Goal: Task Accomplishment & Management: Use online tool/utility

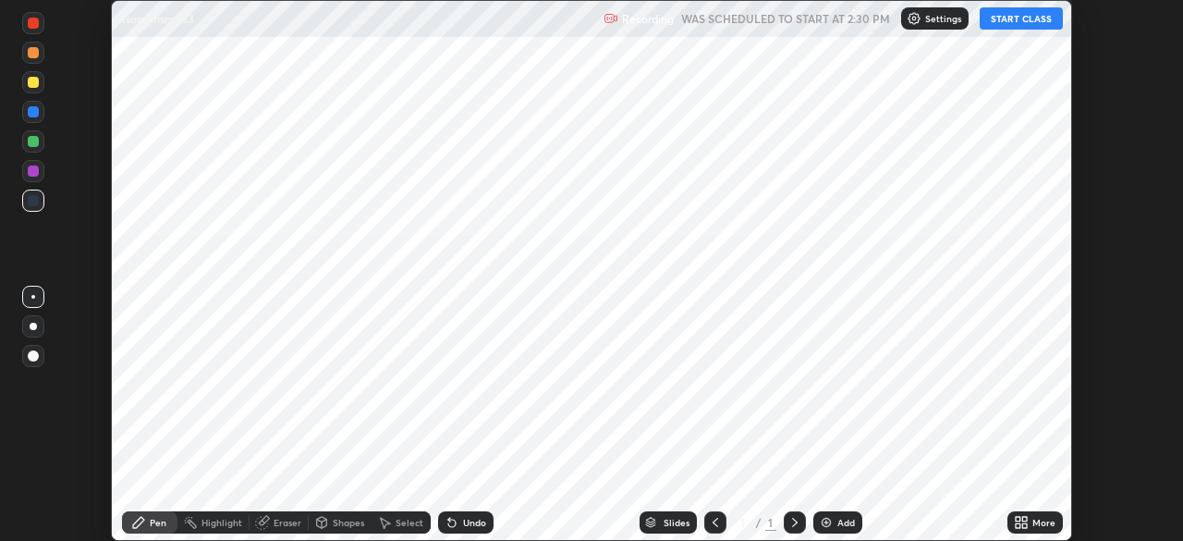
scroll to position [541, 1182]
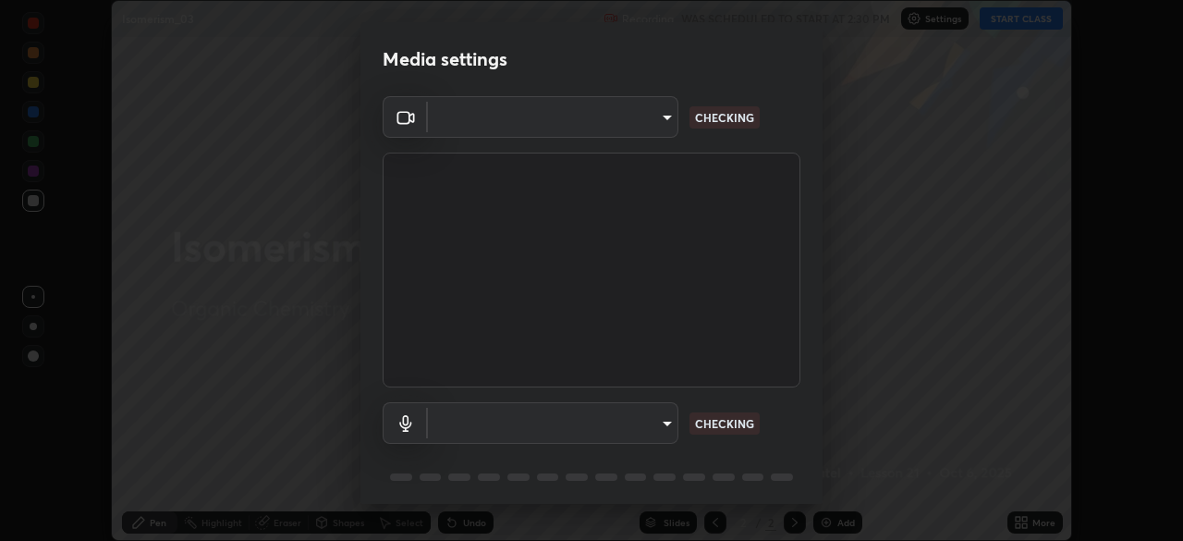
type input "de95885e35f67edce52b031fd5eecd58d819269efb17c98875a0c18d906670c9"
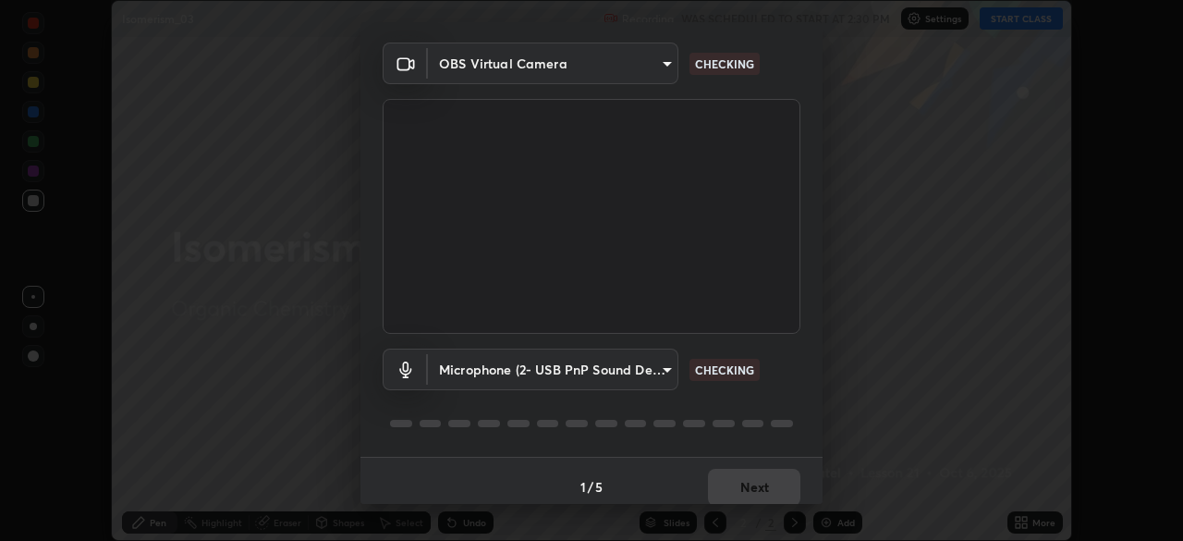
scroll to position [66, 0]
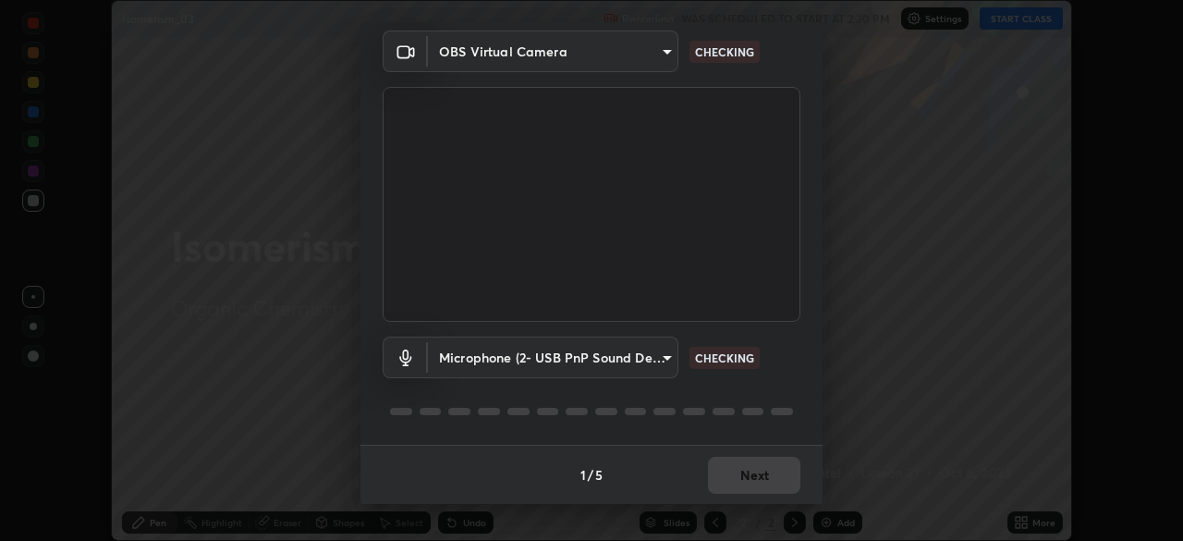
click at [665, 354] on body "Erase all Isomerism_03 Recording WAS SCHEDULED TO START AT 2:30 PM Settings STA…" at bounding box center [591, 270] width 1183 height 541
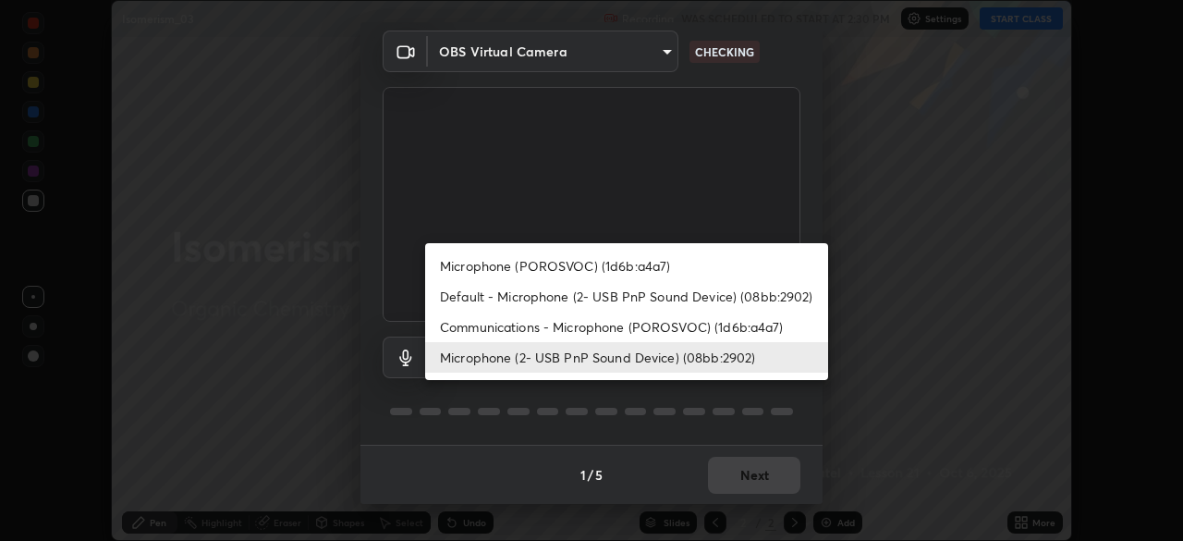
click at [711, 322] on li "Communications - Microphone (POROSVOC) (1d6b:a4a7)" at bounding box center [626, 326] width 403 height 30
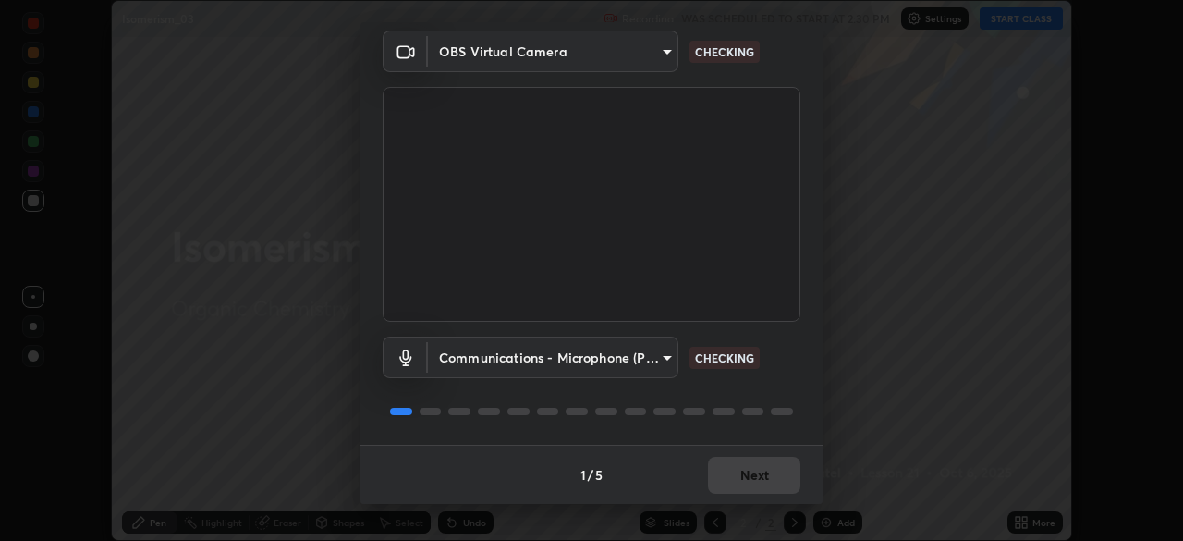
click at [652, 361] on body "Erase all Isomerism_03 Recording WAS SCHEDULED TO START AT 2:30 PM Settings STA…" at bounding box center [591, 270] width 1183 height 541
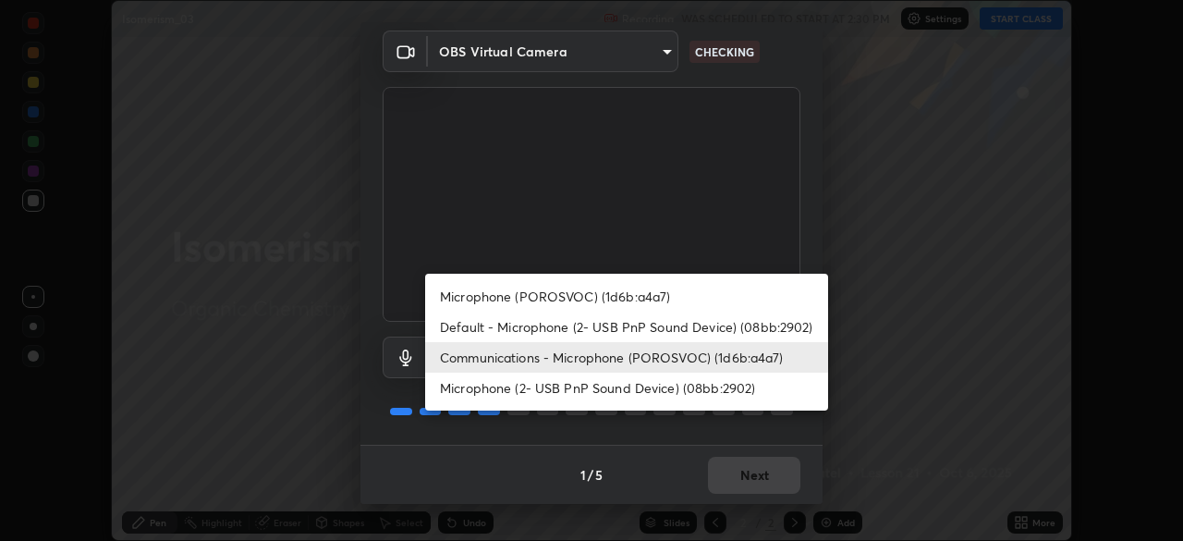
click at [662, 388] on li "Microphone (2- USB PnP Sound Device) (08bb:2902)" at bounding box center [626, 387] width 403 height 30
type input "267edce314169857779f0454a03610d16c2450f7e3227dce2a4dfd82c8b02b75"
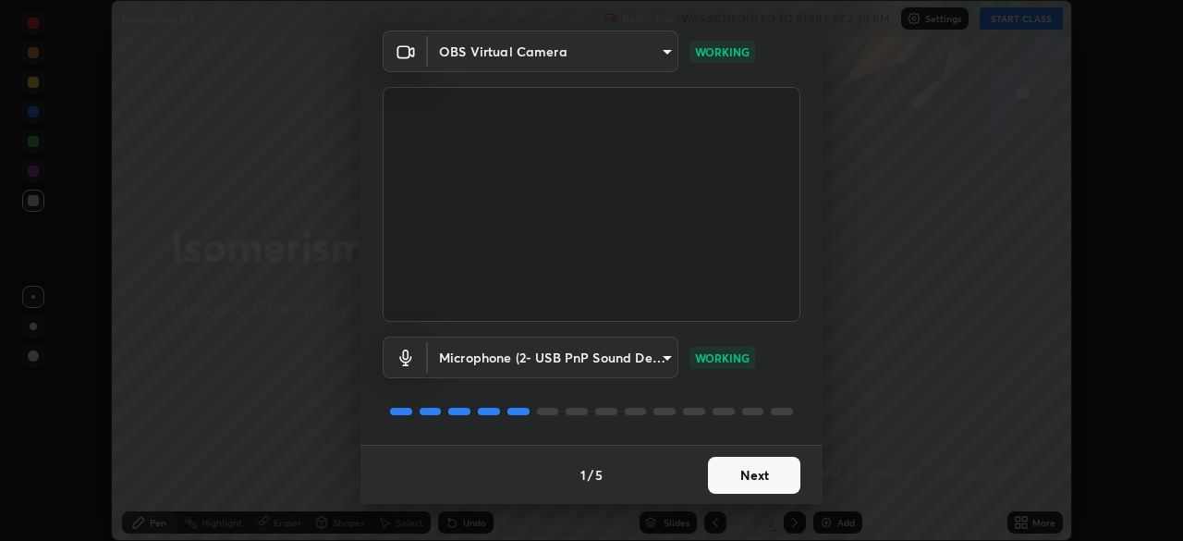
click at [750, 480] on button "Next" at bounding box center [754, 474] width 92 height 37
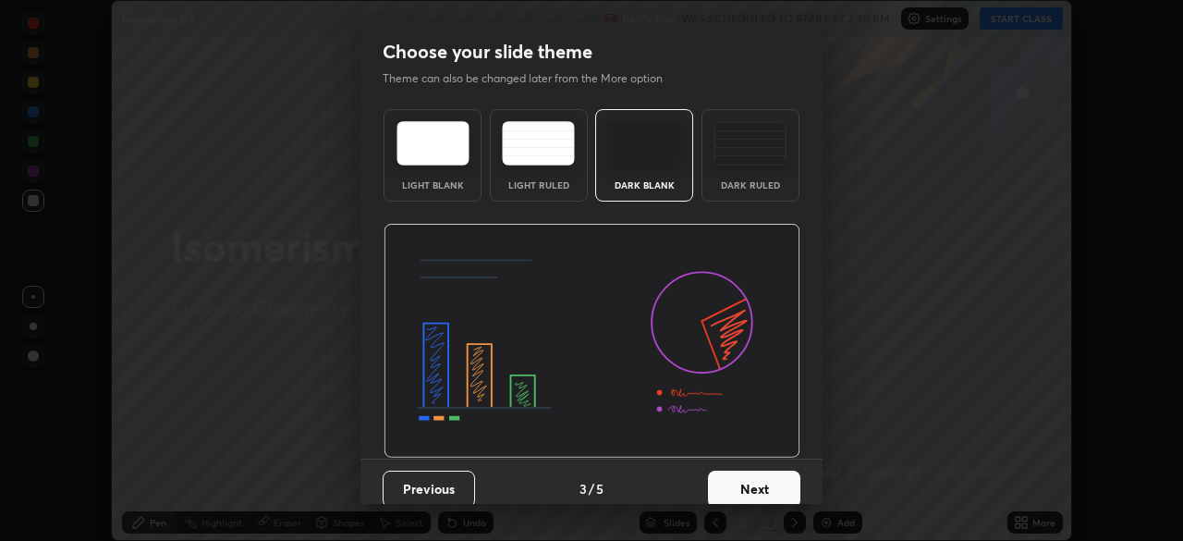
click at [755, 483] on button "Next" at bounding box center [754, 488] width 92 height 37
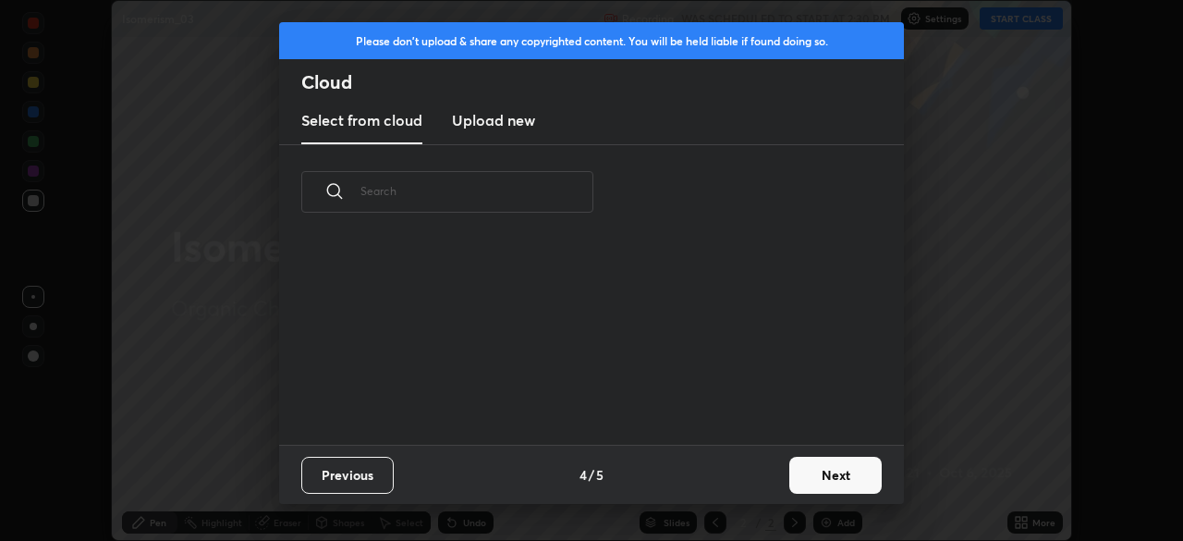
scroll to position [205, 593]
click at [850, 490] on button "Next" at bounding box center [835, 474] width 92 height 37
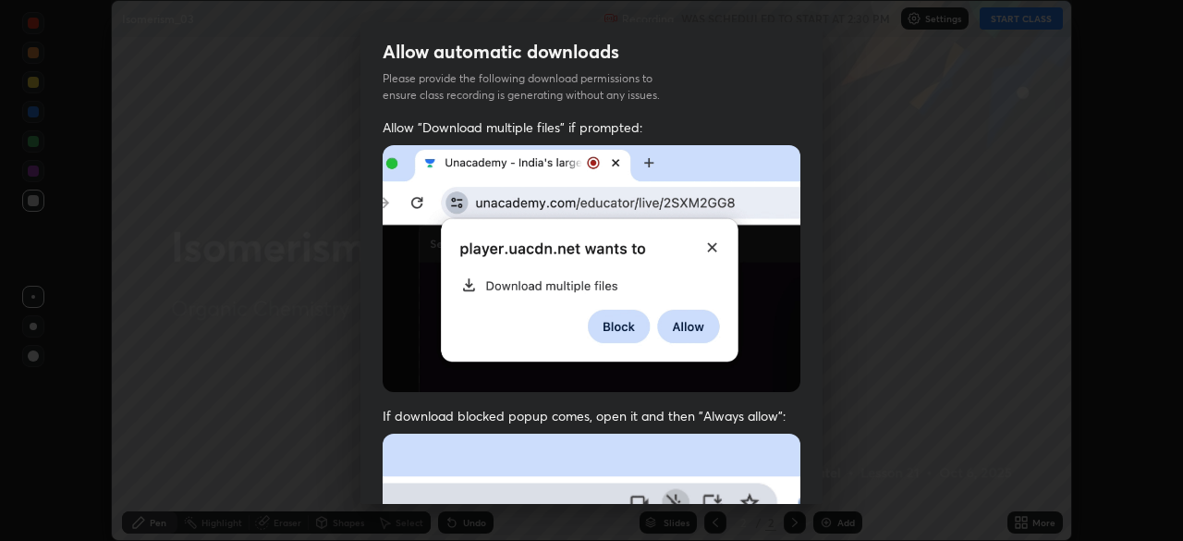
click at [853, 476] on div "Allow automatic downloads Please provide the following download permissions to …" at bounding box center [591, 270] width 1183 height 541
click at [848, 473] on div "Allow automatic downloads Please provide the following download permissions to …" at bounding box center [591, 270] width 1183 height 541
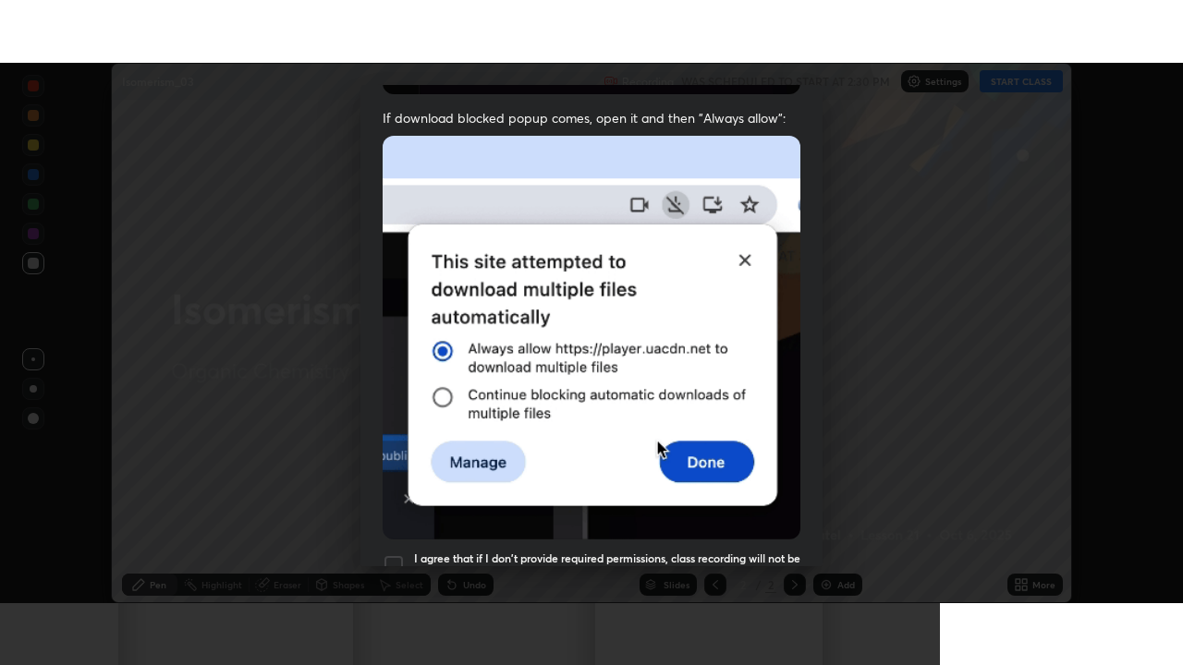
scroll to position [443, 0]
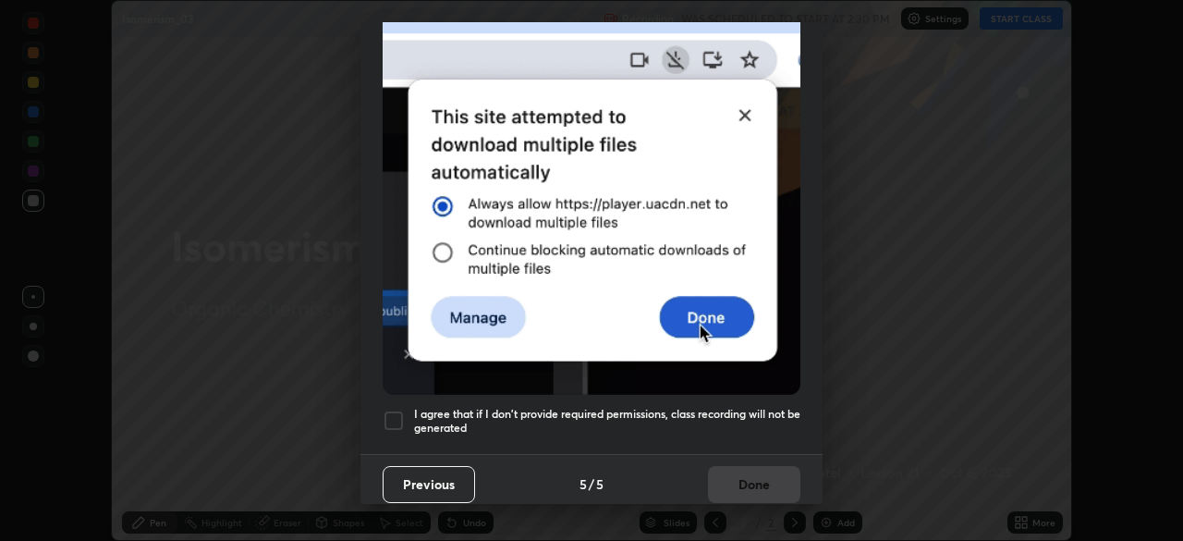
click at [748, 407] on h5 "I agree that if I don't provide required permissions, class recording will not …" at bounding box center [607, 421] width 386 height 29
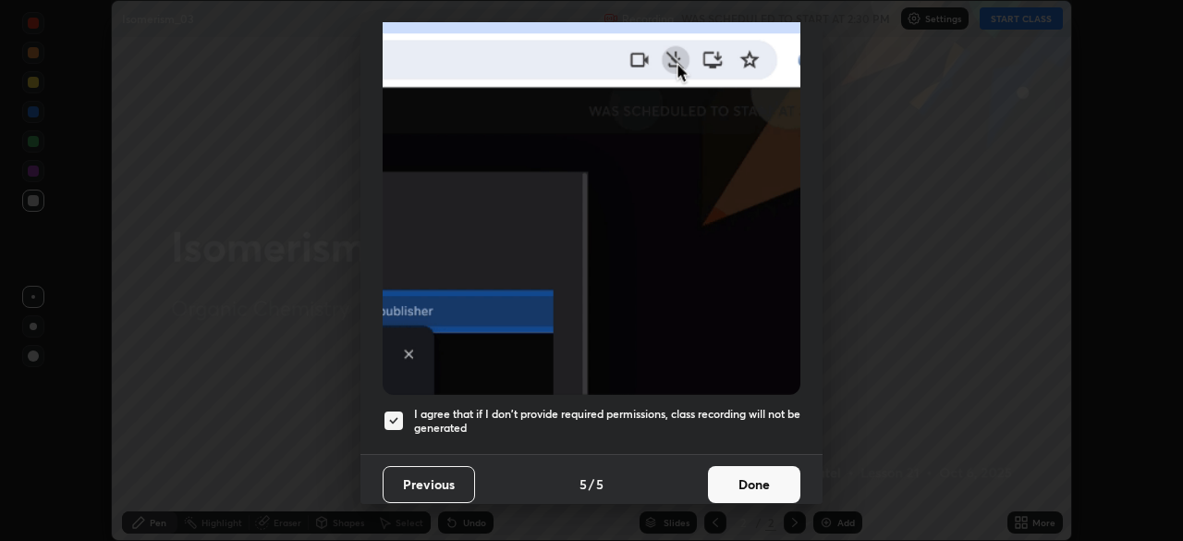
click at [750, 468] on button "Done" at bounding box center [754, 484] width 92 height 37
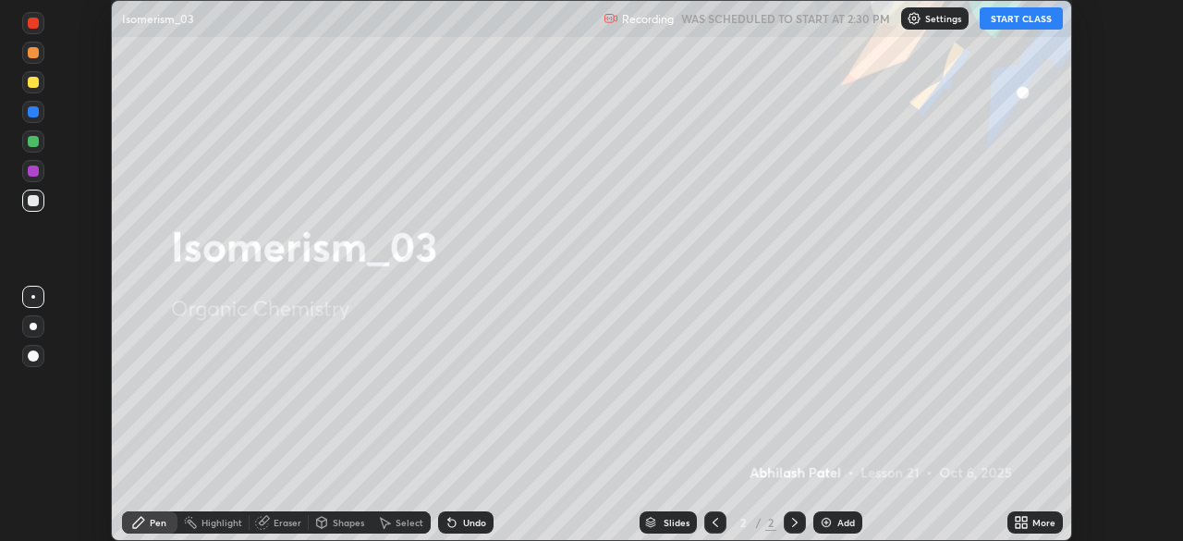
click at [1031, 25] on button "START CLASS" at bounding box center [1020, 18] width 83 height 22
click at [1037, 529] on div "More" at bounding box center [1034, 522] width 55 height 22
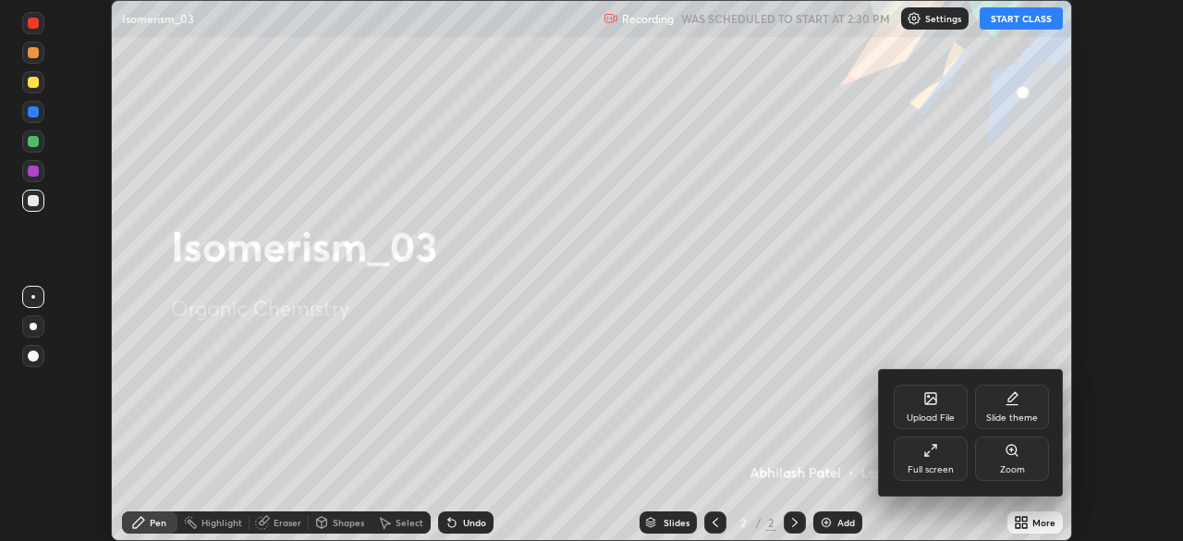
click at [938, 462] on div "Full screen" at bounding box center [930, 458] width 74 height 44
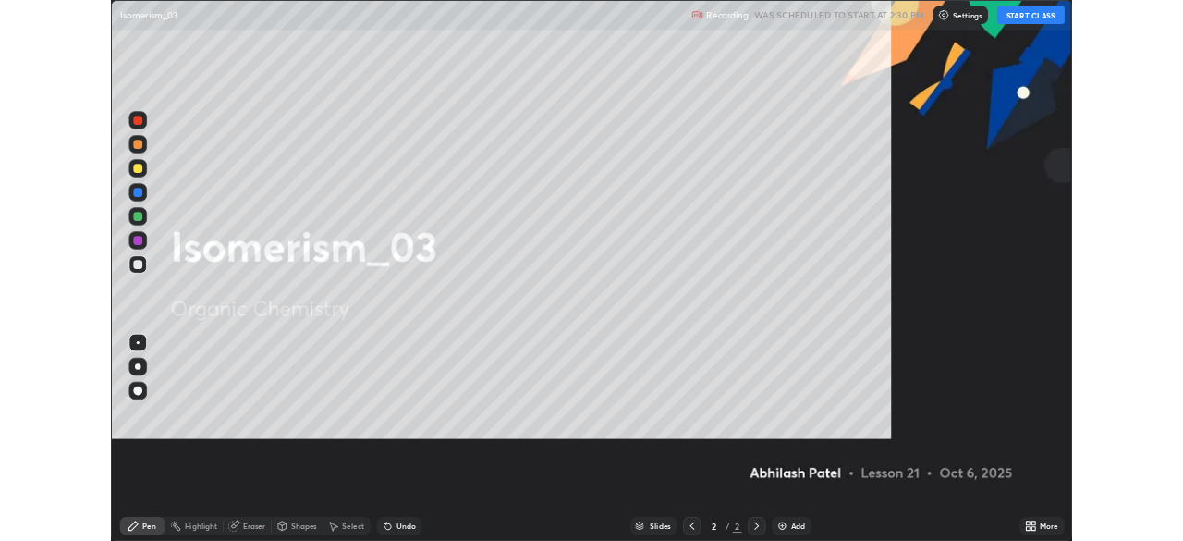
scroll to position [665, 1183]
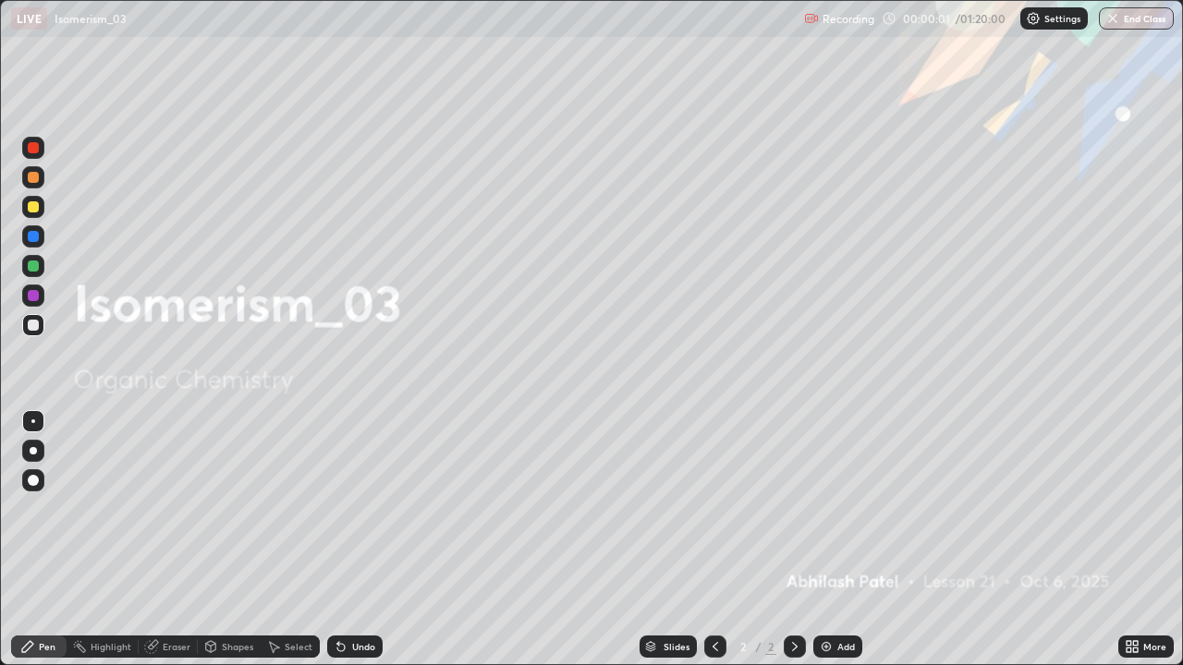
click at [859, 540] on div "Add" at bounding box center [837, 647] width 49 height 22
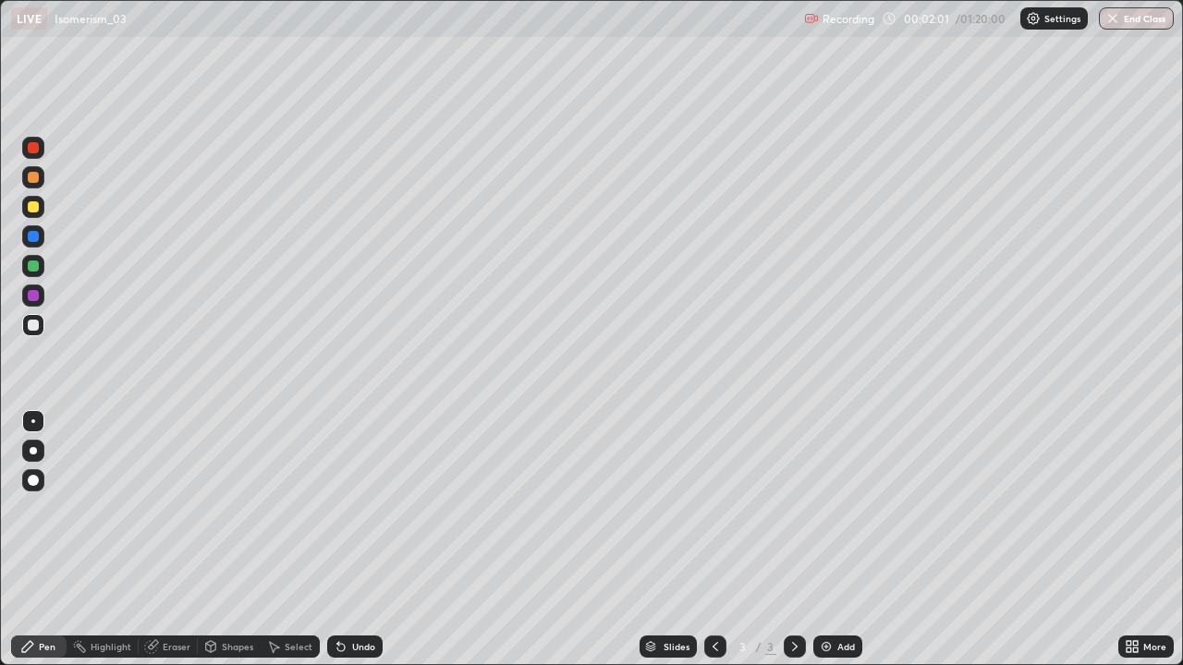
click at [43, 458] on div at bounding box center [33, 451] width 22 height 30
click at [823, 540] on img at bounding box center [826, 646] width 15 height 15
click at [842, 540] on div "Add" at bounding box center [837, 647] width 49 height 22
click at [246, 540] on div "Shapes" at bounding box center [229, 647] width 63 height 22
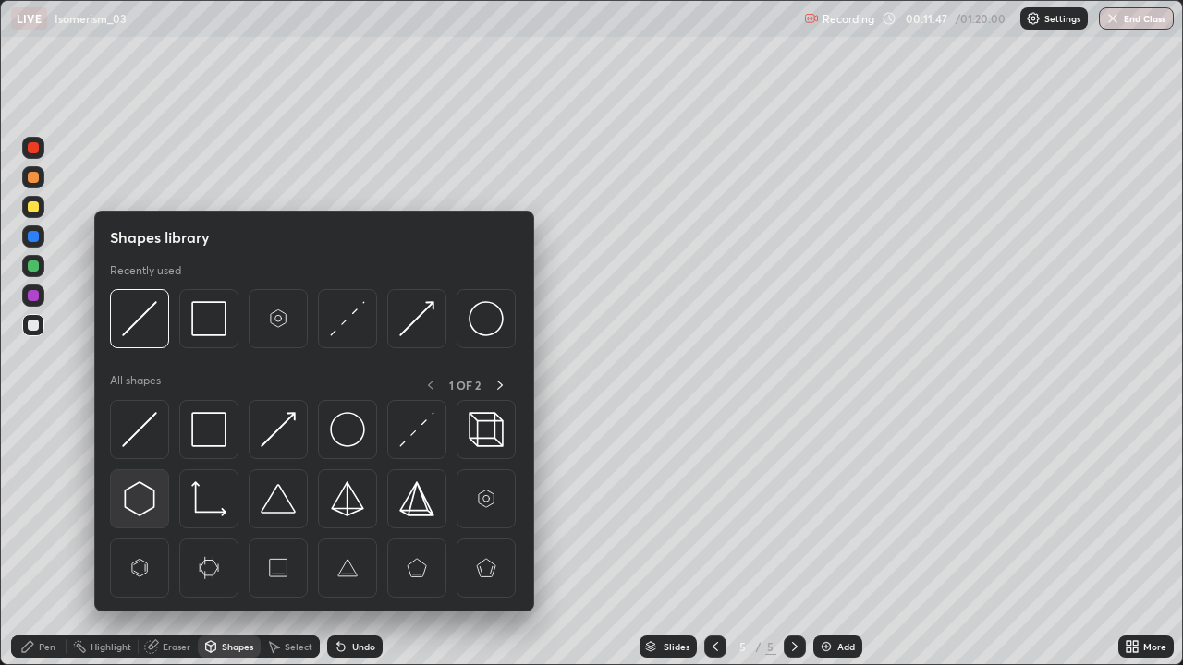
click at [142, 506] on img at bounding box center [139, 498] width 35 height 35
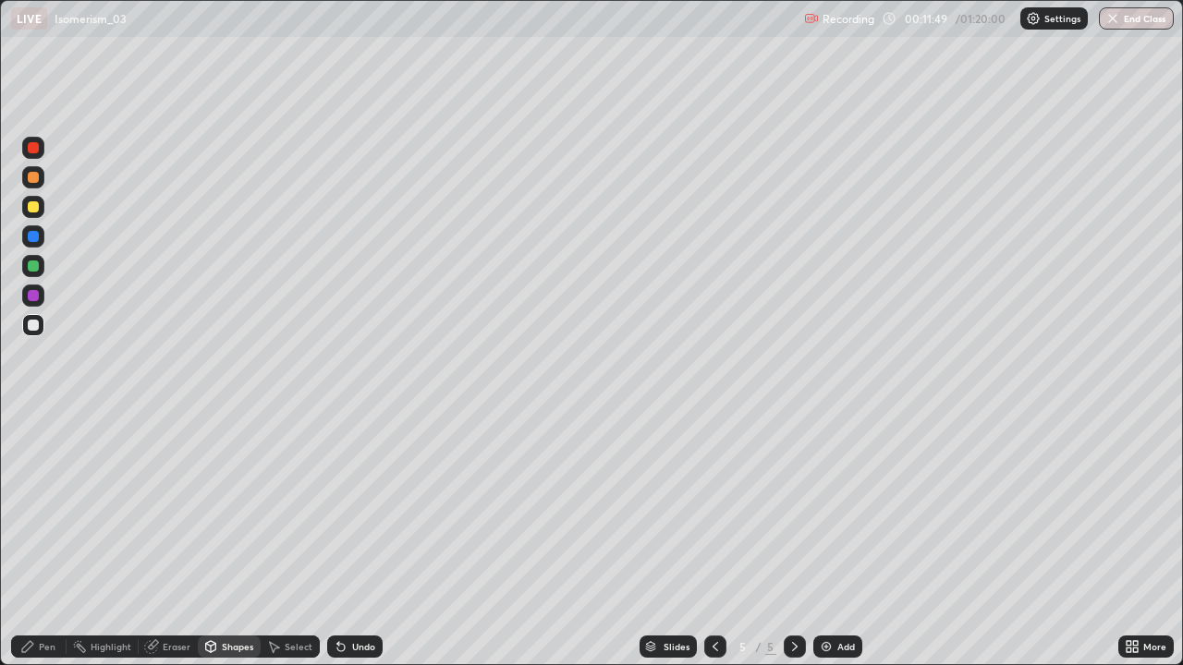
click at [56, 540] on div "Pen" at bounding box center [38, 647] width 55 height 22
click at [37, 180] on div at bounding box center [33, 177] width 11 height 11
click at [237, 540] on div "Shapes" at bounding box center [237, 646] width 31 height 9
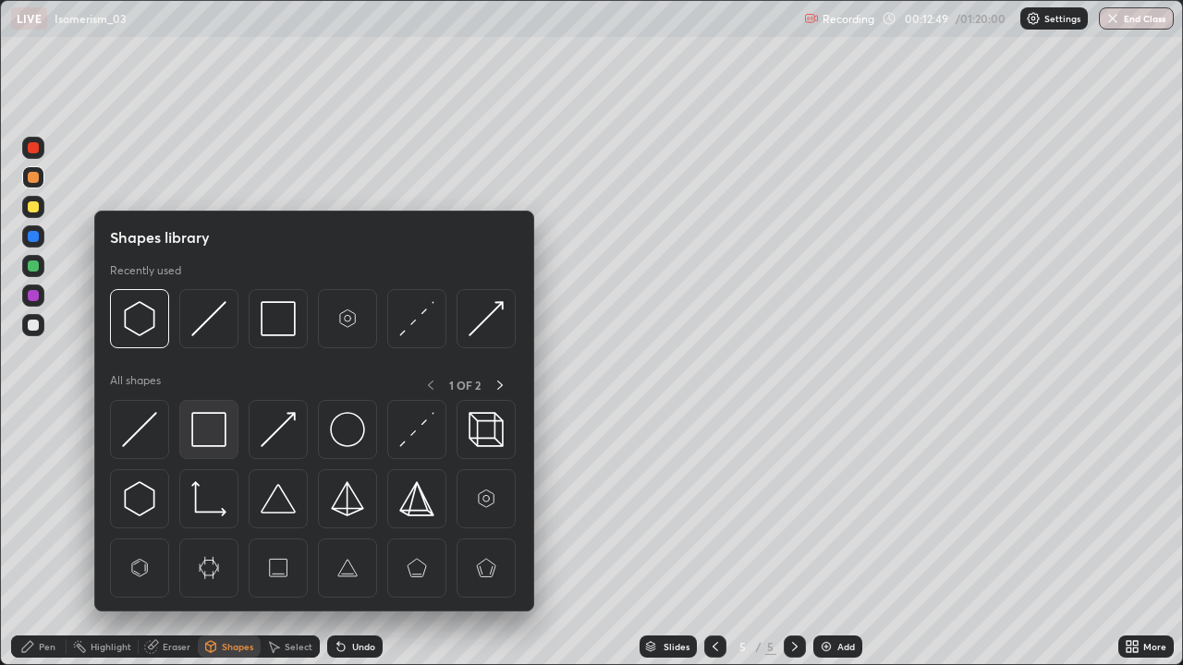
click at [216, 439] on img at bounding box center [208, 429] width 35 height 35
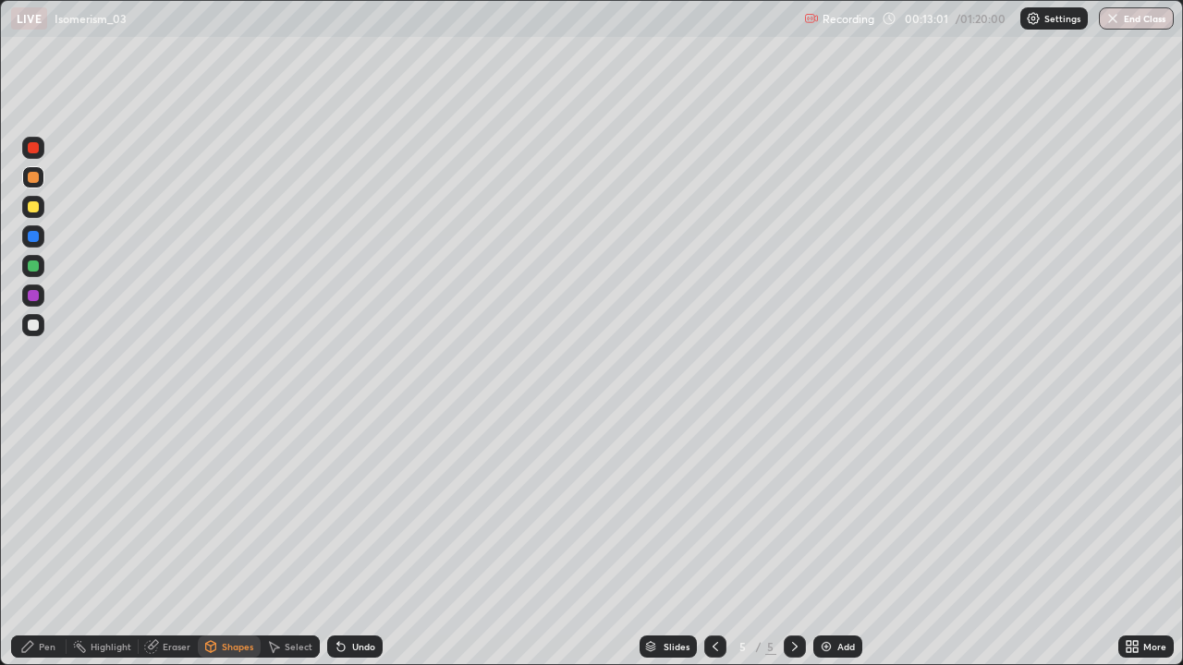
click at [58, 540] on div "Pen" at bounding box center [38, 647] width 55 height 22
click at [371, 540] on div "Undo" at bounding box center [354, 647] width 55 height 22
click at [367, 540] on div "Undo" at bounding box center [363, 646] width 23 height 9
click at [364, 540] on div "Undo" at bounding box center [363, 646] width 23 height 9
click at [376, 540] on div "Undo" at bounding box center [354, 647] width 55 height 22
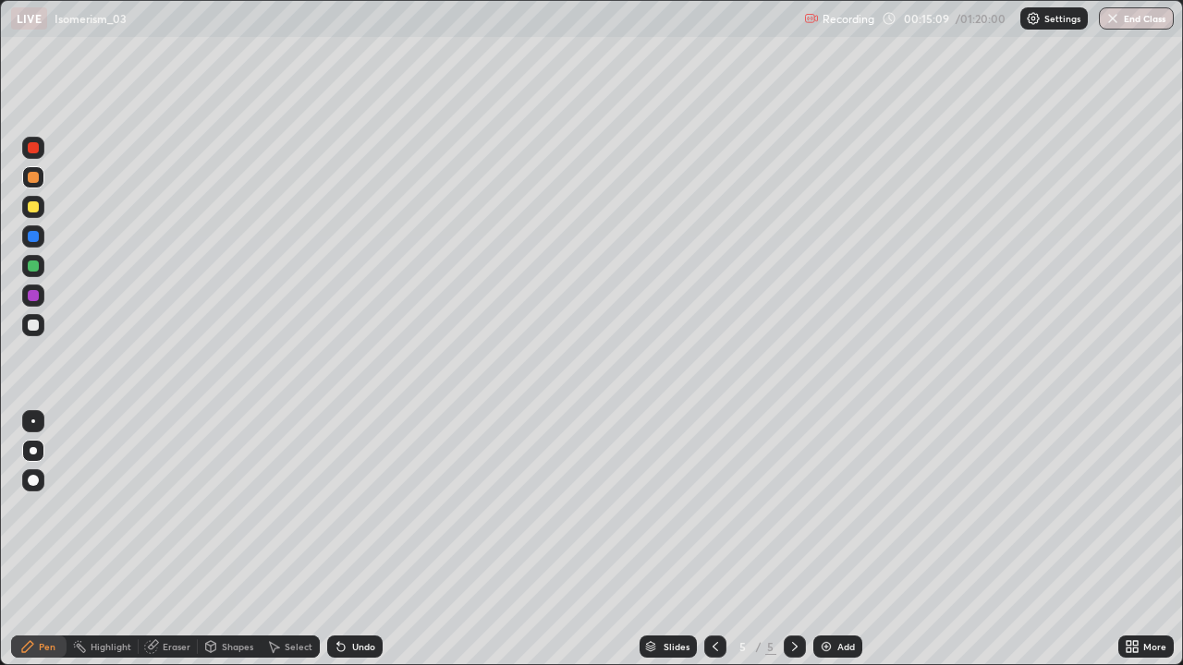
click at [376, 540] on div "Undo" at bounding box center [354, 647] width 55 height 22
click at [379, 540] on div "Undo" at bounding box center [354, 647] width 55 height 22
click at [358, 540] on div "Undo" at bounding box center [363, 646] width 23 height 9
click at [360, 540] on div "Undo" at bounding box center [363, 646] width 23 height 9
click at [359, 540] on div "Undo" at bounding box center [354, 647] width 55 height 22
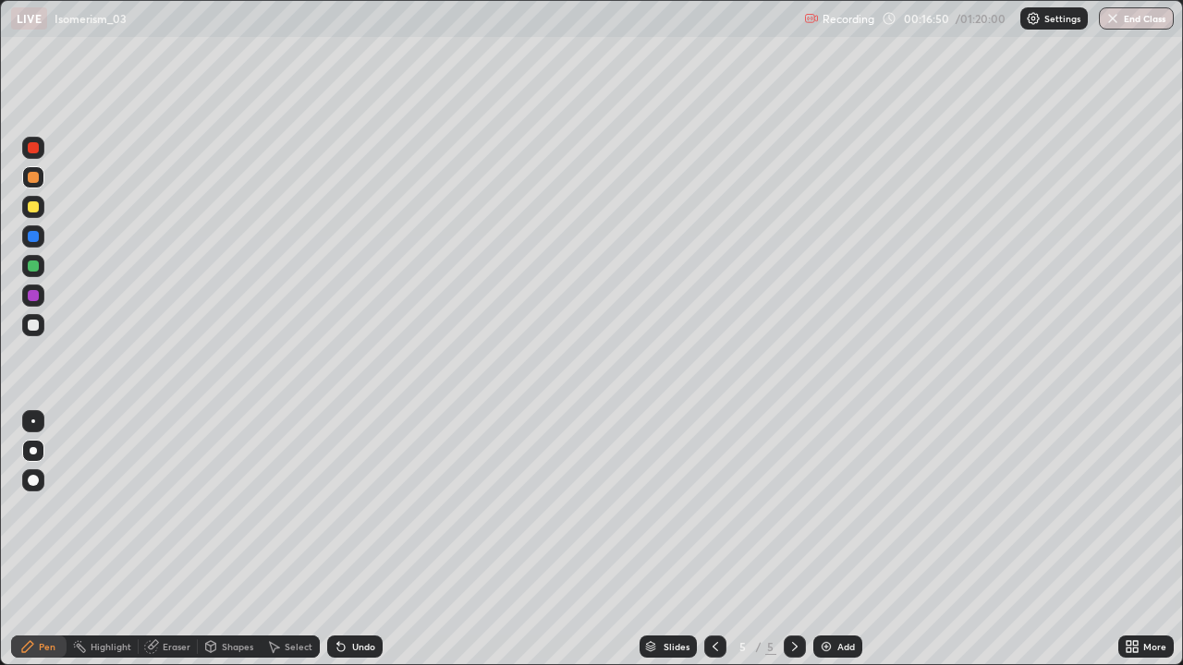
click at [359, 540] on div "Undo" at bounding box center [363, 646] width 23 height 9
click at [366, 540] on div "Undo" at bounding box center [354, 647] width 55 height 22
click at [359, 540] on div "Undo" at bounding box center [363, 646] width 23 height 9
click at [356, 540] on div "Undo" at bounding box center [354, 647] width 55 height 22
click at [352, 540] on div "Undo" at bounding box center [354, 647] width 55 height 22
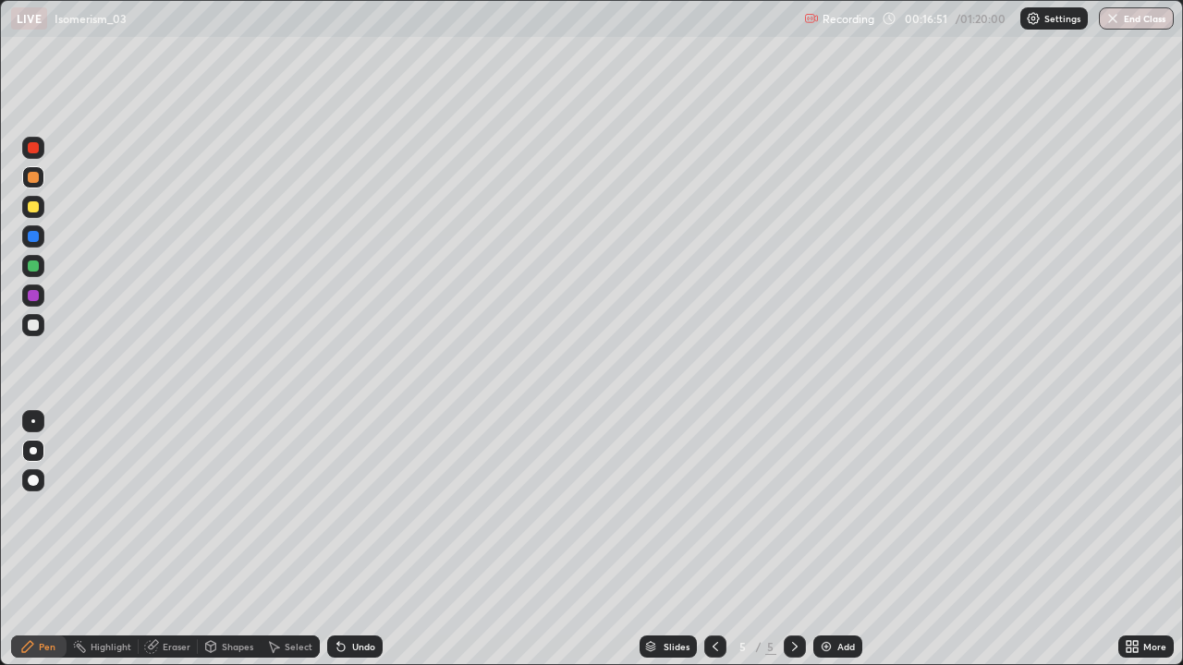
click at [354, 540] on div "Undo" at bounding box center [363, 646] width 23 height 9
click at [355, 540] on div "Undo" at bounding box center [363, 646] width 23 height 9
click at [359, 540] on div "Undo" at bounding box center [363, 646] width 23 height 9
click at [355, 540] on div "Undo" at bounding box center [363, 646] width 23 height 9
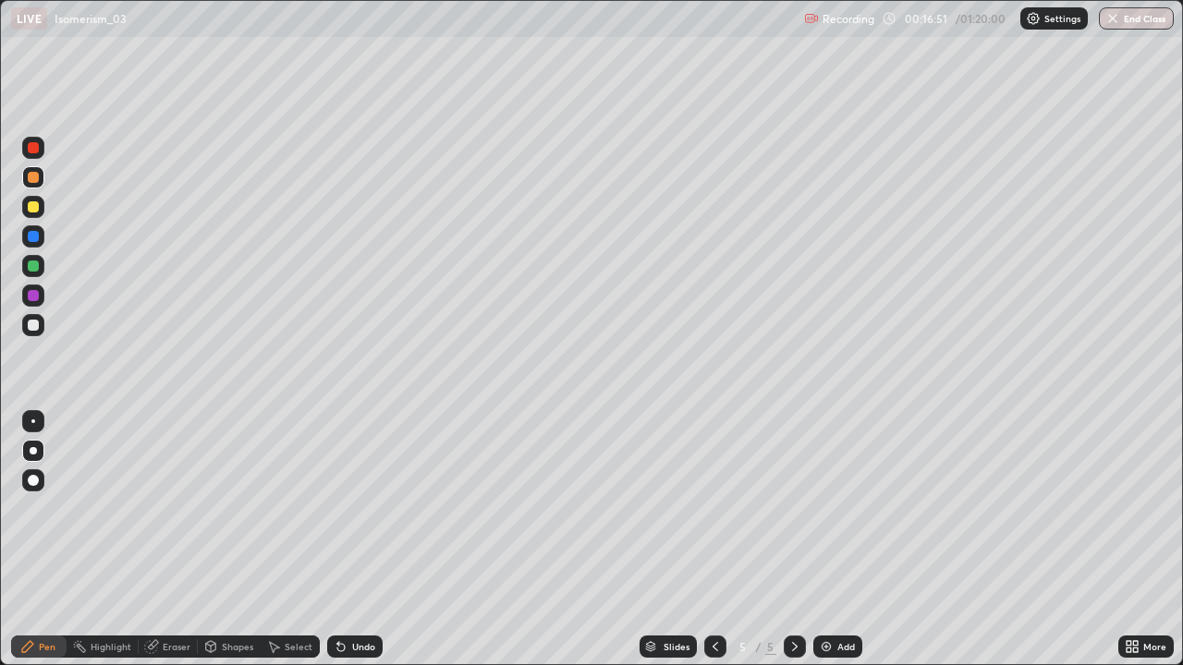
click at [348, 540] on div "Undo" at bounding box center [354, 647] width 55 height 22
click at [346, 540] on div "Undo" at bounding box center [354, 647] width 55 height 22
click at [352, 540] on div "Undo" at bounding box center [363, 646] width 23 height 9
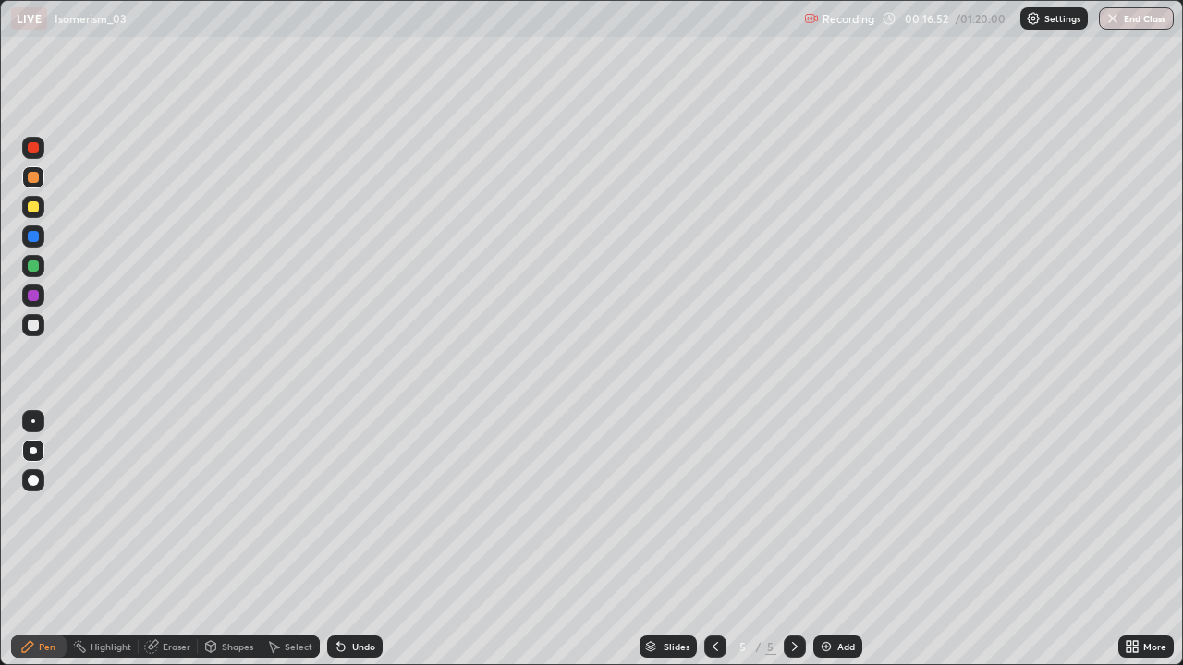
click at [352, 540] on div "Undo" at bounding box center [363, 646] width 23 height 9
click at [354, 540] on div "Undo" at bounding box center [363, 646] width 23 height 9
click at [358, 540] on div "Undo" at bounding box center [363, 646] width 23 height 9
click at [357, 540] on div "Undo" at bounding box center [363, 646] width 23 height 9
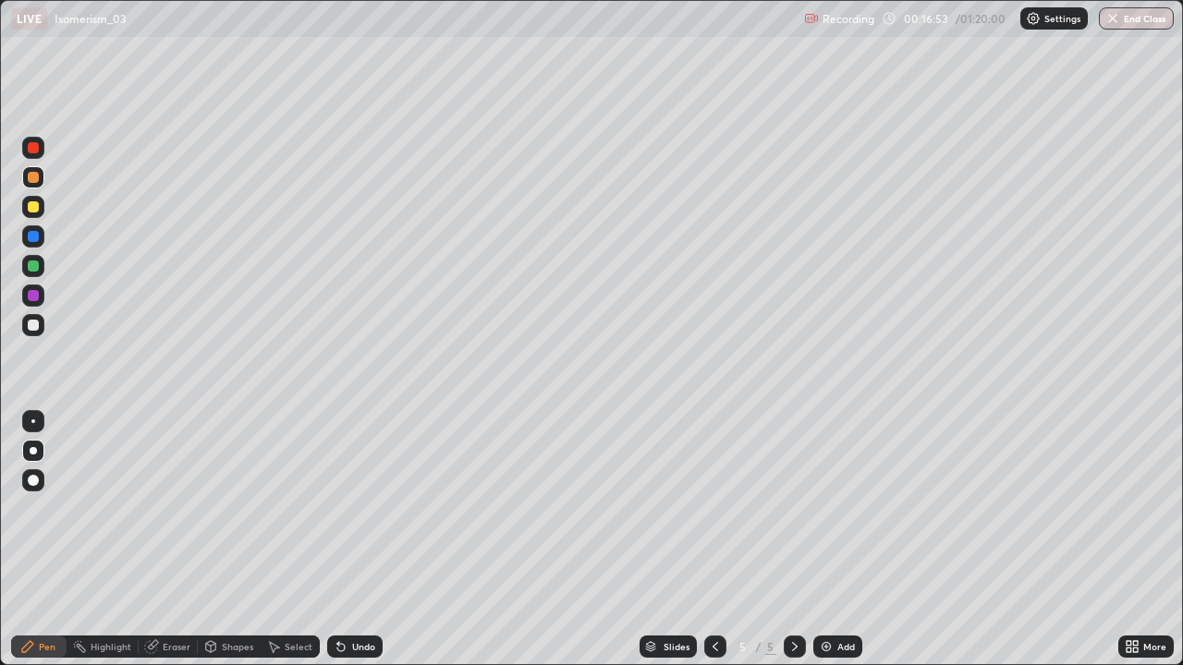
click at [357, 540] on div "Undo" at bounding box center [363, 646] width 23 height 9
click at [356, 540] on div "Undo" at bounding box center [363, 646] width 23 height 9
click at [354, 540] on div "Undo" at bounding box center [363, 646] width 23 height 9
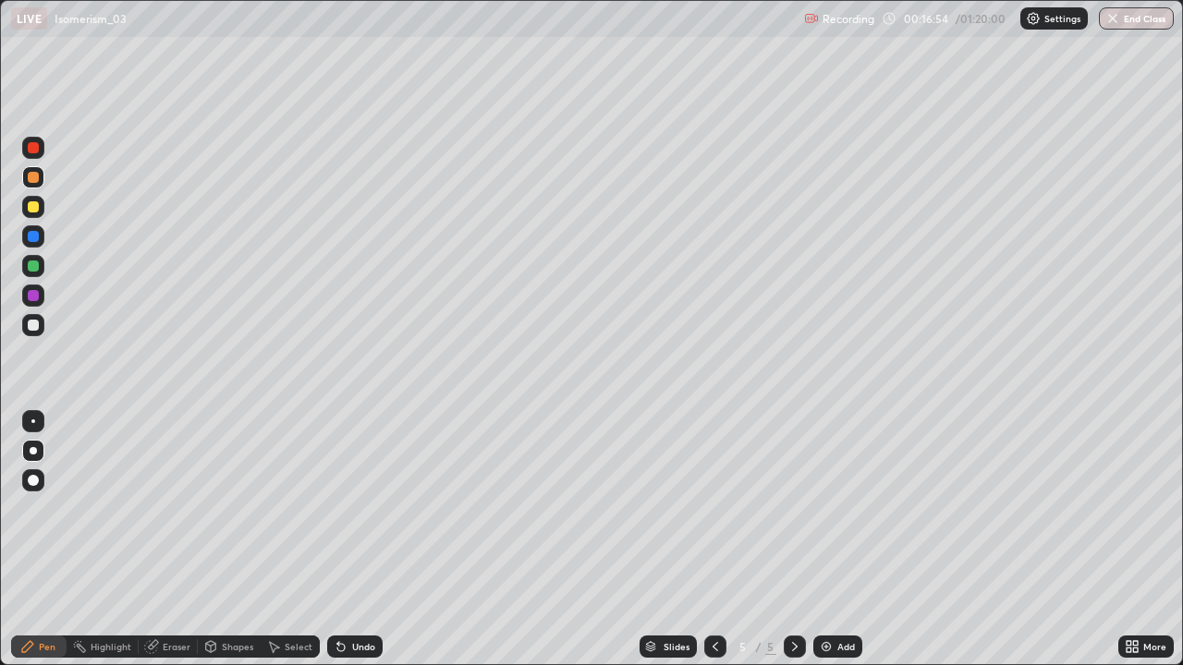
click at [352, 540] on div "Undo" at bounding box center [363, 646] width 23 height 9
click at [350, 540] on div "Undo" at bounding box center [354, 647] width 55 height 22
click at [352, 540] on div "Undo" at bounding box center [363, 646] width 23 height 9
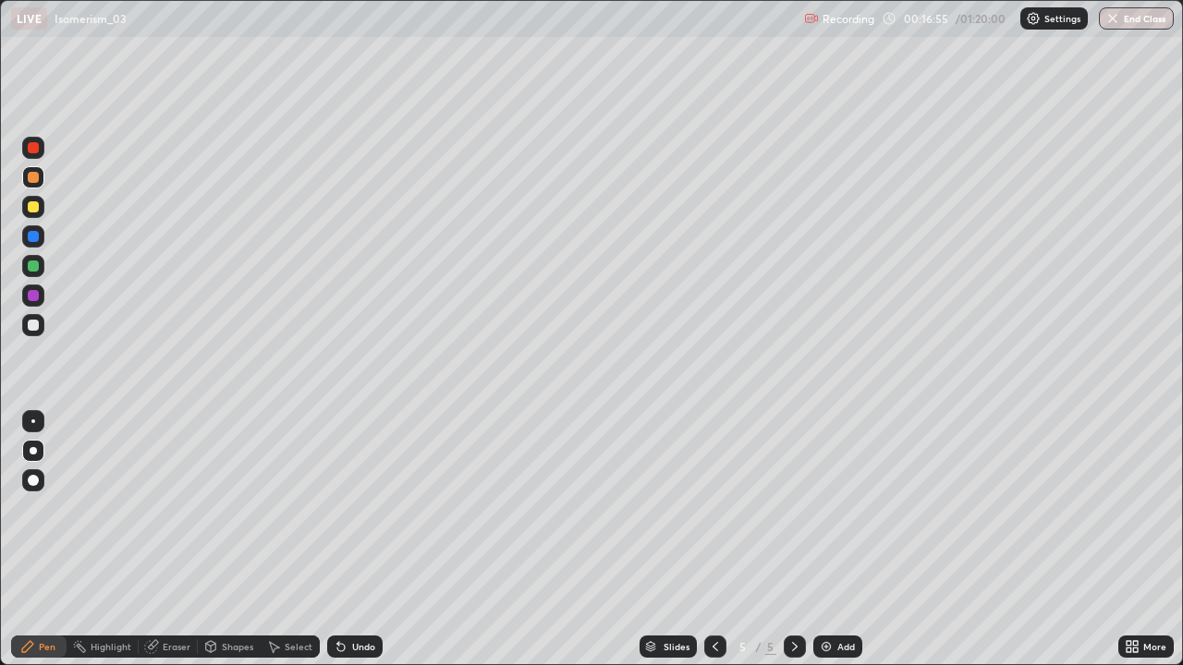
click at [352, 540] on div "Undo" at bounding box center [363, 646] width 23 height 9
click at [346, 540] on div "Undo" at bounding box center [354, 647] width 55 height 22
click at [344, 540] on div "Undo" at bounding box center [354, 647] width 55 height 22
click at [347, 540] on div "Undo" at bounding box center [354, 647] width 55 height 22
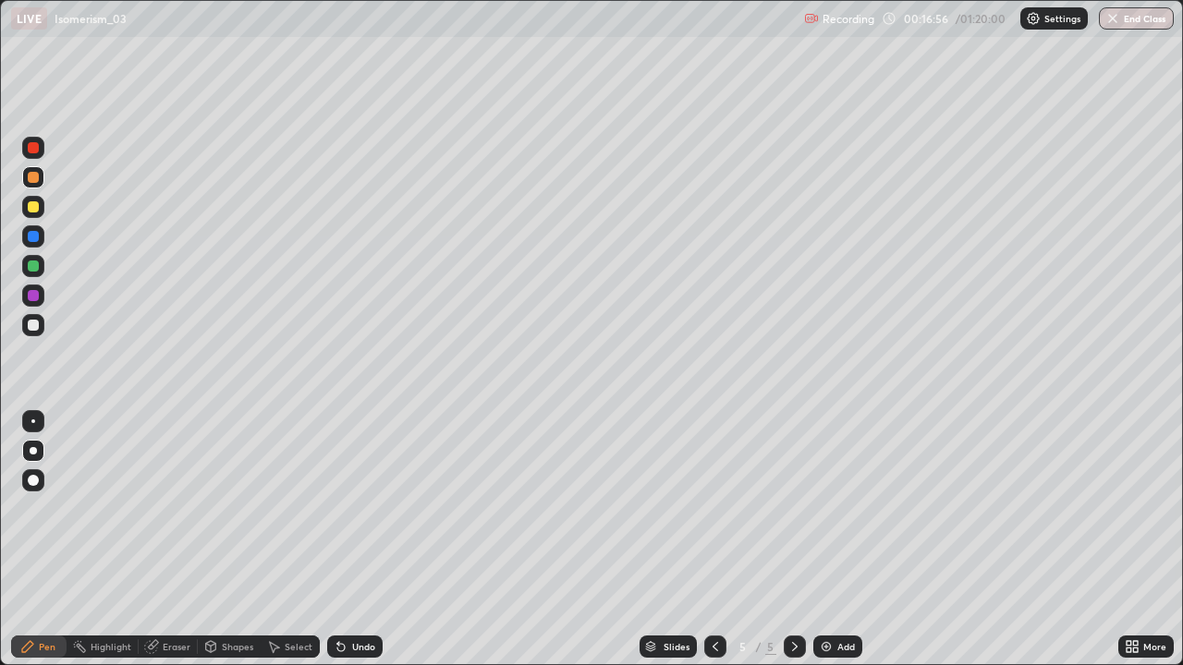
click at [344, 540] on div "Undo" at bounding box center [354, 647] width 55 height 22
click at [37, 294] on div at bounding box center [33, 295] width 11 height 11
click at [352, 540] on div "Undo" at bounding box center [354, 647] width 55 height 22
click at [180, 540] on div "Eraser" at bounding box center [168, 647] width 59 height 22
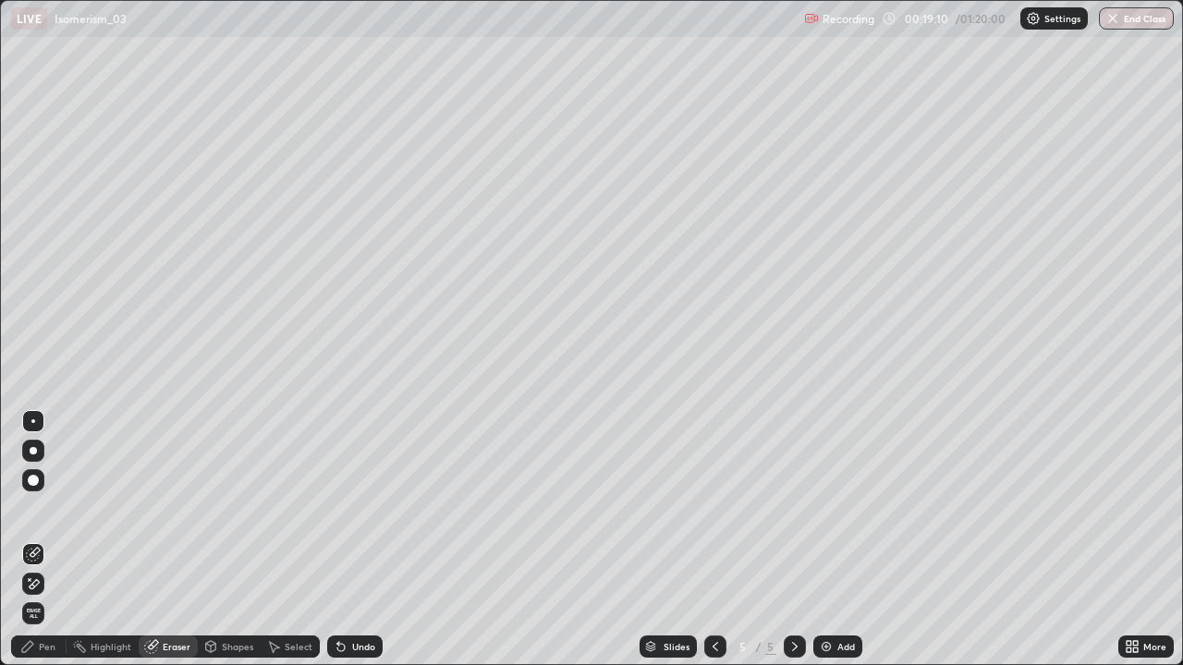
click at [41, 540] on div at bounding box center [33, 584] width 22 height 22
click at [833, 540] on div "Add" at bounding box center [837, 647] width 49 height 22
click at [56, 540] on div "Pen" at bounding box center [38, 647] width 55 height 22
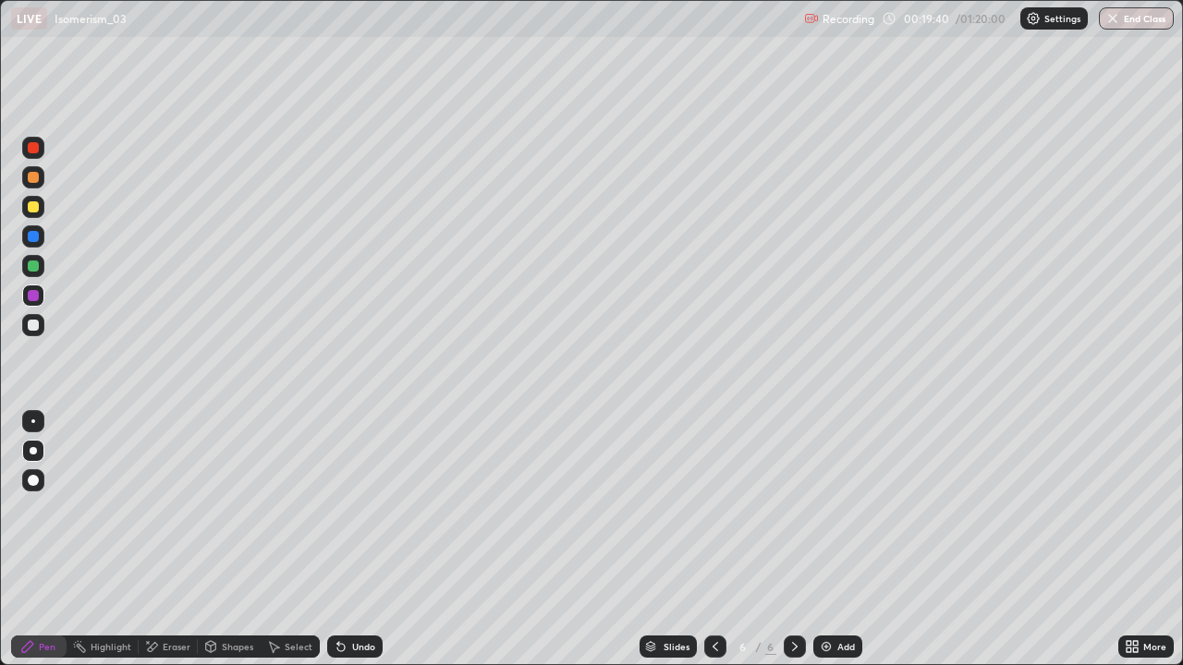
click at [35, 330] on div at bounding box center [33, 325] width 11 height 11
click at [364, 540] on div "Undo" at bounding box center [354, 647] width 55 height 22
click at [35, 208] on div at bounding box center [33, 206] width 11 height 11
click at [371, 540] on div "Undo" at bounding box center [354, 647] width 55 height 22
click at [360, 540] on div "Undo" at bounding box center [354, 647] width 55 height 22
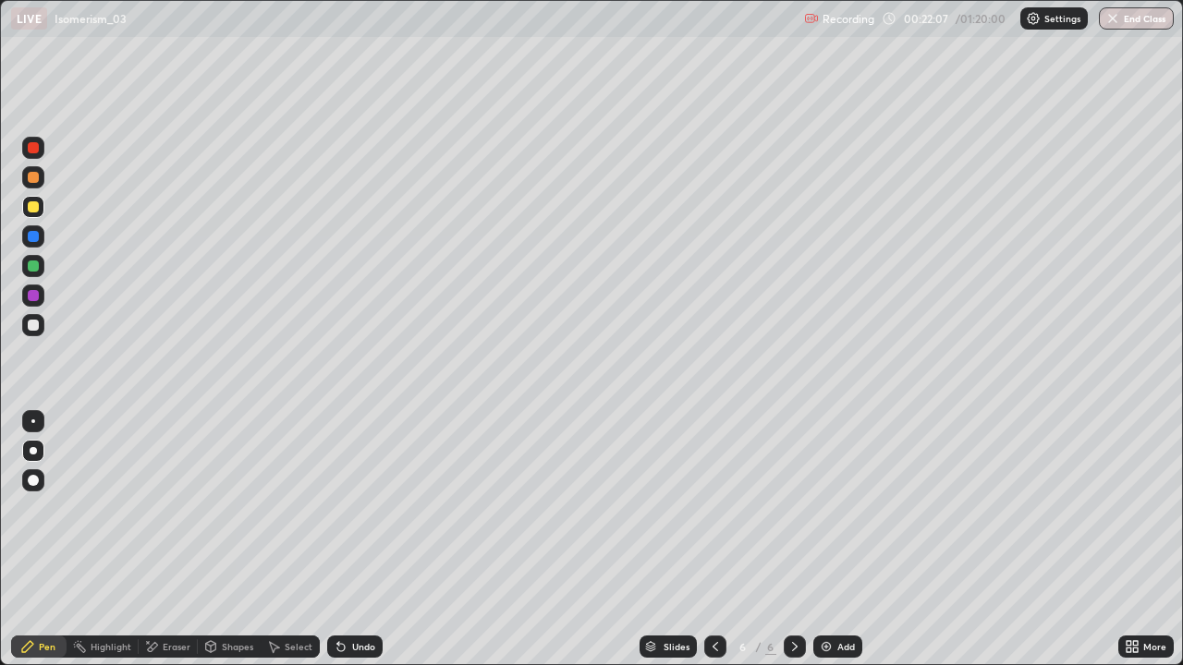
click at [355, 540] on div "Undo" at bounding box center [354, 647] width 55 height 22
click at [348, 540] on div "Undo" at bounding box center [354, 647] width 55 height 22
click at [354, 540] on div "Undo" at bounding box center [354, 647] width 55 height 22
click at [352, 540] on div "Undo" at bounding box center [363, 646] width 23 height 9
click at [356, 540] on div "Undo" at bounding box center [363, 646] width 23 height 9
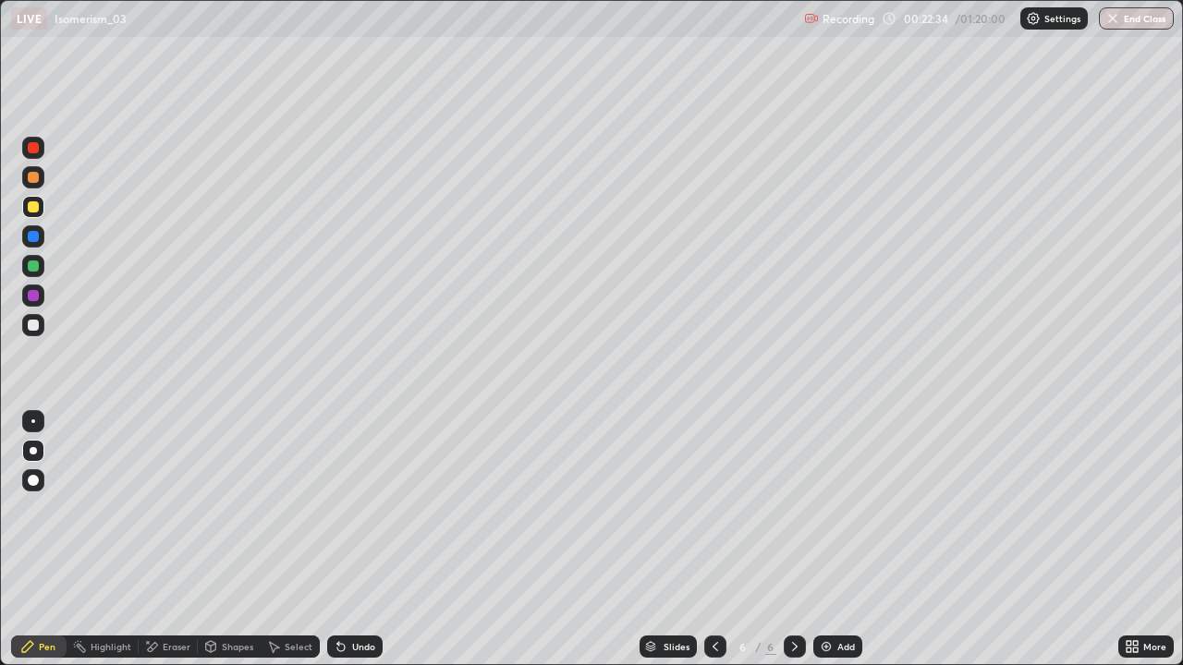
click at [359, 540] on div "Undo" at bounding box center [363, 646] width 23 height 9
click at [346, 540] on div "Undo" at bounding box center [354, 647] width 55 height 22
click at [358, 540] on div "Undo" at bounding box center [354, 647] width 55 height 22
click at [352, 540] on div "Undo" at bounding box center [363, 646] width 23 height 9
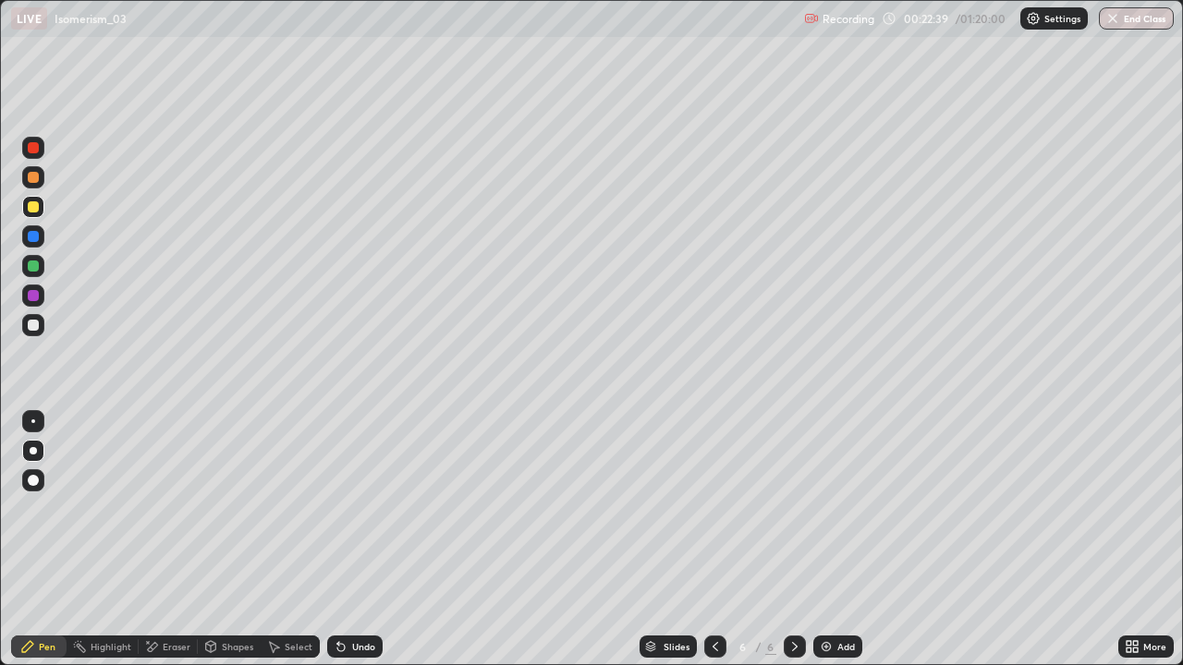
click at [348, 540] on div "Undo" at bounding box center [354, 647] width 55 height 22
click at [373, 540] on div "Undo" at bounding box center [354, 647] width 55 height 22
click at [371, 540] on div "Undo" at bounding box center [363, 646] width 23 height 9
click at [832, 540] on div "Add" at bounding box center [837, 647] width 49 height 22
click at [849, 540] on div "Add" at bounding box center [846, 646] width 18 height 9
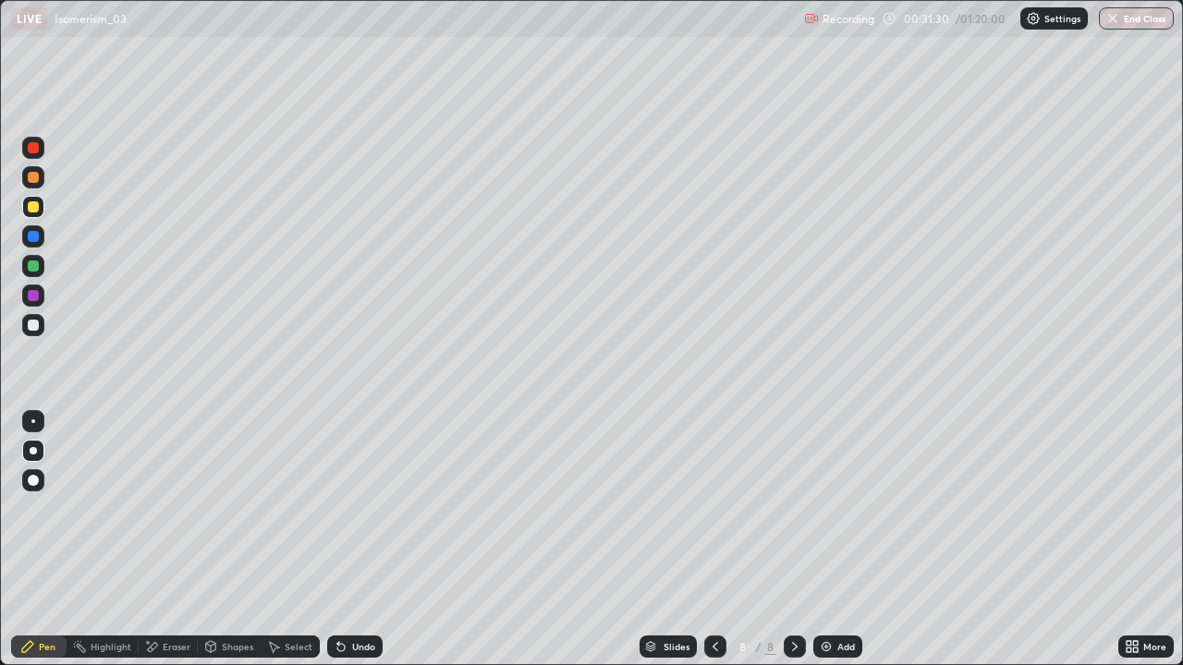
click at [360, 540] on div "Undo" at bounding box center [354, 647] width 55 height 22
click at [355, 540] on div "Undo" at bounding box center [354, 647] width 55 height 22
click at [359, 540] on div "Undo" at bounding box center [354, 647] width 55 height 22
click at [353, 540] on div "Undo" at bounding box center [363, 646] width 23 height 9
click at [360, 540] on div "Undo" at bounding box center [363, 646] width 23 height 9
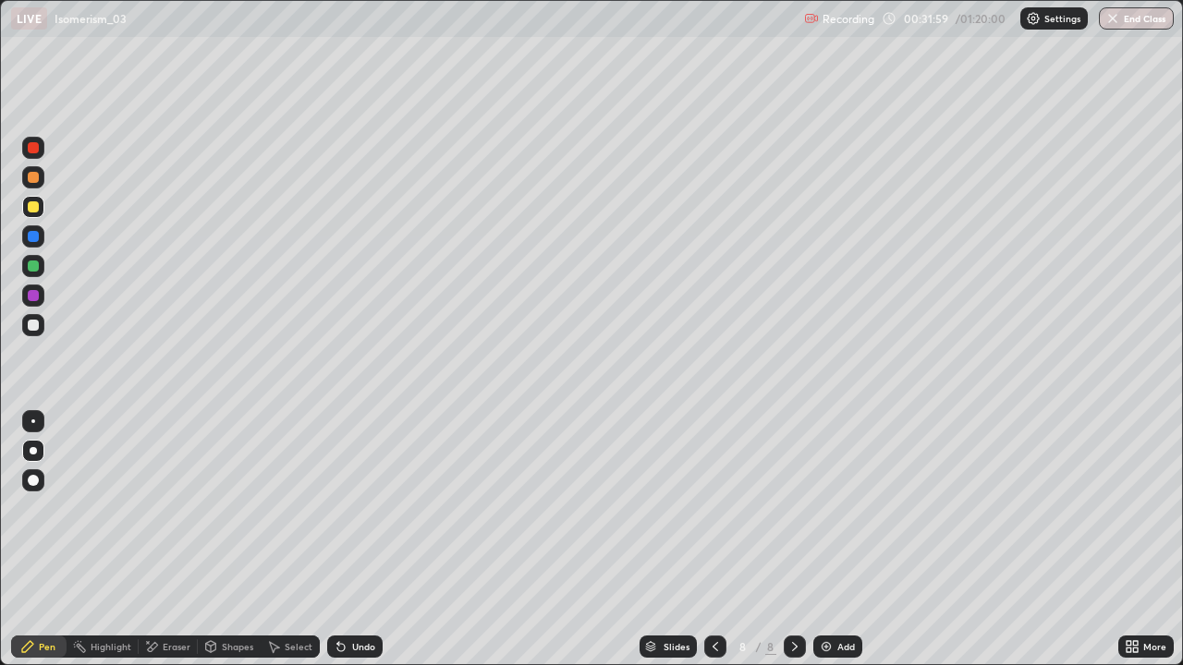
click at [360, 540] on div "Undo" at bounding box center [363, 646] width 23 height 9
click at [372, 540] on div "Undo" at bounding box center [354, 647] width 55 height 22
click at [355, 540] on div "Undo" at bounding box center [354, 647] width 55 height 22
click at [359, 540] on div "Undo" at bounding box center [354, 647] width 55 height 22
click at [346, 540] on div "Undo" at bounding box center [354, 647] width 55 height 22
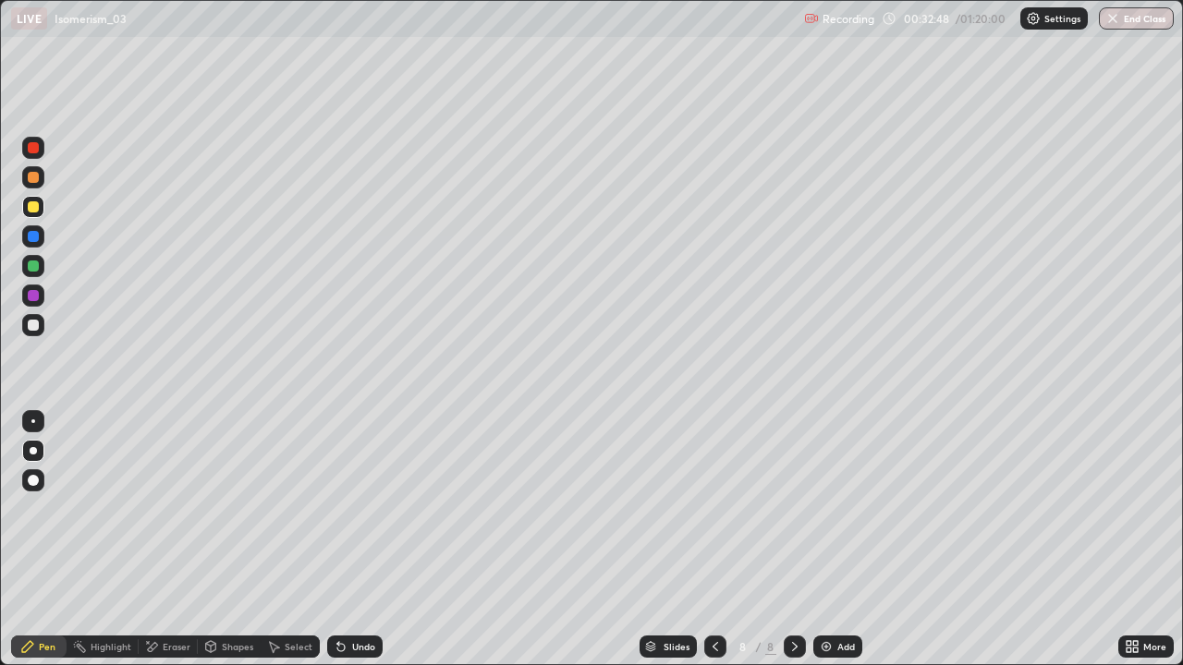
click at [335, 540] on div "Undo" at bounding box center [354, 647] width 55 height 22
click at [334, 540] on div "Undo" at bounding box center [354, 647] width 55 height 22
click at [331, 540] on div "Undo" at bounding box center [354, 647] width 55 height 22
click at [348, 540] on div "Undo" at bounding box center [354, 647] width 55 height 22
click at [346, 540] on div "Undo" at bounding box center [354, 647] width 55 height 22
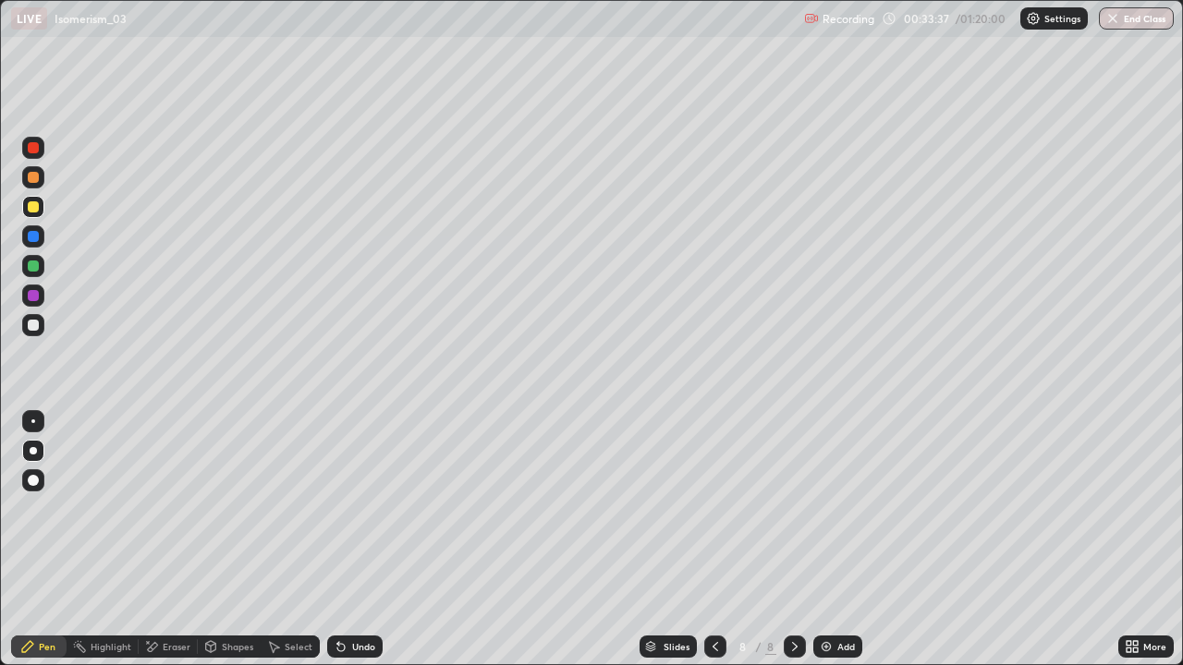
click at [847, 540] on div "Add" at bounding box center [846, 646] width 18 height 9
click at [713, 540] on icon at bounding box center [715, 646] width 15 height 15
click at [792, 540] on icon at bounding box center [795, 646] width 6 height 9
click at [364, 540] on div "Undo" at bounding box center [354, 647] width 55 height 22
click at [364, 540] on div "Undo" at bounding box center [363, 646] width 23 height 9
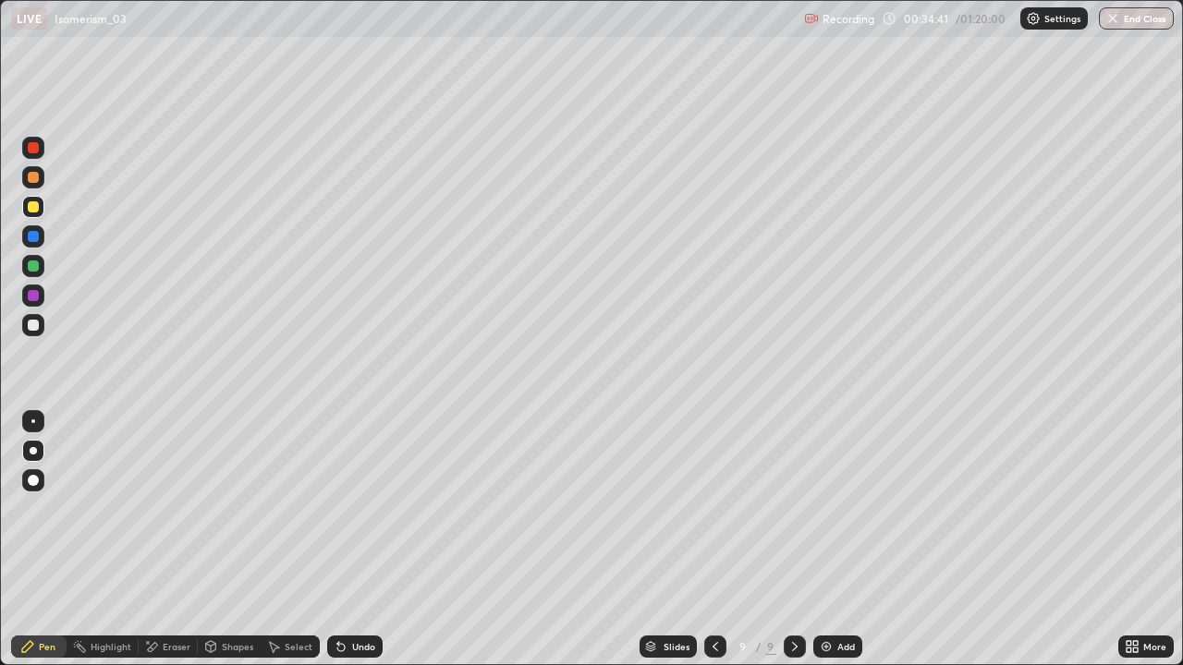
click at [354, 540] on div "Undo" at bounding box center [354, 647] width 55 height 22
click at [349, 540] on div "Undo" at bounding box center [354, 647] width 55 height 22
click at [346, 540] on div "Undo" at bounding box center [354, 647] width 55 height 22
click at [366, 540] on div "Undo" at bounding box center [363, 646] width 23 height 9
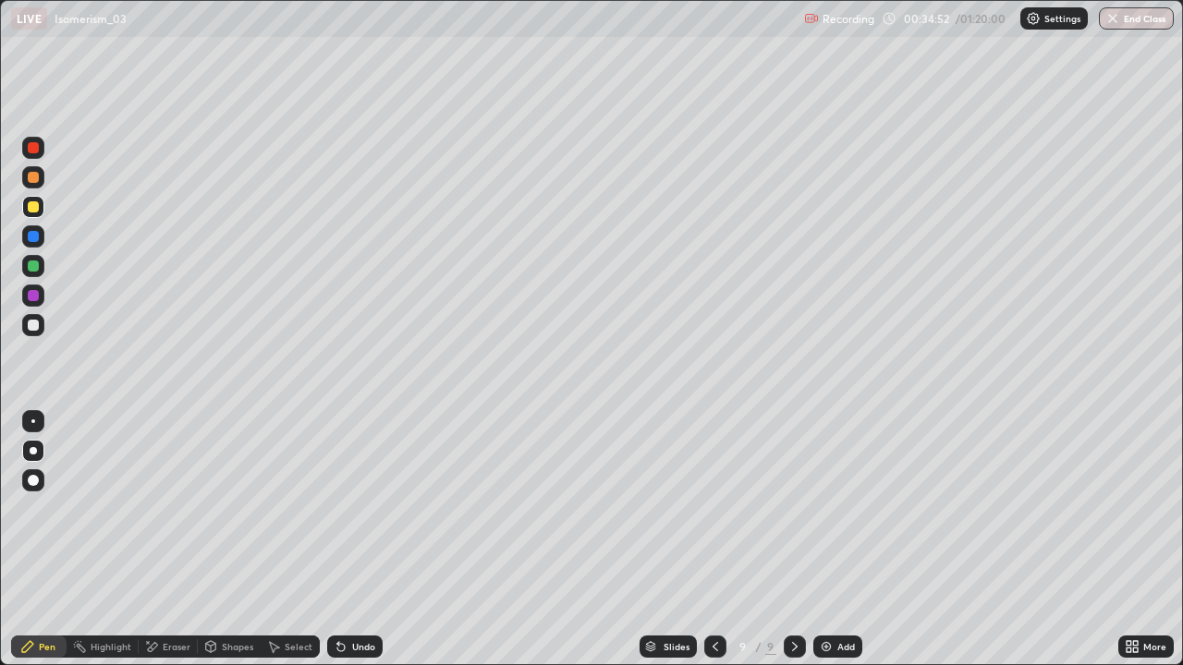
click at [364, 540] on div "Undo" at bounding box center [354, 647] width 55 height 22
click at [359, 540] on div "Undo" at bounding box center [354, 647] width 55 height 22
click at [357, 540] on div "Undo" at bounding box center [354, 647] width 55 height 22
click at [355, 540] on div "Undo" at bounding box center [354, 647] width 55 height 22
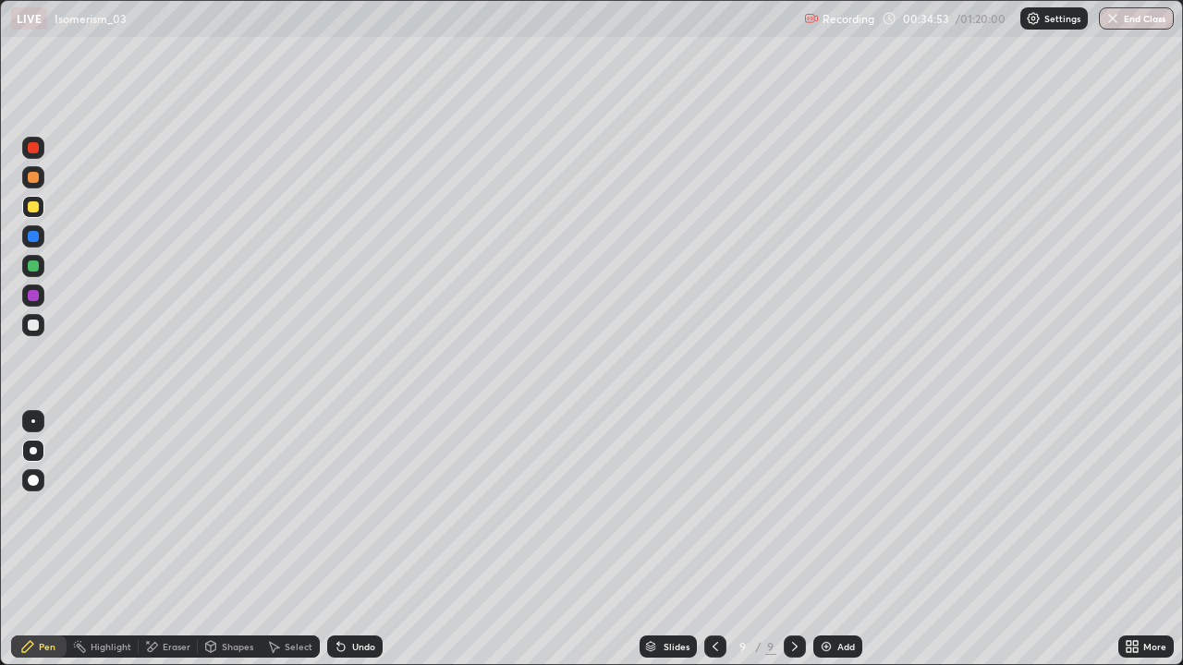
click at [349, 540] on div "Undo" at bounding box center [354, 647] width 55 height 22
click at [352, 540] on div "Undo" at bounding box center [354, 647] width 55 height 22
click at [355, 540] on div "Undo" at bounding box center [354, 647] width 55 height 22
click at [365, 540] on div "Undo" at bounding box center [354, 647] width 55 height 22
click at [352, 540] on div "Undo" at bounding box center [363, 646] width 23 height 9
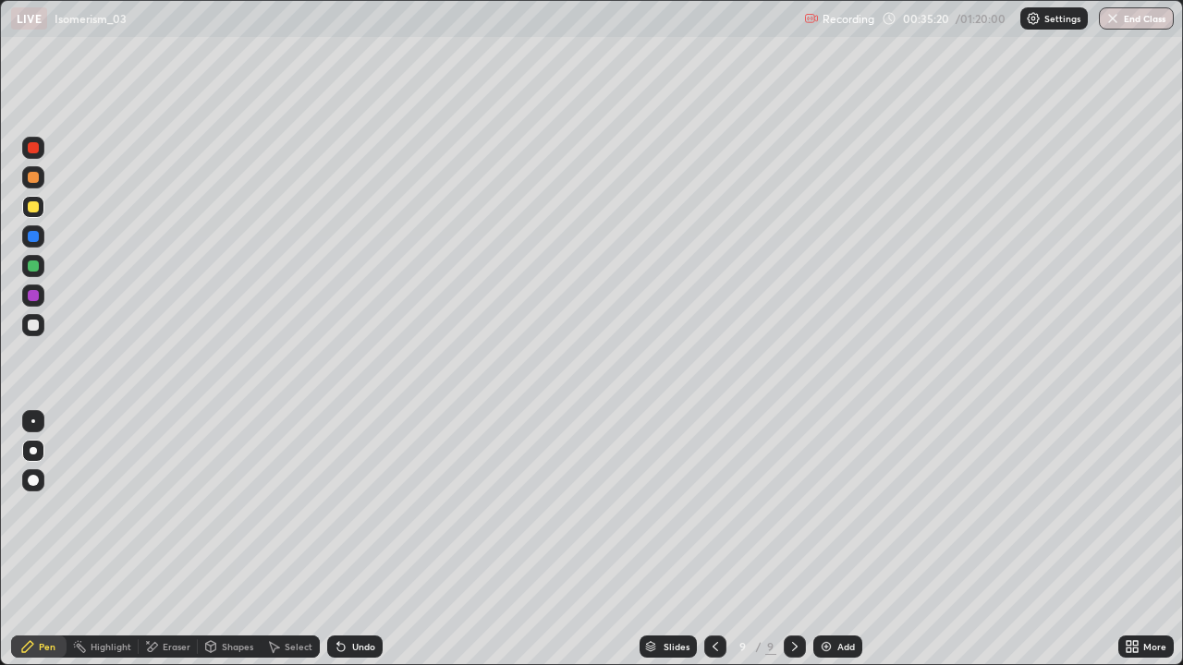
click at [362, 540] on div "Undo" at bounding box center [363, 646] width 23 height 9
click at [367, 540] on div "Undo" at bounding box center [363, 646] width 23 height 9
click at [373, 540] on div "Undo" at bounding box center [354, 647] width 55 height 22
click at [375, 540] on div "Undo" at bounding box center [354, 647] width 55 height 22
click at [371, 540] on div "Undo" at bounding box center [354, 647] width 55 height 22
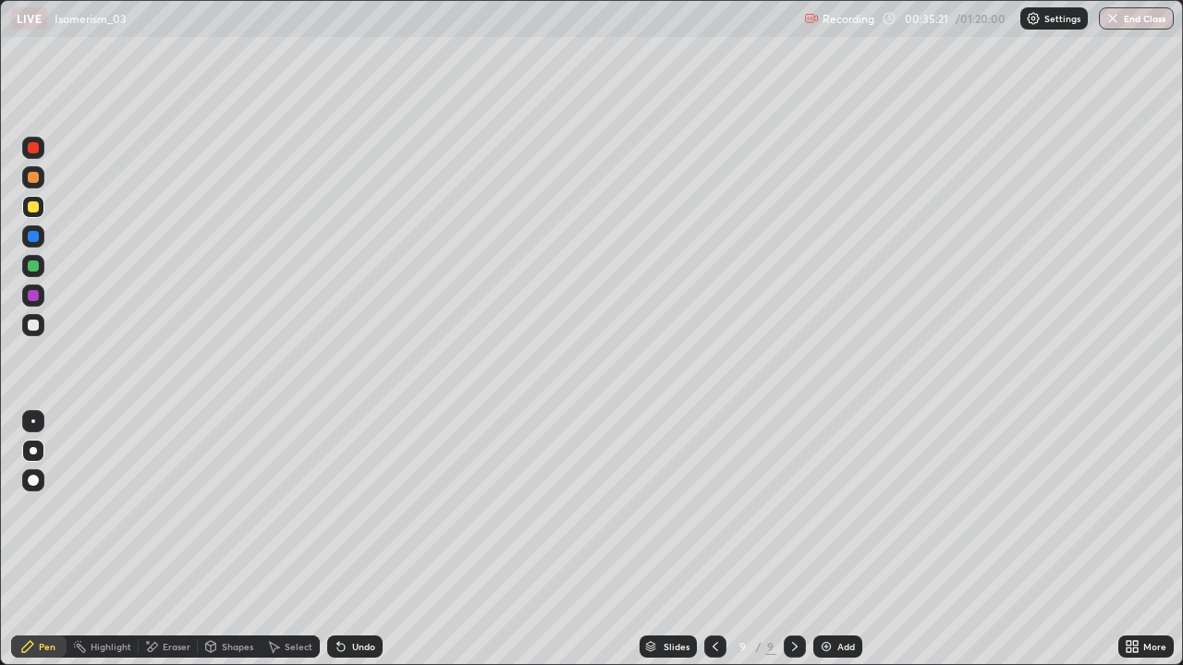
click at [364, 540] on div "Undo" at bounding box center [354, 647] width 55 height 22
click at [369, 540] on div "Undo" at bounding box center [363, 646] width 23 height 9
click at [367, 540] on div "Undo" at bounding box center [363, 646] width 23 height 9
click at [348, 540] on div "Undo" at bounding box center [354, 647] width 55 height 22
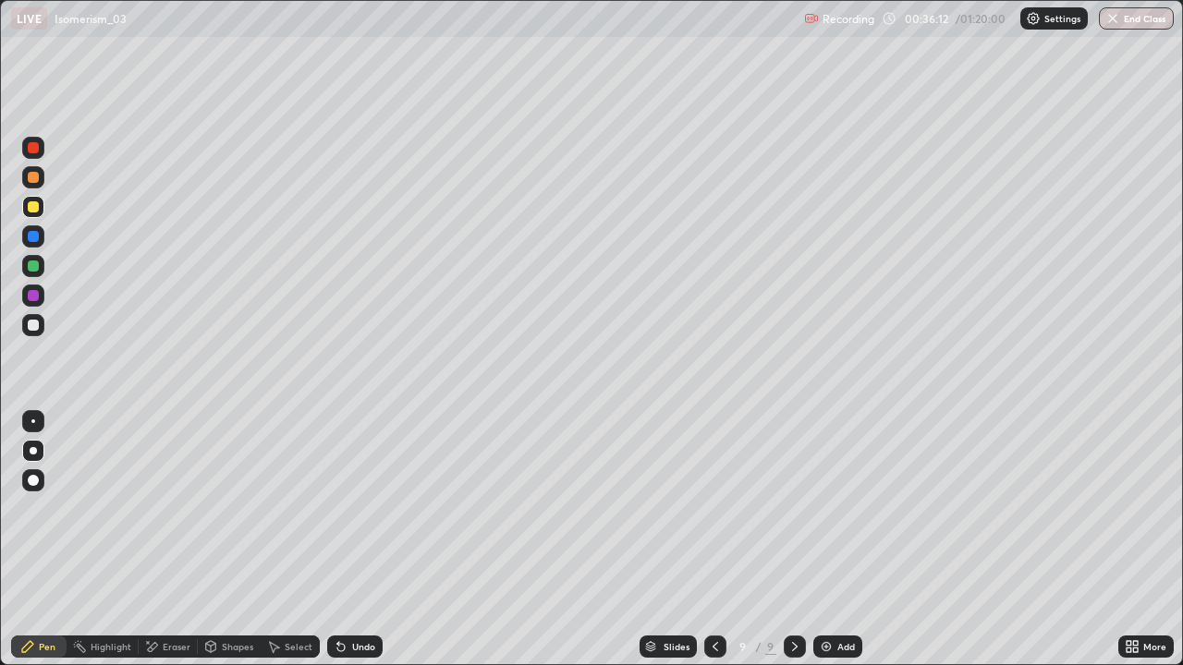
click at [359, 540] on div "Undo" at bounding box center [363, 646] width 23 height 9
click at [352, 540] on div "Undo" at bounding box center [363, 646] width 23 height 9
click at [346, 540] on div "Undo" at bounding box center [354, 647] width 55 height 22
click at [352, 540] on div "Undo" at bounding box center [363, 646] width 23 height 9
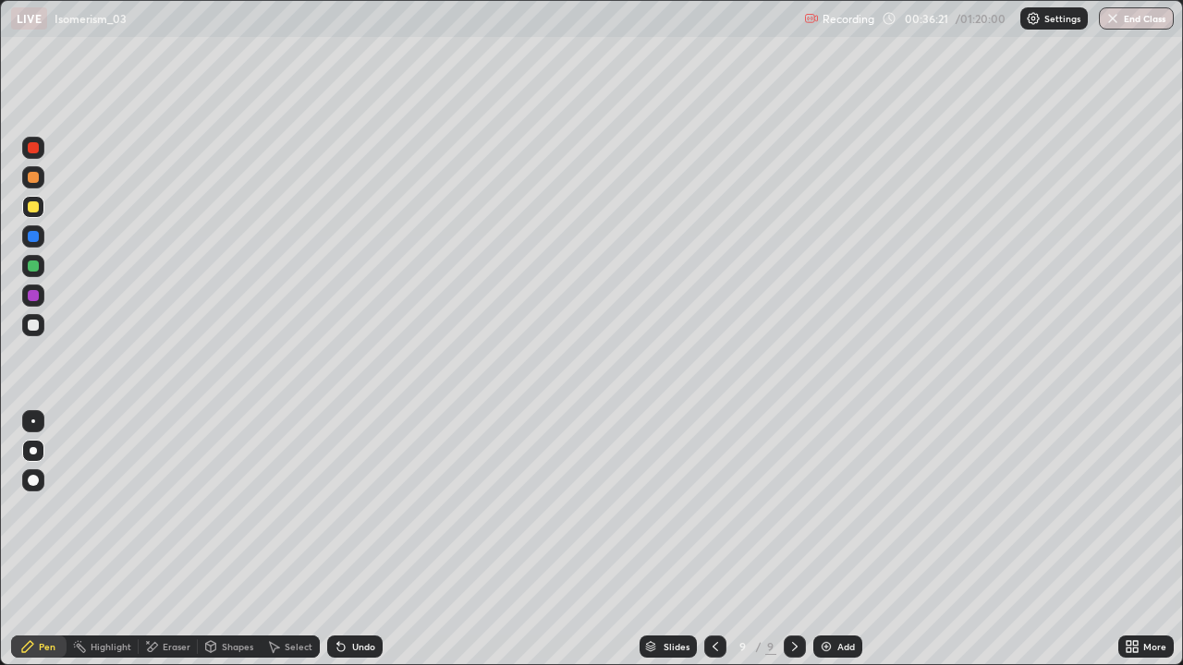
click at [355, 540] on div "Undo" at bounding box center [363, 646] width 23 height 9
click at [350, 540] on div "Undo" at bounding box center [354, 647] width 55 height 22
click at [349, 540] on div "Undo" at bounding box center [354, 647] width 55 height 22
click at [373, 540] on div "Undo" at bounding box center [354, 647] width 55 height 22
click at [352, 540] on div "Undo" at bounding box center [363, 646] width 23 height 9
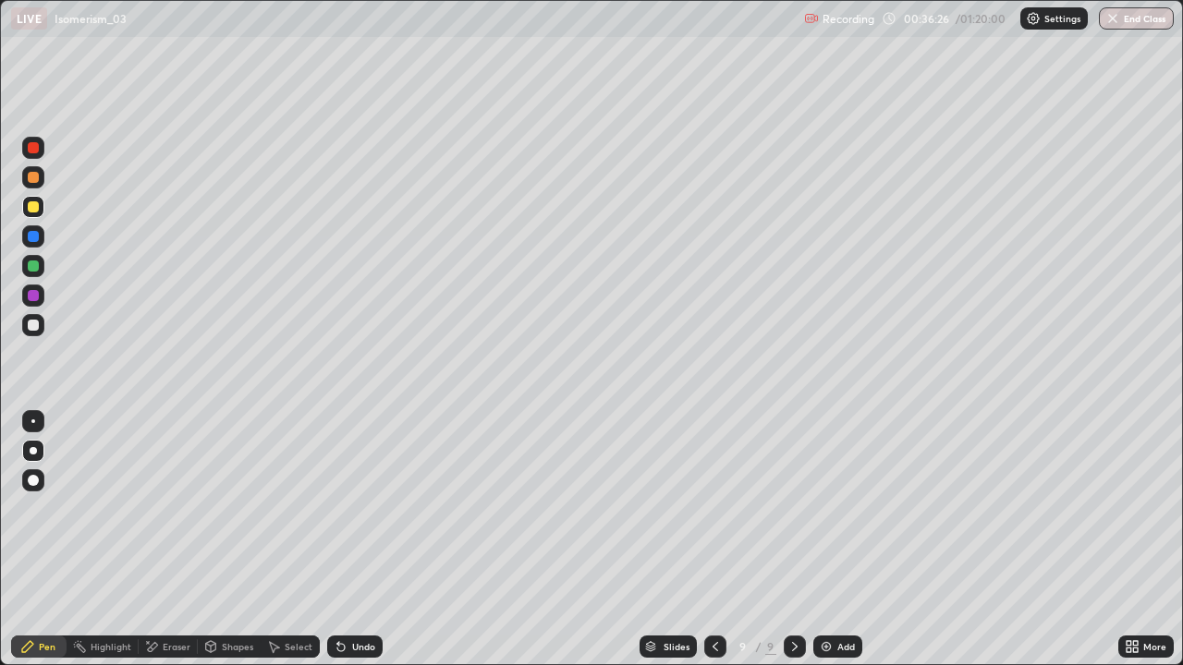
click at [355, 540] on div "Undo" at bounding box center [363, 646] width 23 height 9
click at [347, 540] on div "Undo" at bounding box center [354, 647] width 55 height 22
click at [721, 540] on div at bounding box center [715, 646] width 22 height 37
click at [784, 540] on div at bounding box center [795, 647] width 22 height 22
click at [361, 540] on div "Undo" at bounding box center [363, 646] width 23 height 9
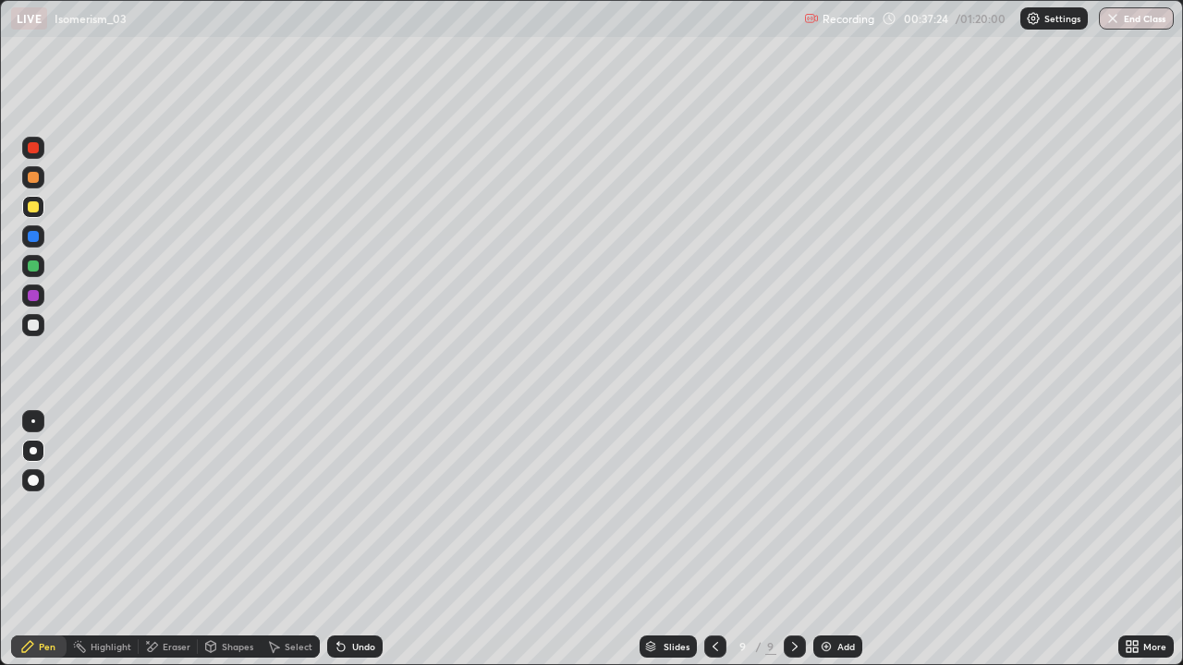
click at [361, 540] on div "Undo" at bounding box center [363, 646] width 23 height 9
click at [357, 540] on div "Undo" at bounding box center [354, 647] width 55 height 22
click at [353, 540] on div "Undo" at bounding box center [354, 647] width 55 height 22
click at [355, 540] on div "Undo" at bounding box center [354, 647] width 55 height 22
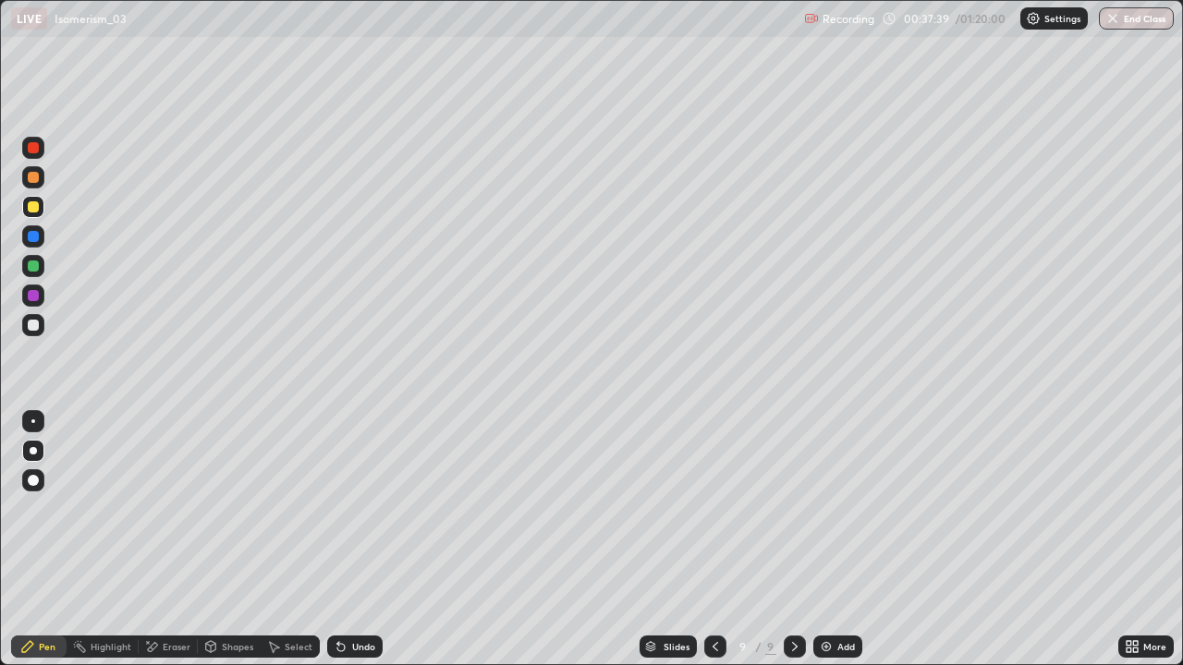
click at [374, 540] on div "Undo" at bounding box center [354, 647] width 55 height 22
click at [370, 540] on div "Undo" at bounding box center [363, 646] width 23 height 9
click at [363, 540] on div "Undo" at bounding box center [363, 646] width 23 height 9
click at [361, 540] on div "Undo" at bounding box center [363, 646] width 23 height 9
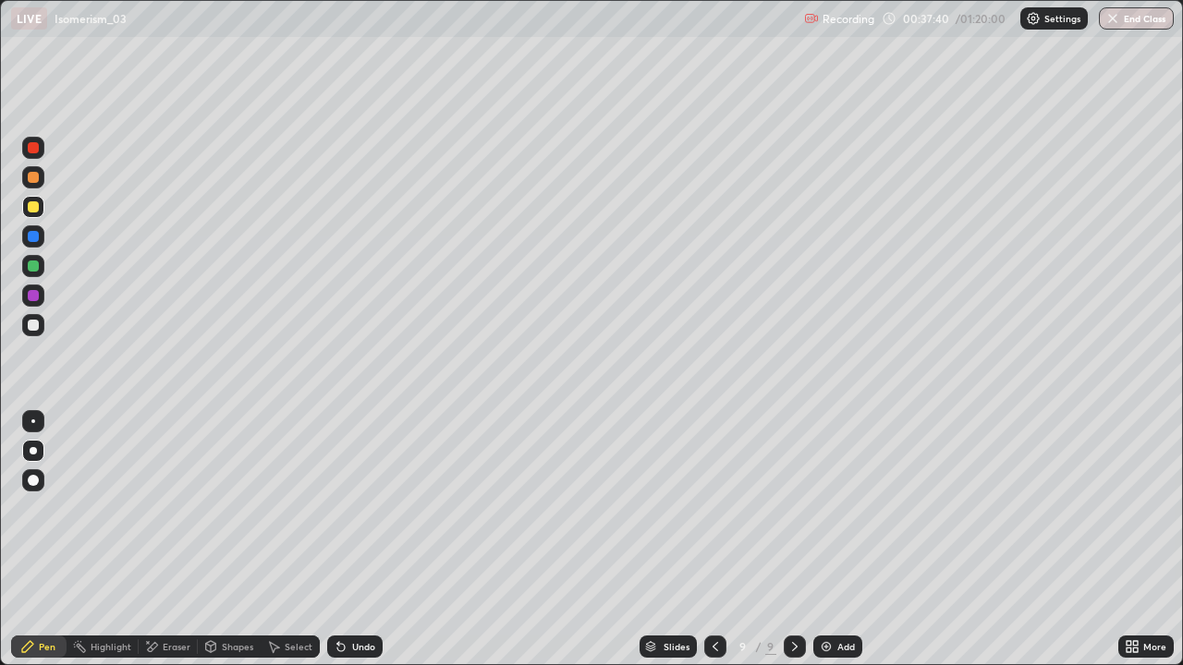
click at [370, 540] on div "Undo" at bounding box center [363, 646] width 23 height 9
click at [373, 540] on div "Undo" at bounding box center [354, 647] width 55 height 22
click at [367, 540] on div "Undo" at bounding box center [363, 646] width 23 height 9
click at [713, 540] on icon at bounding box center [715, 646] width 15 height 15
click at [793, 540] on icon at bounding box center [794, 646] width 15 height 15
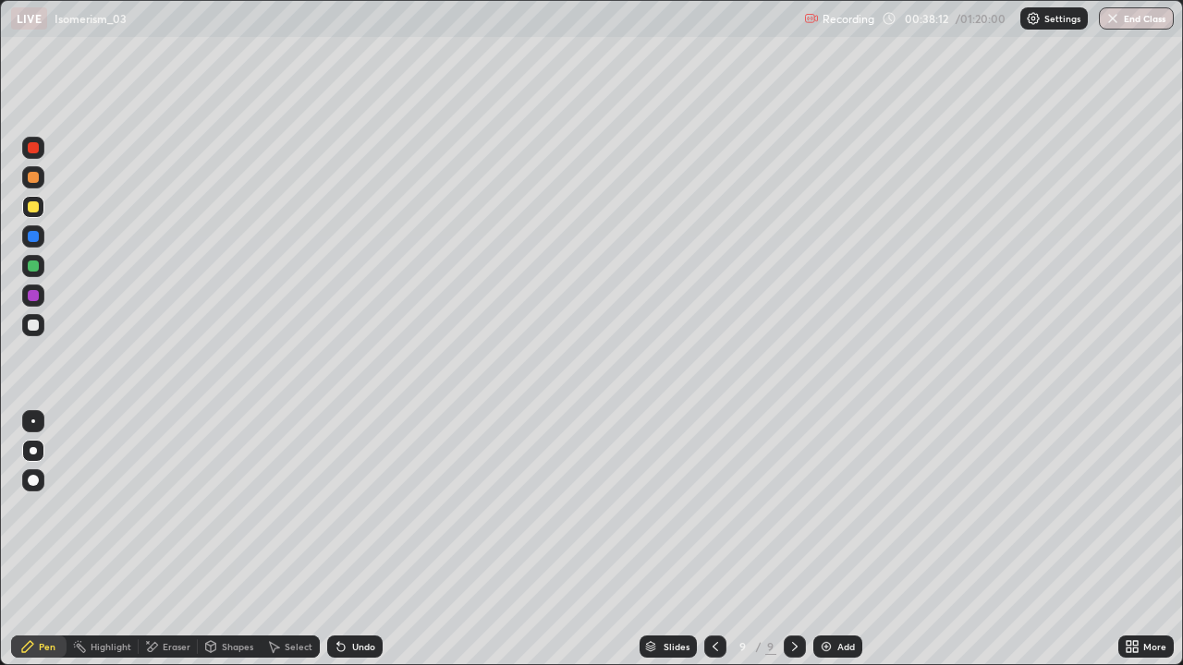
click at [352, 540] on div "Undo" at bounding box center [363, 646] width 23 height 9
click at [346, 540] on div "Undo" at bounding box center [354, 647] width 55 height 22
click at [839, 540] on div "Add" at bounding box center [837, 647] width 49 height 22
click at [358, 540] on div "Undo" at bounding box center [363, 646] width 23 height 9
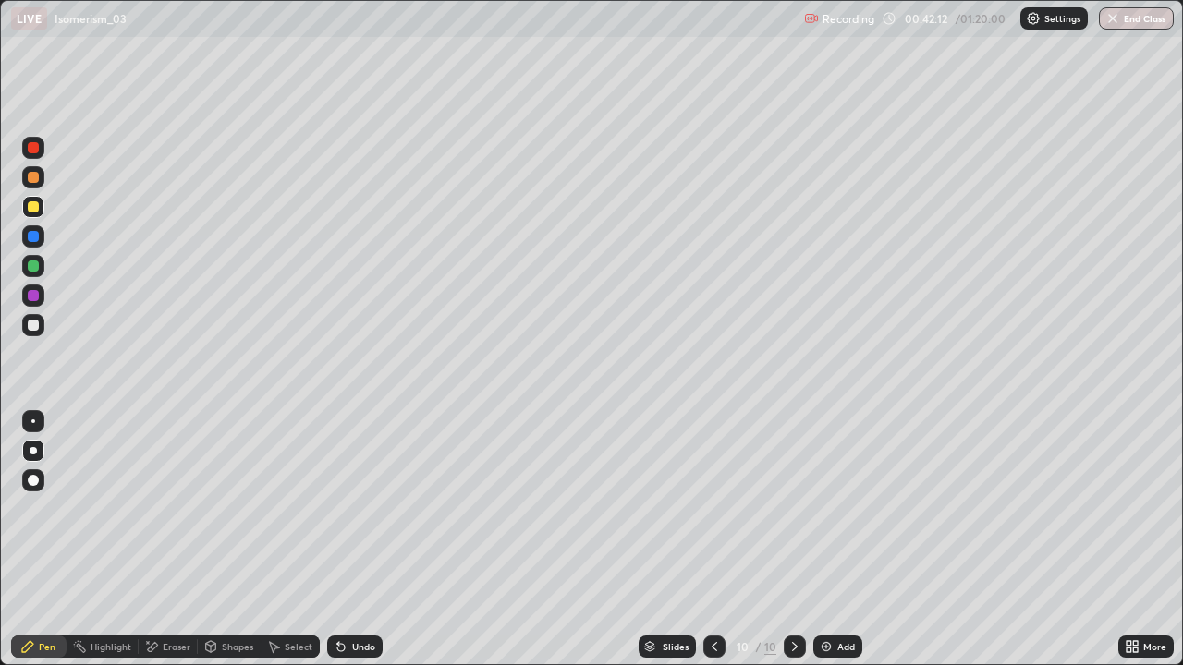
click at [359, 540] on div "Undo" at bounding box center [354, 647] width 55 height 22
click at [352, 540] on div "Undo" at bounding box center [363, 646] width 23 height 9
click at [347, 540] on div "Undo" at bounding box center [354, 647] width 55 height 22
click at [353, 540] on div "Undo" at bounding box center [363, 646] width 23 height 9
click at [346, 540] on div "Undo" at bounding box center [354, 647] width 55 height 22
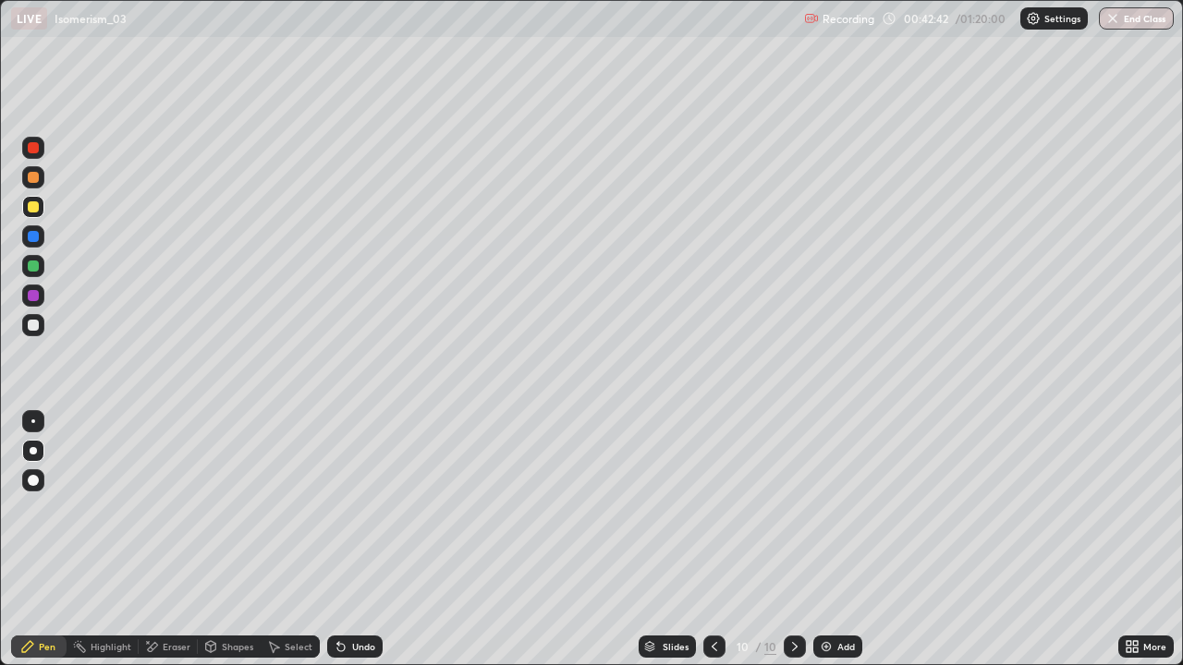
click at [722, 540] on div at bounding box center [714, 647] width 22 height 22
click at [713, 540] on icon at bounding box center [714, 646] width 6 height 9
click at [793, 540] on icon at bounding box center [794, 646] width 15 height 15
click at [841, 540] on div "Add" at bounding box center [846, 646] width 18 height 9
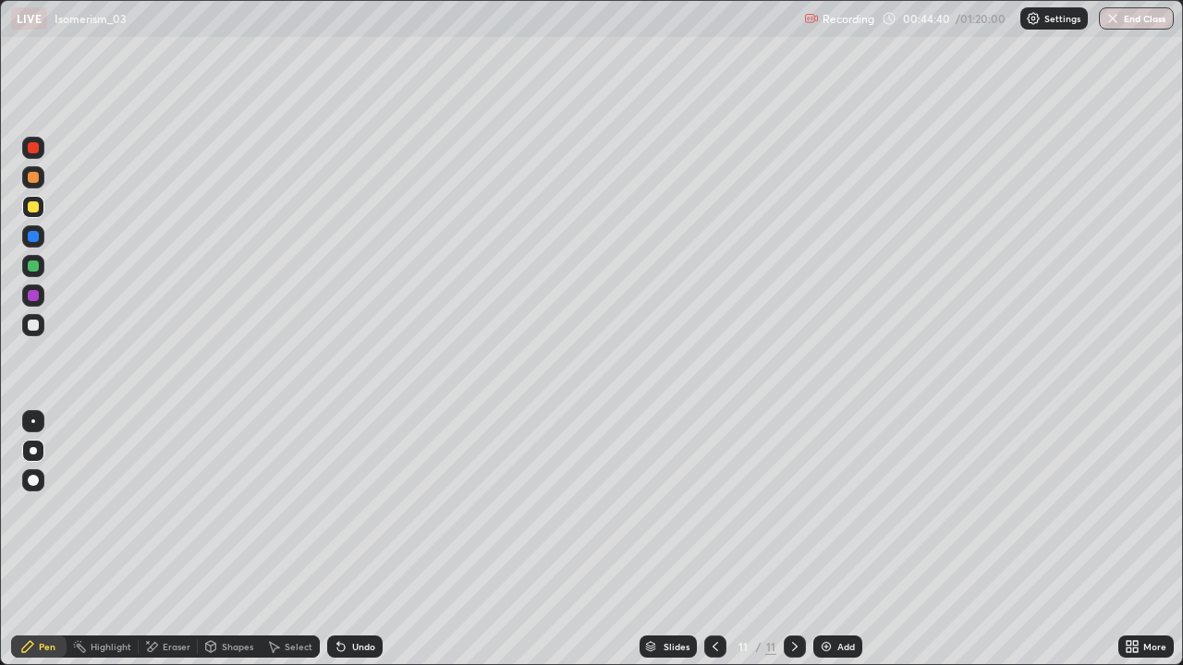
click at [357, 540] on div "Undo" at bounding box center [354, 647] width 55 height 22
click at [183, 540] on div "Eraser" at bounding box center [177, 646] width 28 height 9
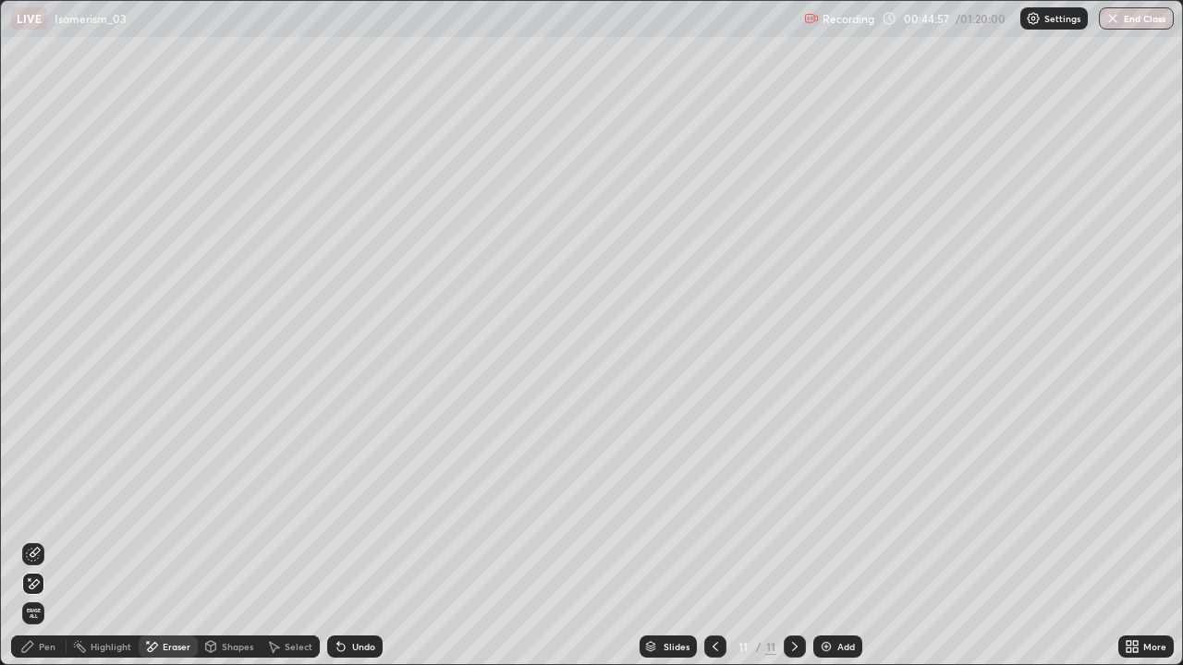
click at [58, 540] on div "Pen" at bounding box center [38, 647] width 55 height 22
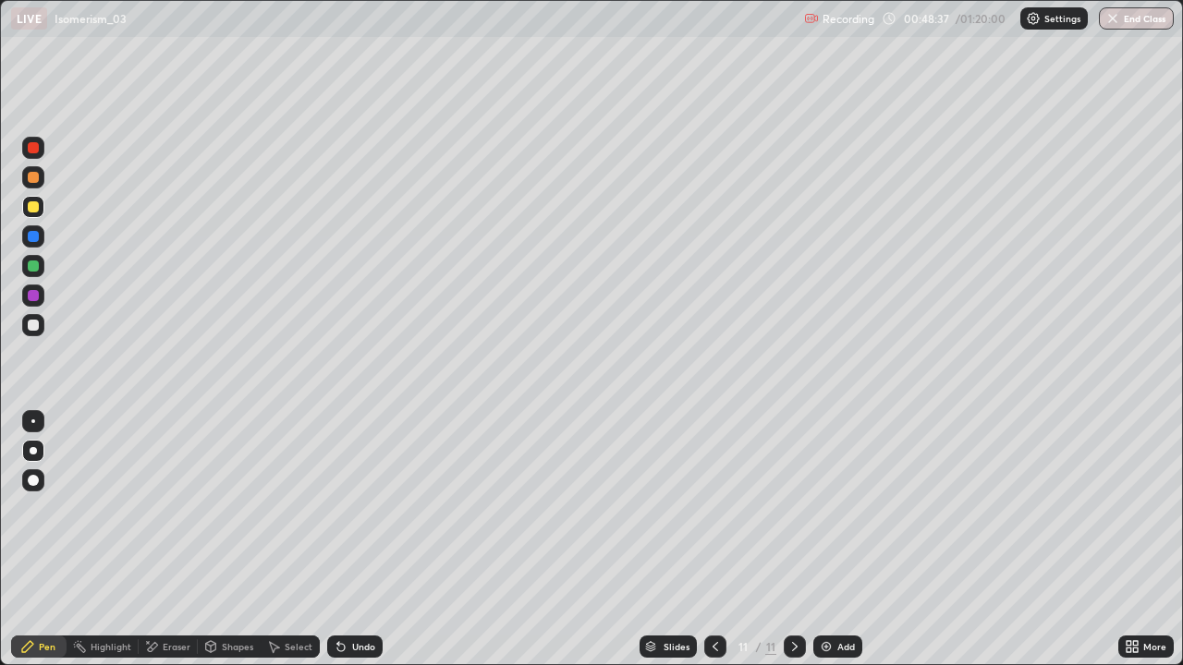
click at [859, 540] on div "Slides 11 / 11 Add" at bounding box center [750, 646] width 735 height 37
click at [841, 540] on div "Add" at bounding box center [846, 646] width 18 height 9
click at [361, 540] on div "Undo" at bounding box center [354, 647] width 55 height 22
click at [361, 540] on div "Undo" at bounding box center [363, 646] width 23 height 9
click at [360, 540] on div "Undo" at bounding box center [354, 647] width 55 height 22
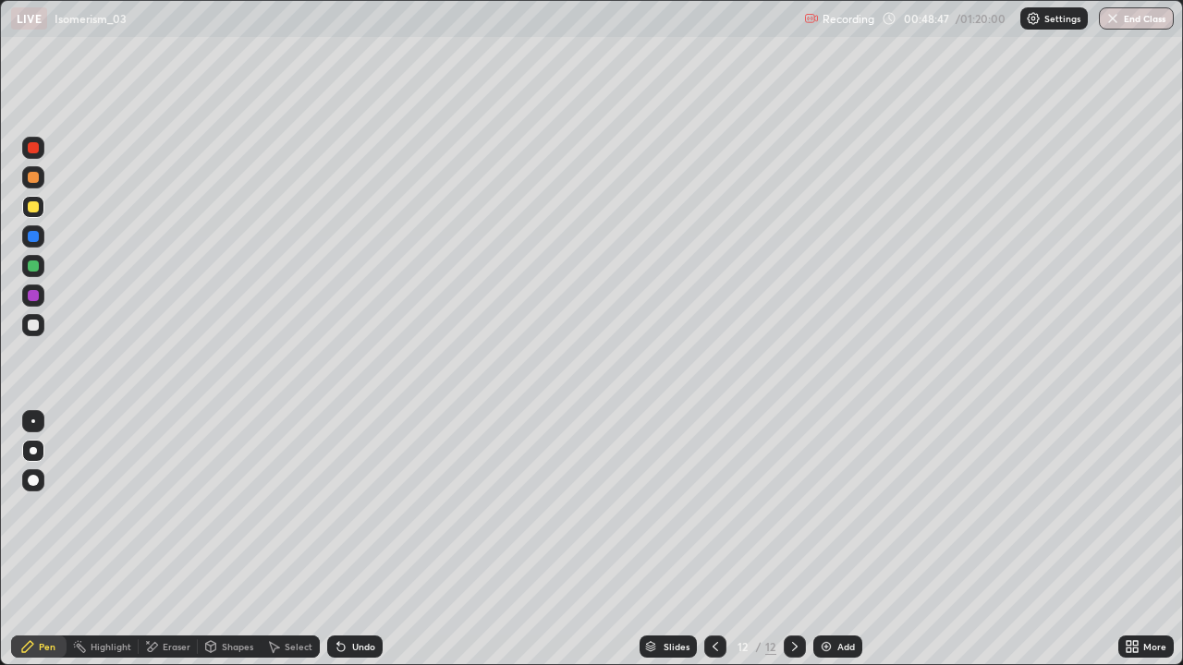
click at [357, 540] on div "Undo" at bounding box center [354, 647] width 55 height 22
click at [352, 540] on div "Undo" at bounding box center [354, 647] width 55 height 22
click at [356, 540] on div "Undo" at bounding box center [351, 646] width 63 height 37
click at [351, 540] on div "Undo" at bounding box center [354, 647] width 55 height 22
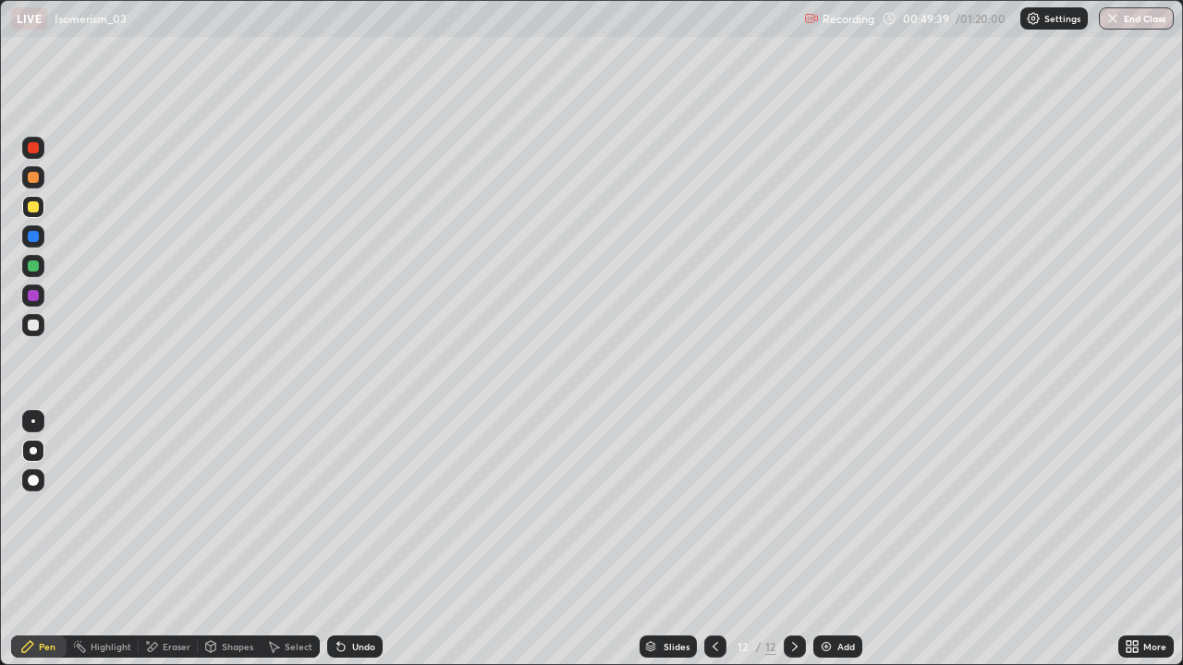
click at [37, 233] on div at bounding box center [33, 236] width 11 height 11
click at [359, 540] on div "Undo" at bounding box center [354, 647] width 55 height 22
click at [713, 540] on icon at bounding box center [715, 646] width 15 height 15
click at [794, 540] on icon at bounding box center [795, 646] width 6 height 9
click at [717, 540] on div at bounding box center [715, 647] width 22 height 22
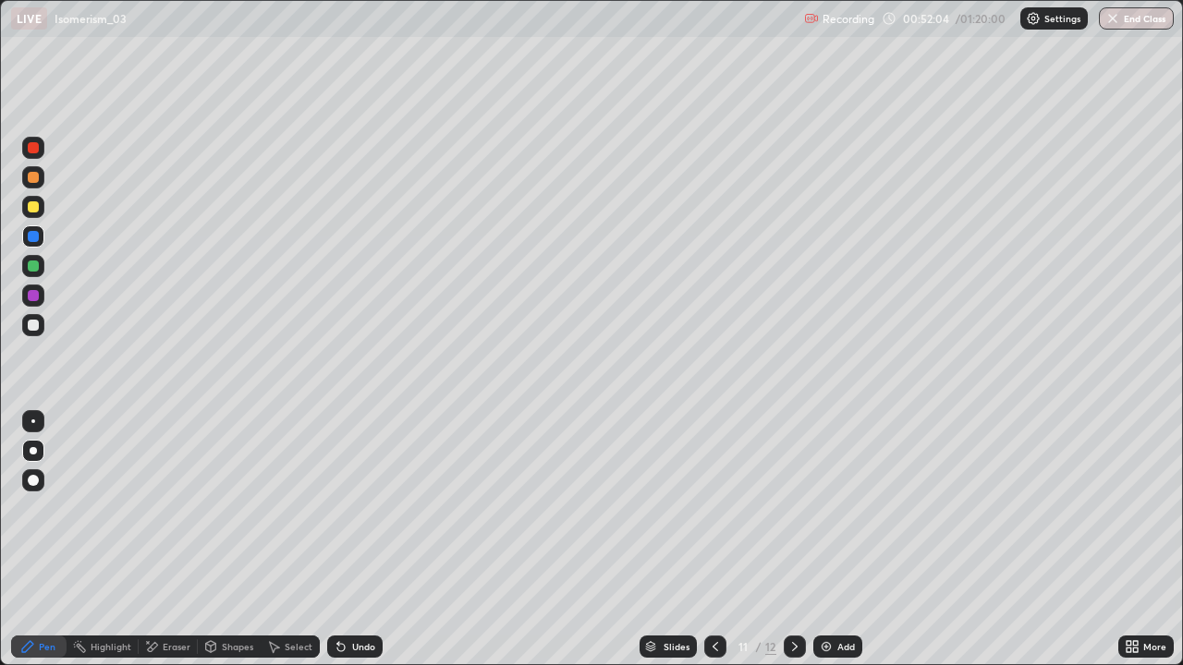
click at [791, 540] on icon at bounding box center [794, 646] width 15 height 15
click at [792, 540] on icon at bounding box center [794, 646] width 15 height 15
click at [849, 540] on div "Add" at bounding box center [846, 646] width 18 height 9
click at [40, 184] on div at bounding box center [33, 177] width 22 height 22
click at [41, 204] on div at bounding box center [33, 207] width 22 height 22
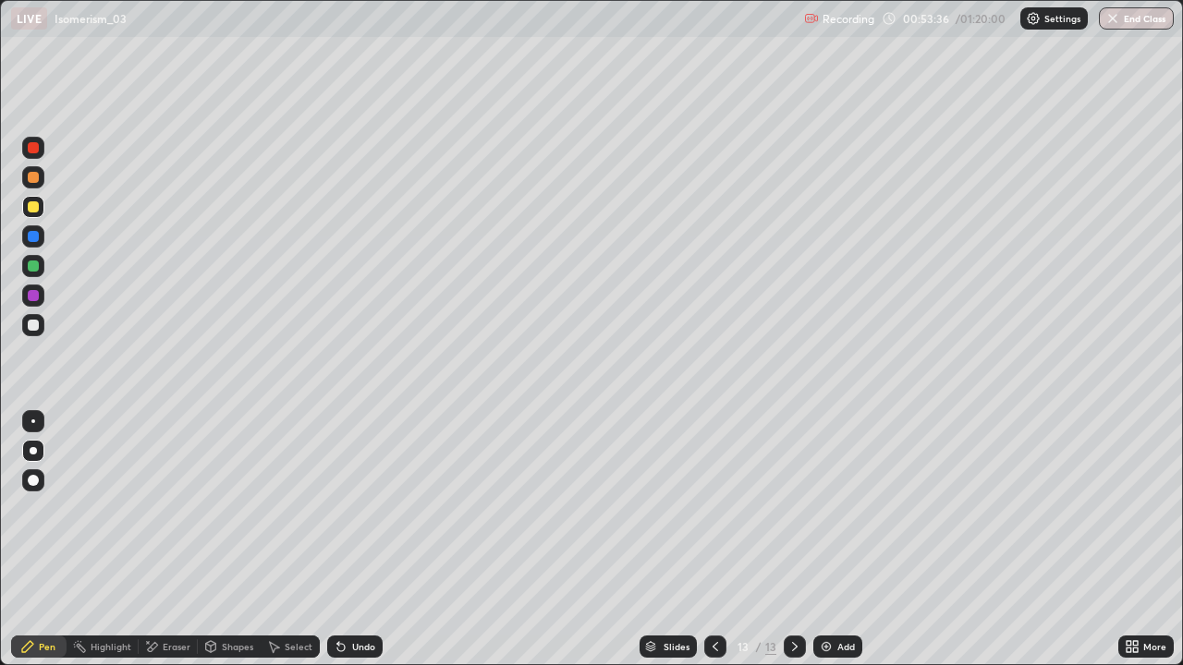
click at [371, 540] on div "Undo" at bounding box center [354, 647] width 55 height 22
click at [371, 540] on div "Undo" at bounding box center [363, 646] width 23 height 9
click at [369, 540] on div "Undo" at bounding box center [354, 647] width 55 height 22
click at [368, 540] on div "Undo" at bounding box center [363, 646] width 23 height 9
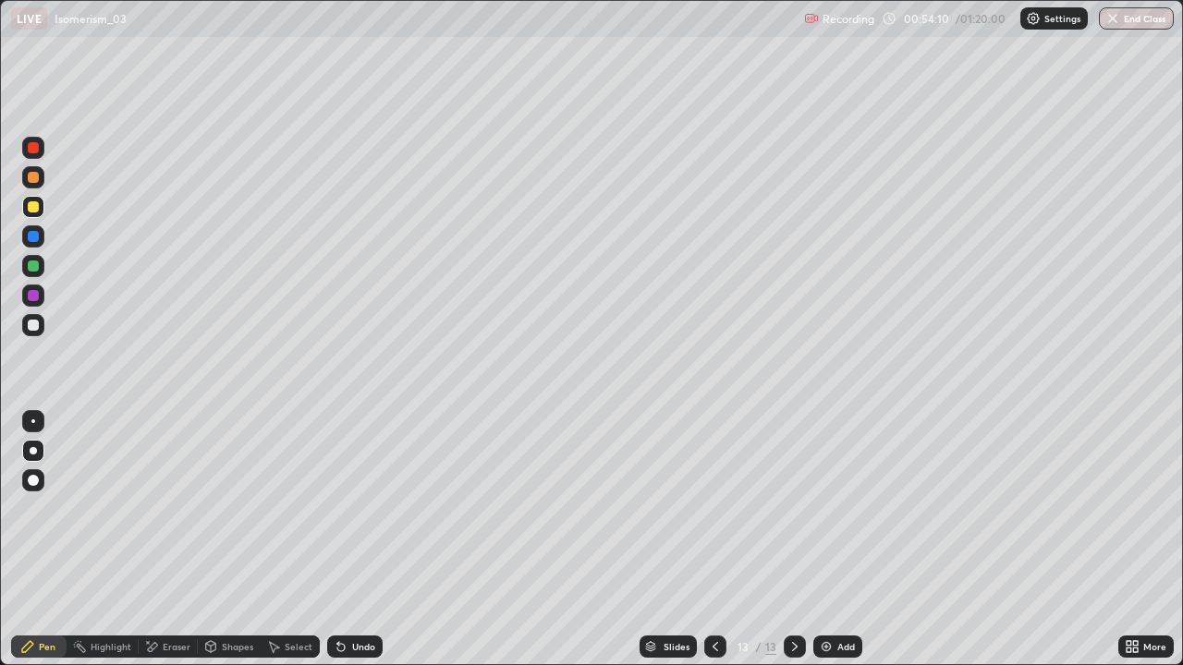
click at [364, 540] on div "Undo" at bounding box center [363, 646] width 23 height 9
click at [715, 540] on icon at bounding box center [715, 646] width 15 height 15
click at [174, 540] on div "Eraser" at bounding box center [177, 646] width 28 height 9
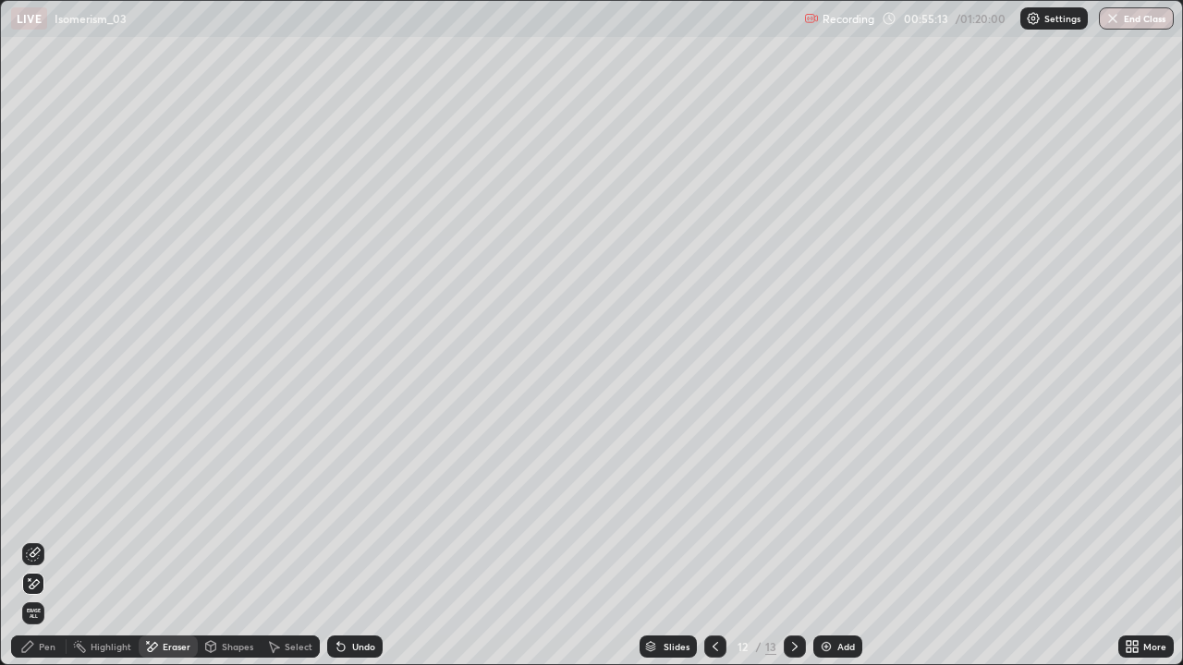
click at [45, 540] on div "Pen" at bounding box center [47, 646] width 17 height 9
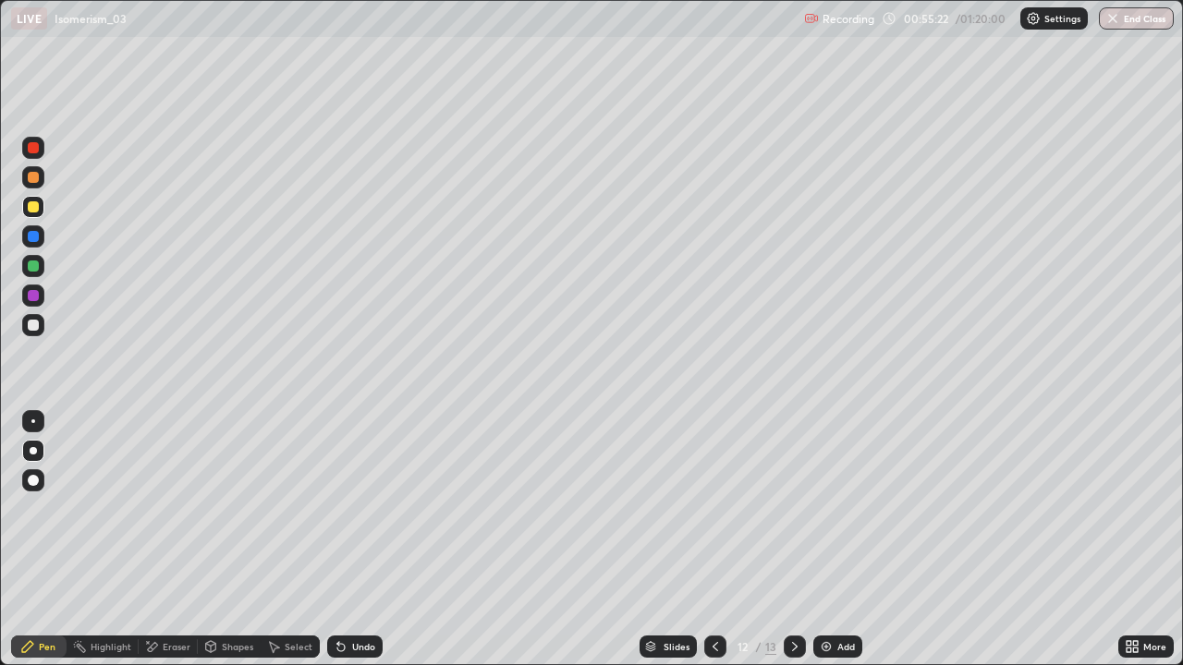
click at [359, 540] on div "Undo" at bounding box center [354, 647] width 55 height 22
click at [352, 540] on div "Undo" at bounding box center [363, 646] width 23 height 9
click at [346, 540] on div "Undo" at bounding box center [354, 647] width 55 height 22
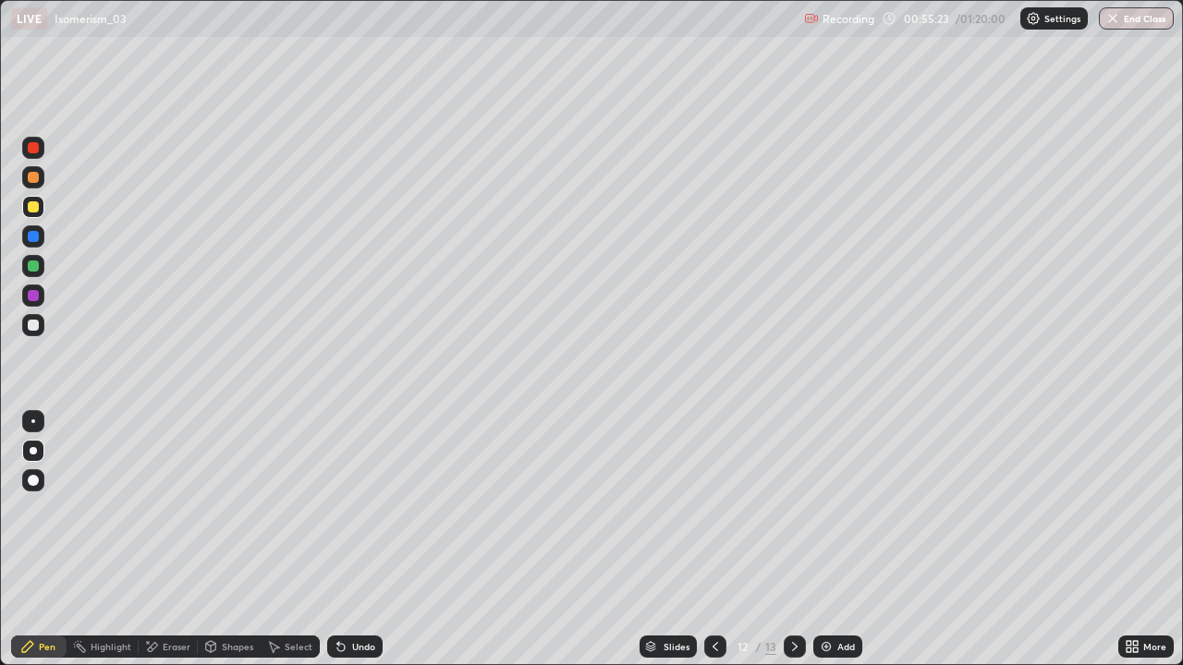
click at [346, 540] on div "Undo" at bounding box center [354, 647] width 55 height 22
click at [346, 540] on icon at bounding box center [341, 646] width 15 height 15
click at [344, 540] on icon at bounding box center [341, 646] width 15 height 15
click at [357, 540] on div "Undo" at bounding box center [363, 646] width 23 height 9
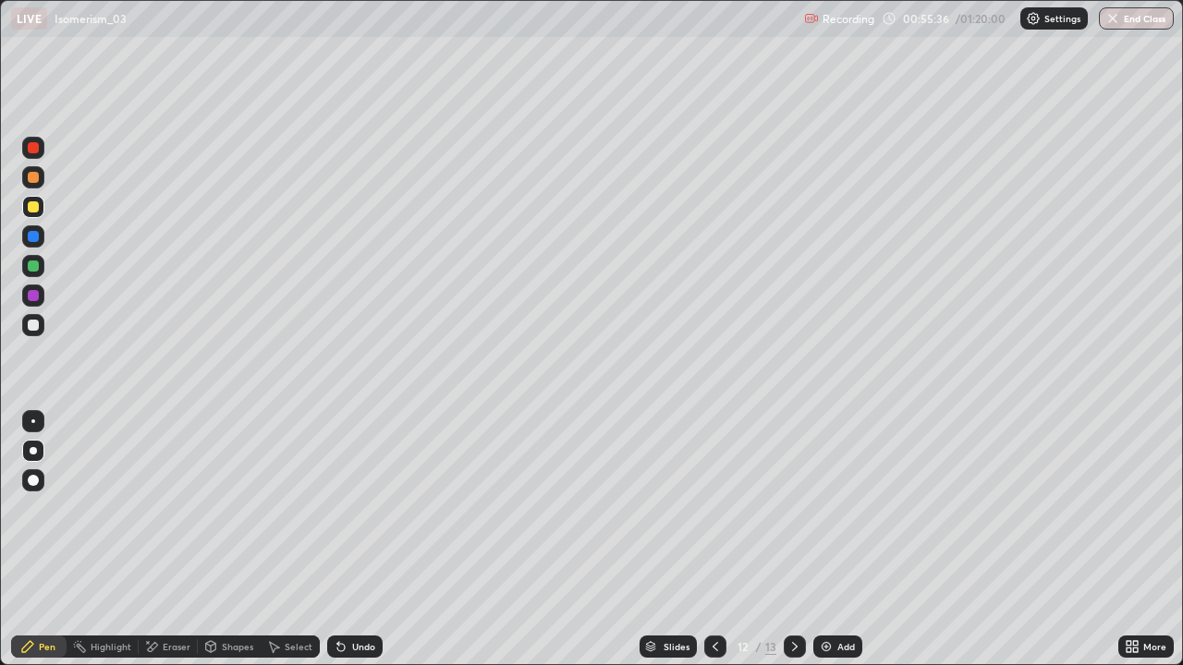
click at [357, 540] on div "Undo" at bounding box center [363, 646] width 23 height 9
click at [352, 540] on div "Undo" at bounding box center [363, 646] width 23 height 9
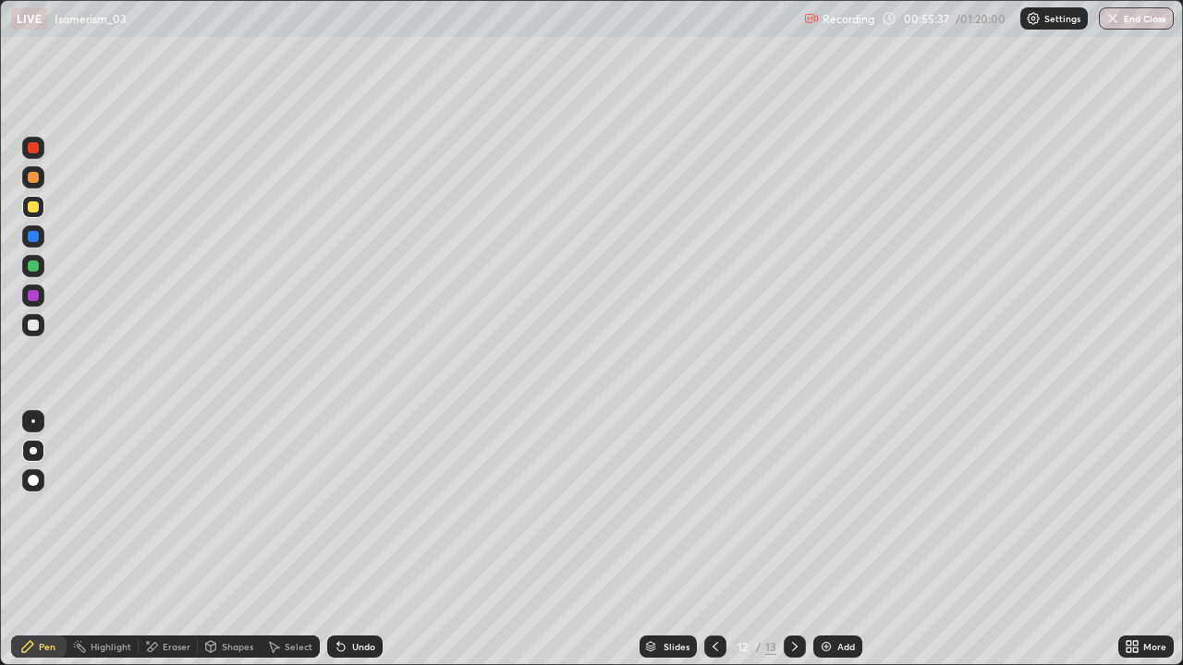
click at [352, 540] on div "Undo" at bounding box center [363, 646] width 23 height 9
click at [348, 540] on div "Undo" at bounding box center [354, 647] width 55 height 22
click at [355, 540] on div "Undo" at bounding box center [363, 646] width 23 height 9
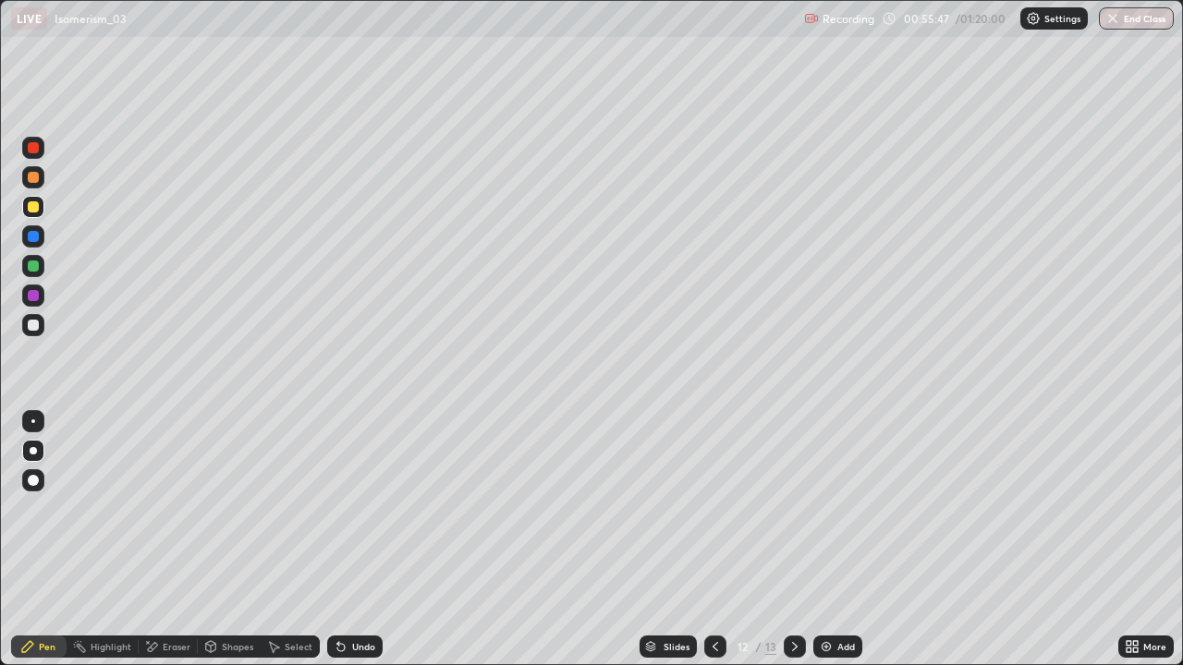
click at [346, 540] on div "Undo" at bounding box center [354, 647] width 55 height 22
click at [345, 540] on icon at bounding box center [341, 646] width 15 height 15
click at [344, 540] on div "Undo" at bounding box center [354, 647] width 55 height 22
click at [346, 540] on div "Undo" at bounding box center [354, 647] width 55 height 22
click at [344, 540] on div "Undo" at bounding box center [354, 647] width 55 height 22
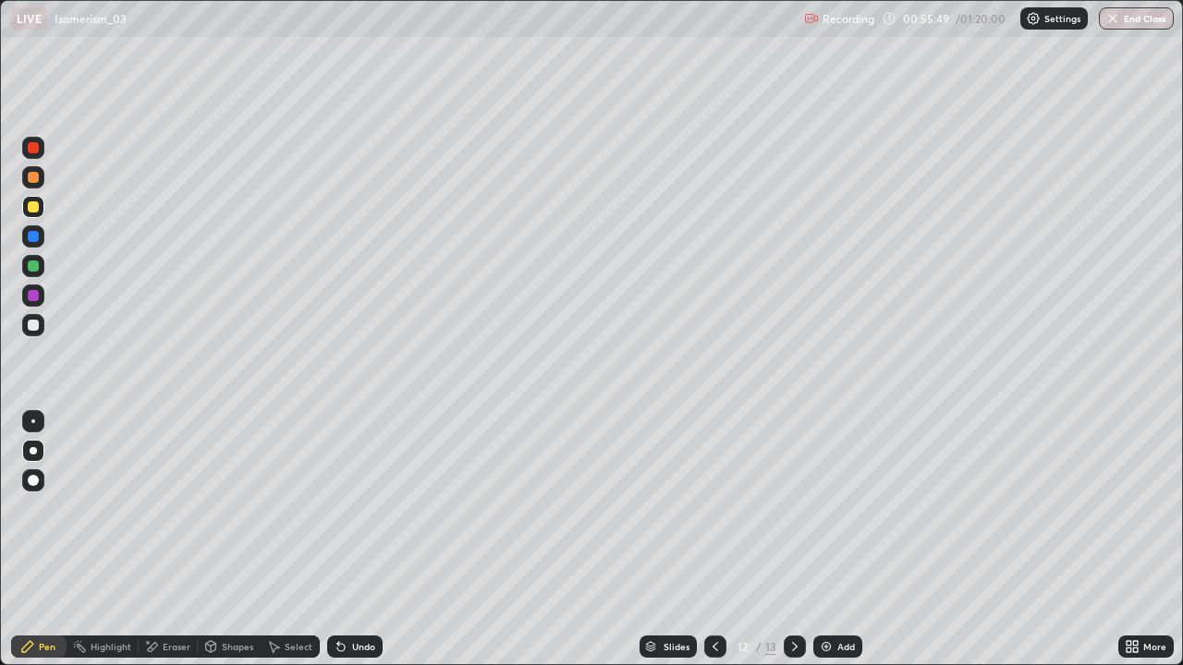
click at [344, 540] on div "Undo" at bounding box center [354, 647] width 55 height 22
click at [343, 540] on div "Undo" at bounding box center [354, 647] width 55 height 22
click at [794, 540] on icon at bounding box center [794, 646] width 15 height 15
click at [364, 540] on div "Undo" at bounding box center [363, 646] width 23 height 9
click at [360, 540] on div "Undo" at bounding box center [363, 646] width 23 height 9
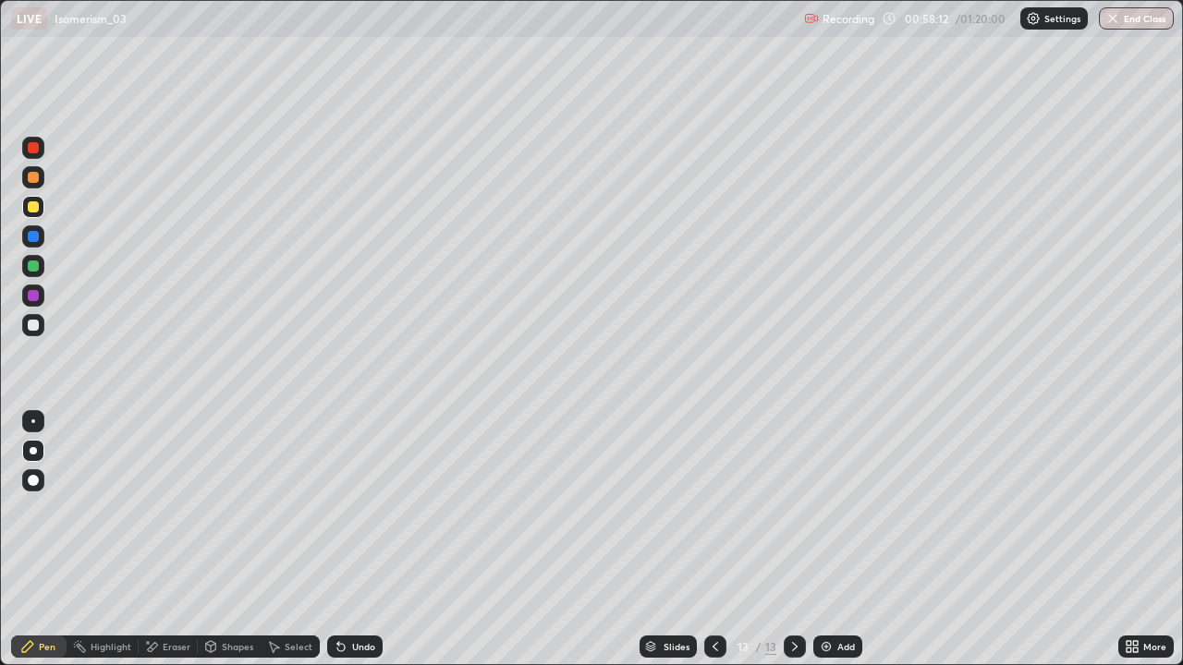
click at [848, 540] on div "Add" at bounding box center [837, 647] width 49 height 22
click at [338, 540] on icon at bounding box center [340, 647] width 7 height 7
click at [345, 540] on icon at bounding box center [341, 646] width 15 height 15
click at [343, 540] on icon at bounding box center [341, 646] width 15 height 15
click at [339, 540] on icon at bounding box center [340, 647] width 7 height 7
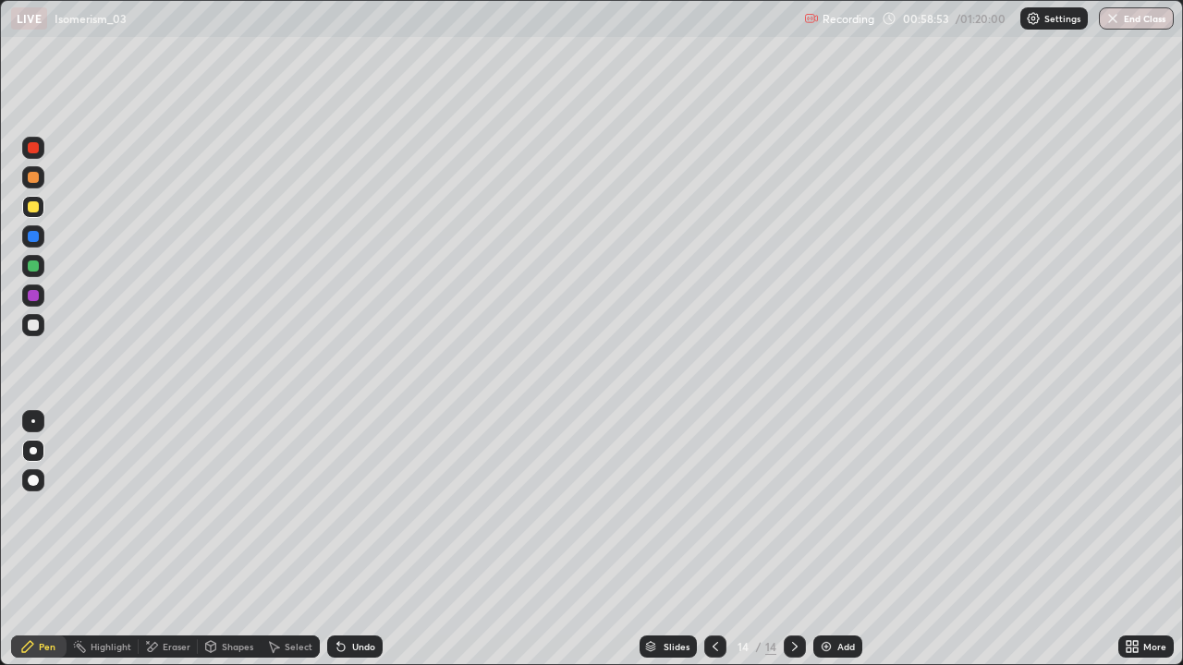
click at [346, 540] on div "Undo" at bounding box center [354, 647] width 55 height 22
click at [349, 540] on div "Undo" at bounding box center [354, 647] width 55 height 22
click at [347, 540] on div "Undo" at bounding box center [354, 647] width 55 height 22
click at [144, 219] on button "Undo" at bounding box center [153, 226] width 54 height 22
click at [353, 540] on div "Undo" at bounding box center [363, 646] width 23 height 9
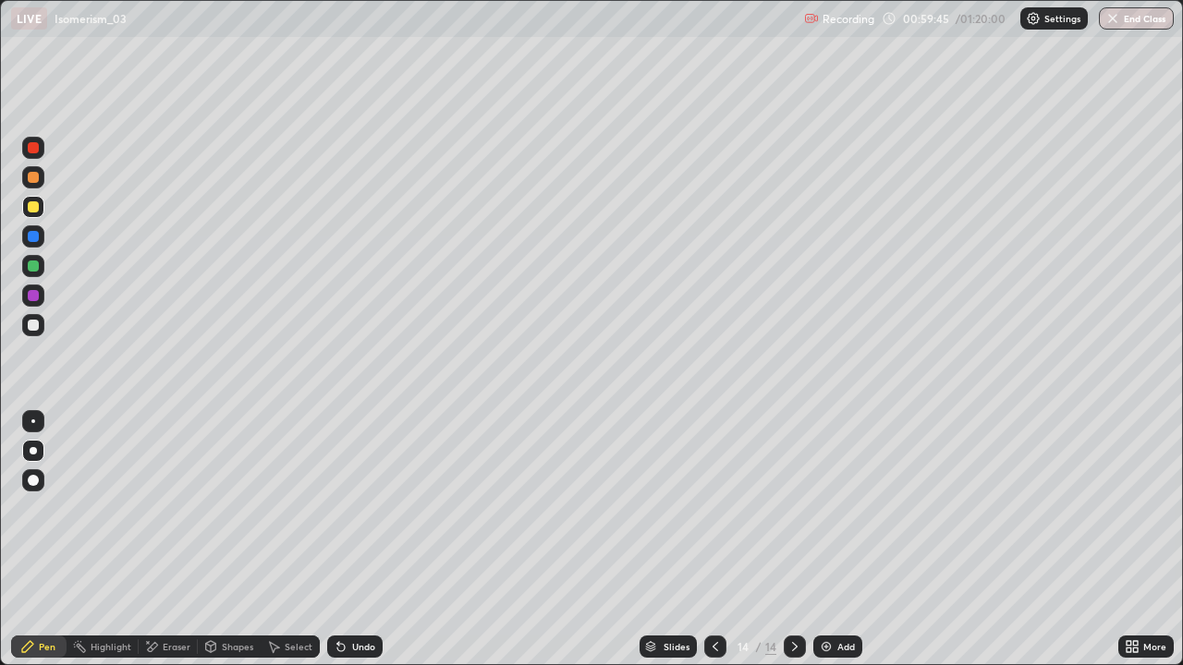
click at [367, 540] on div "Undo" at bounding box center [354, 647] width 55 height 22
click at [359, 540] on div "Undo" at bounding box center [354, 647] width 55 height 22
click at [25, 237] on div at bounding box center [33, 236] width 22 height 22
click at [33, 267] on div at bounding box center [33, 266] width 11 height 11
click at [38, 296] on div at bounding box center [33, 295] width 11 height 11
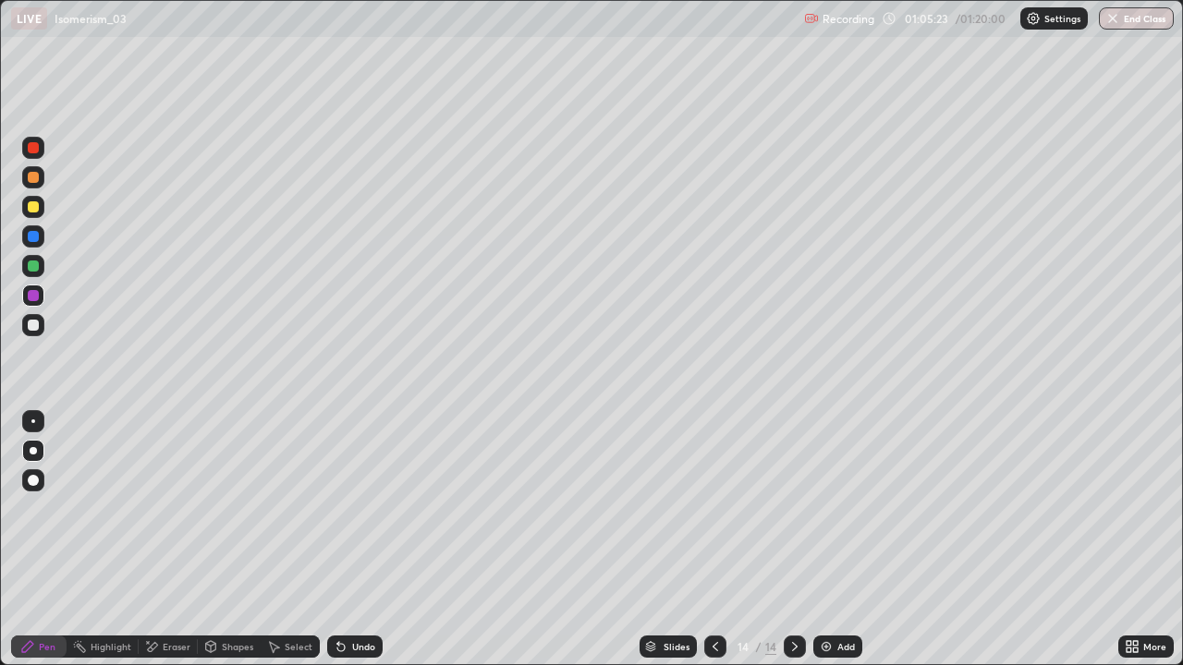
click at [40, 322] on div at bounding box center [33, 325] width 22 height 22
click at [376, 540] on div "Undo" at bounding box center [354, 647] width 55 height 22
click at [373, 540] on div "Undo" at bounding box center [354, 647] width 55 height 22
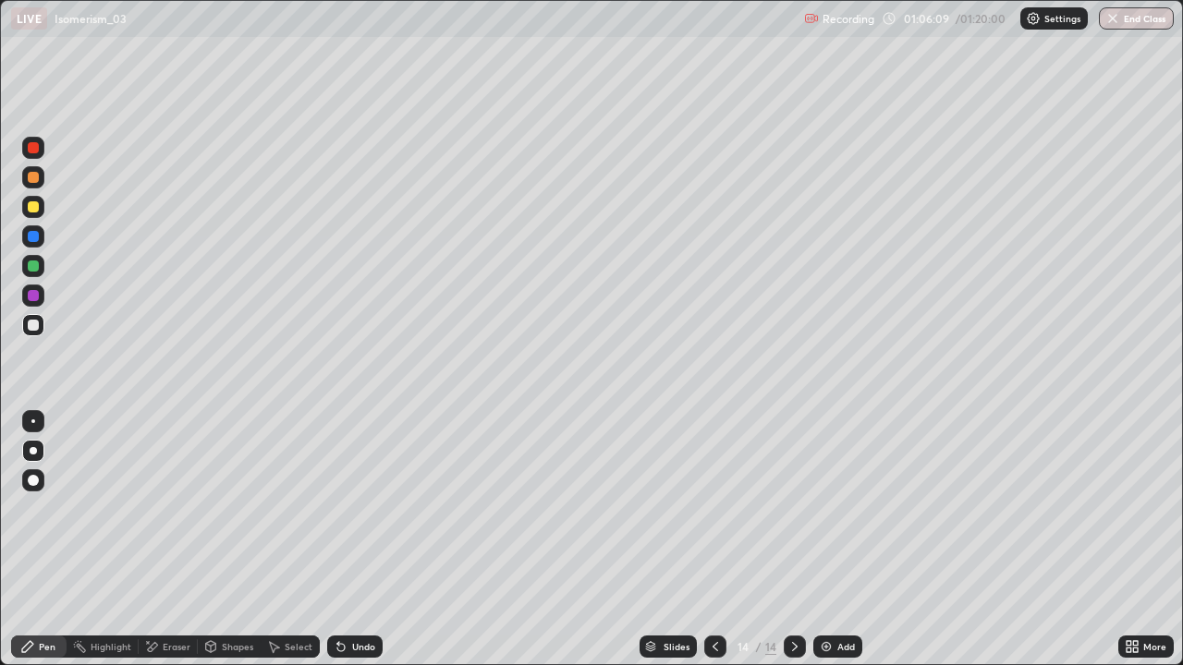
click at [371, 540] on div "Undo" at bounding box center [363, 646] width 23 height 9
click at [372, 540] on div "Undo" at bounding box center [363, 646] width 23 height 9
click at [369, 540] on div "Undo" at bounding box center [354, 647] width 55 height 22
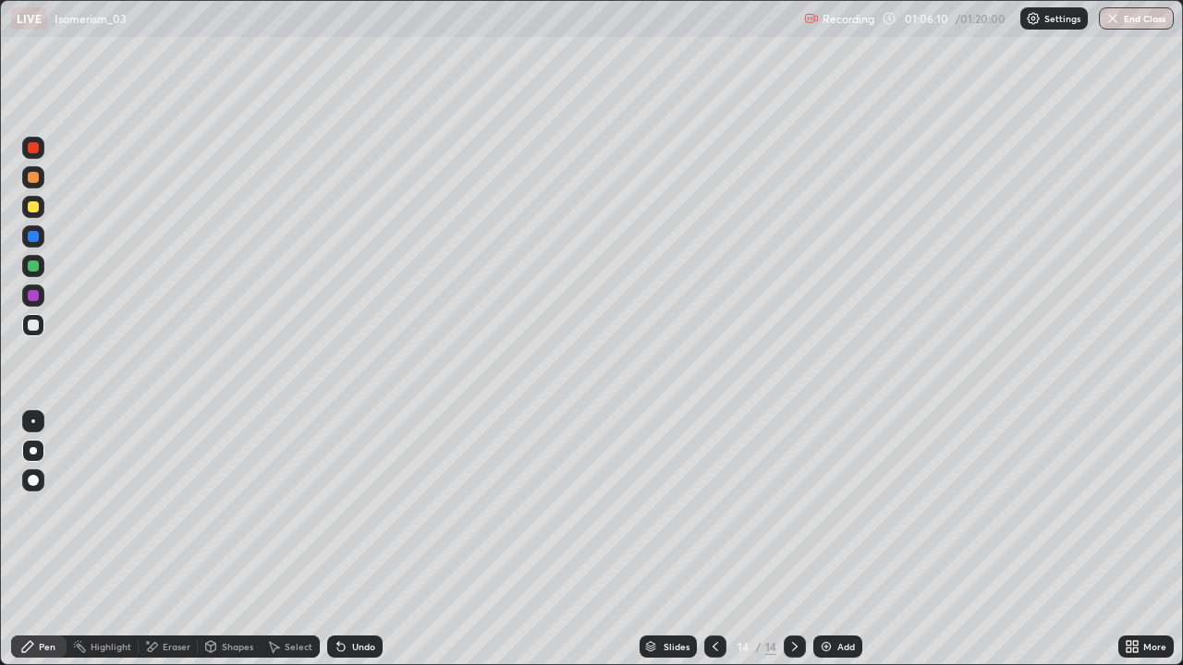
click at [369, 540] on div "Undo" at bounding box center [363, 646] width 23 height 9
click at [371, 540] on div "Undo" at bounding box center [354, 647] width 55 height 22
click at [355, 540] on div "Undo" at bounding box center [354, 647] width 55 height 22
click at [353, 540] on div "Undo" at bounding box center [363, 646] width 23 height 9
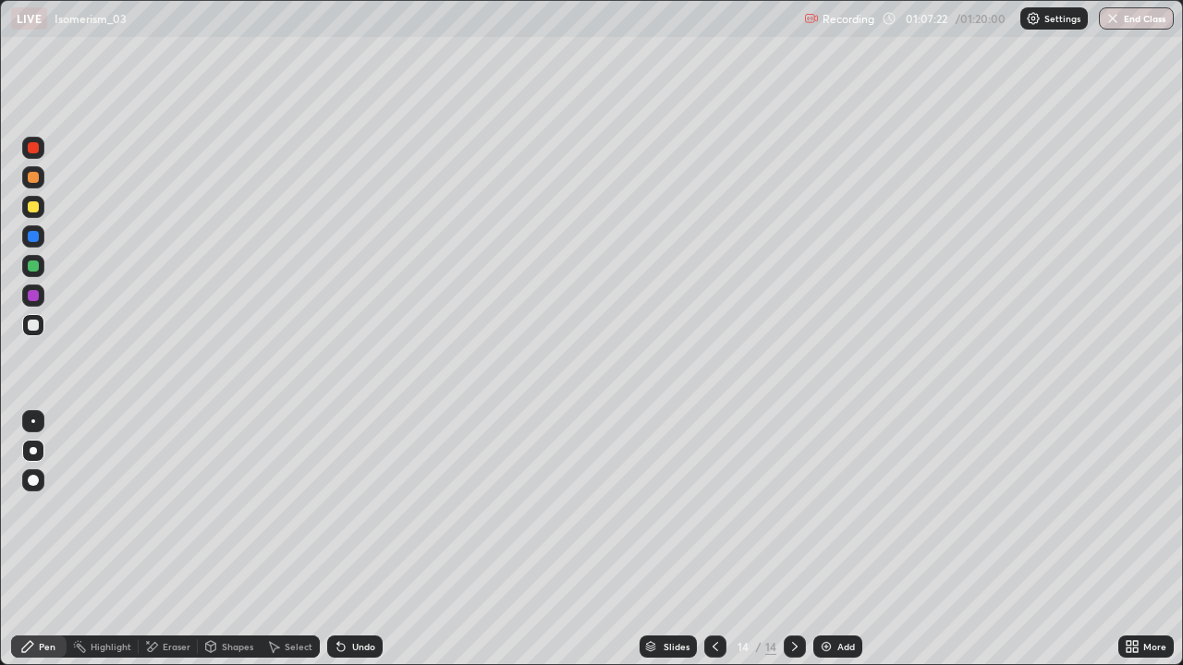
click at [359, 540] on div "Undo" at bounding box center [363, 646] width 23 height 9
click at [40, 266] on div at bounding box center [33, 266] width 22 height 22
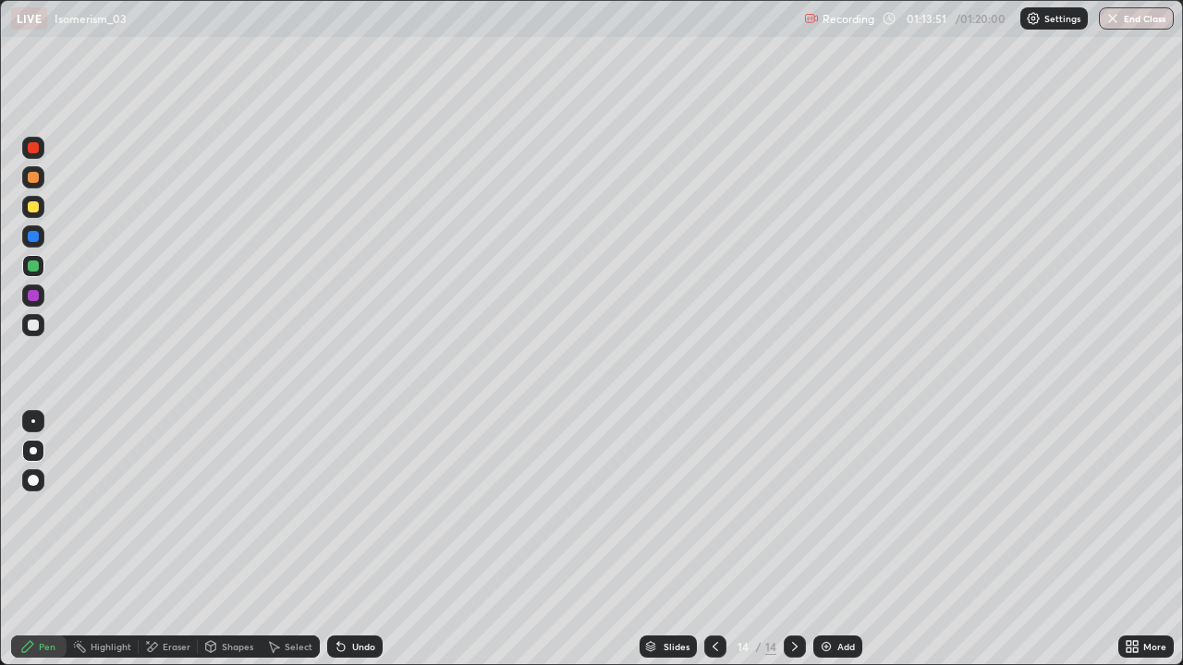
click at [353, 540] on div "Undo" at bounding box center [363, 646] width 23 height 9
click at [370, 540] on div "Undo" at bounding box center [363, 646] width 23 height 9
click at [363, 540] on div "Undo" at bounding box center [363, 646] width 23 height 9
click at [362, 540] on div "Undo" at bounding box center [363, 646] width 23 height 9
click at [369, 540] on div "Undo" at bounding box center [363, 646] width 23 height 9
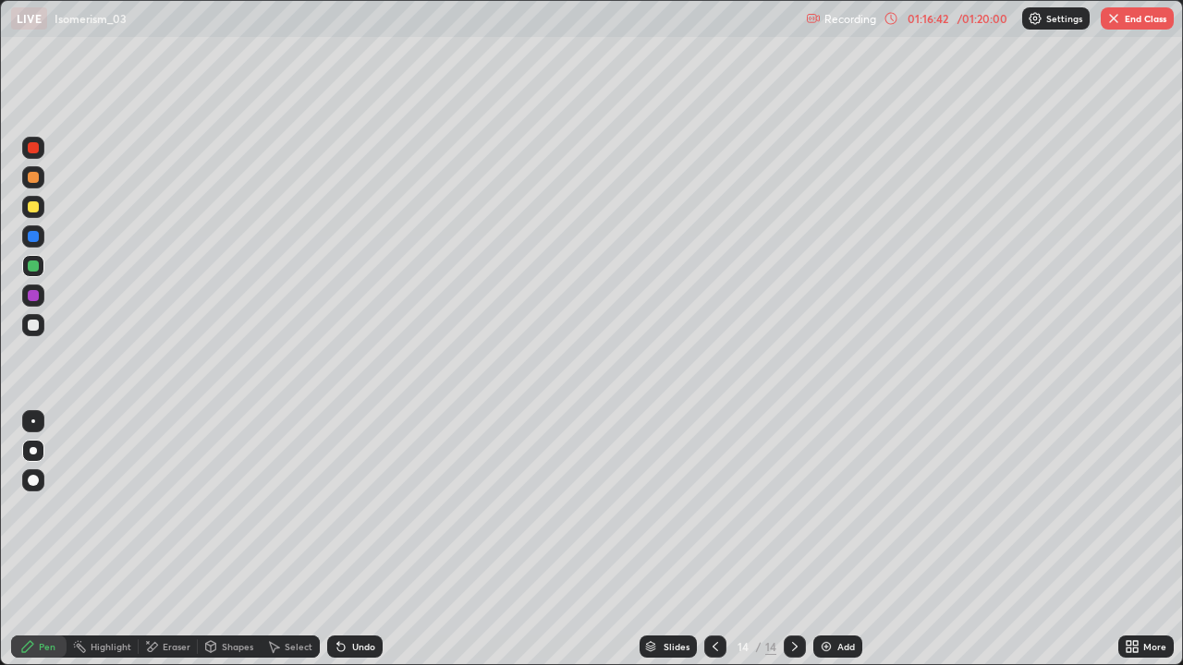
click at [715, 540] on div at bounding box center [715, 646] width 22 height 37
click at [712, 540] on icon at bounding box center [715, 646] width 6 height 9
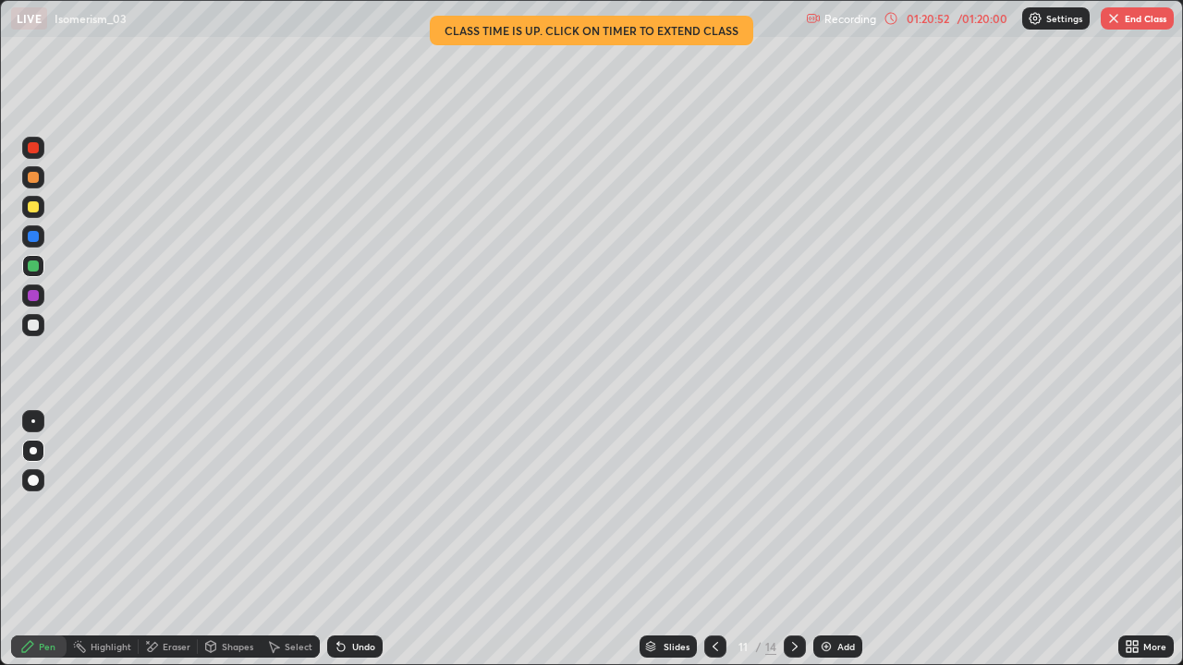
click at [1138, 21] on button "End Class" at bounding box center [1136, 18] width 73 height 22
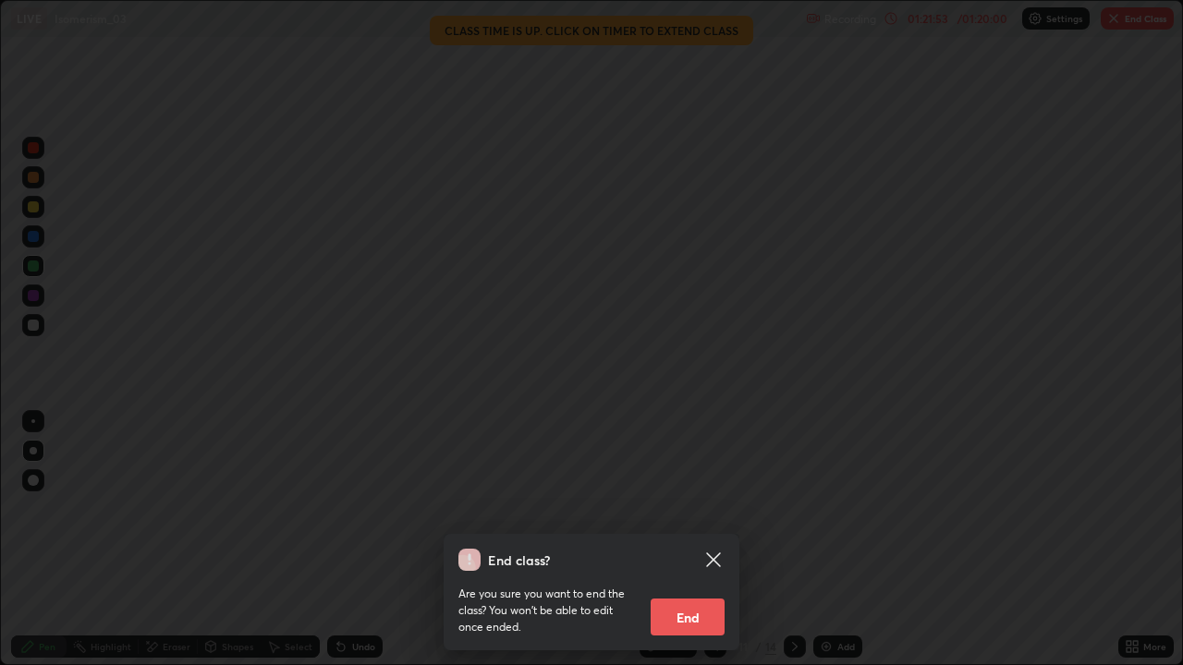
click at [712, 540] on icon at bounding box center [713, 560] width 22 height 22
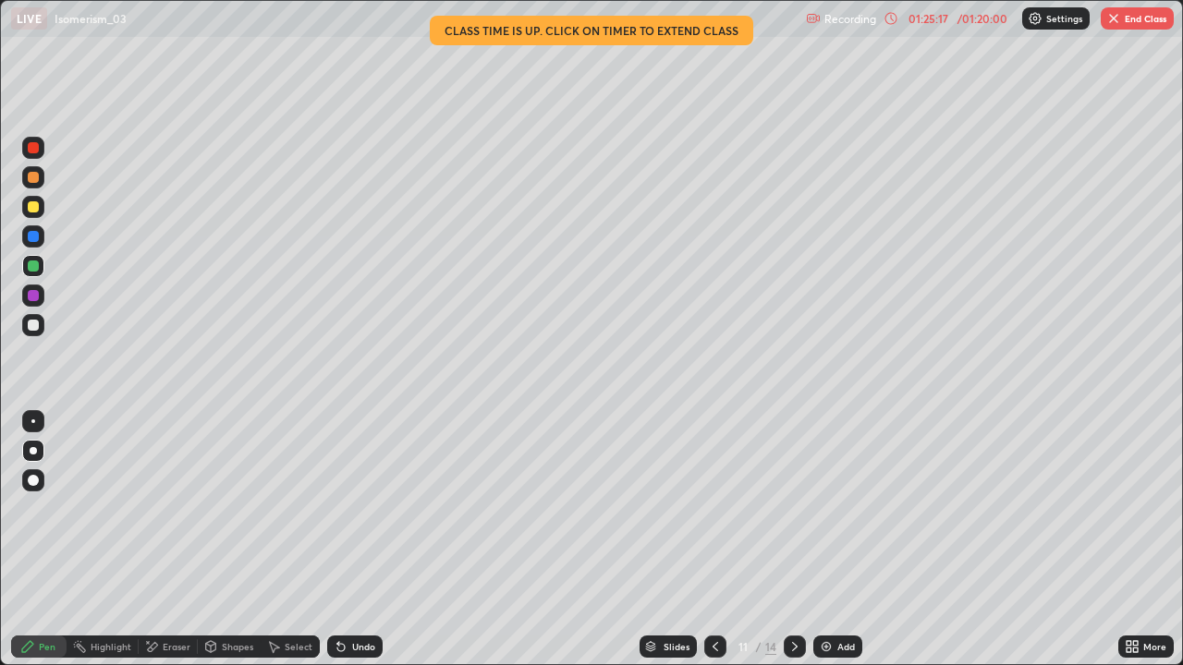
click at [1136, 18] on button "End Class" at bounding box center [1136, 18] width 73 height 22
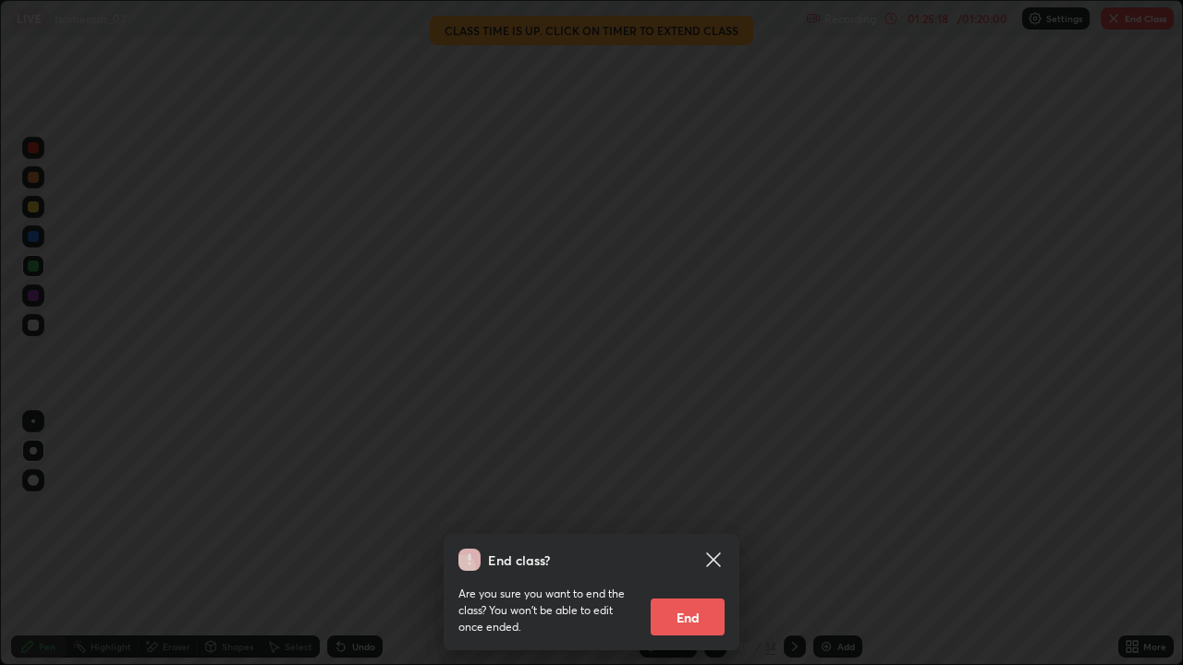
click at [668, 540] on button "End" at bounding box center [687, 617] width 74 height 37
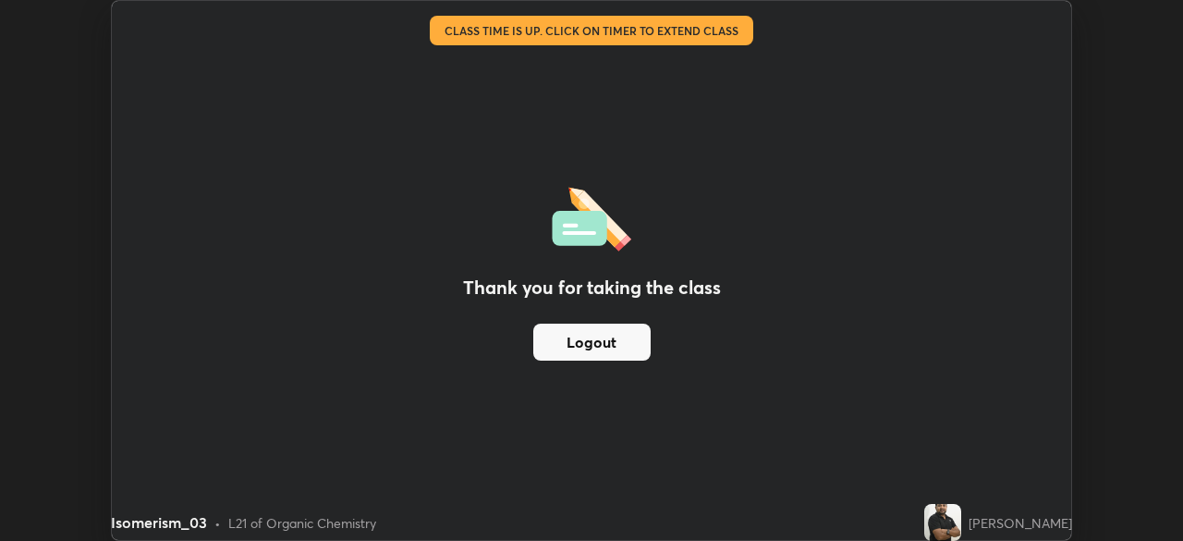
scroll to position [91857, 91215]
